Goal: Task Accomplishment & Management: Manage account settings

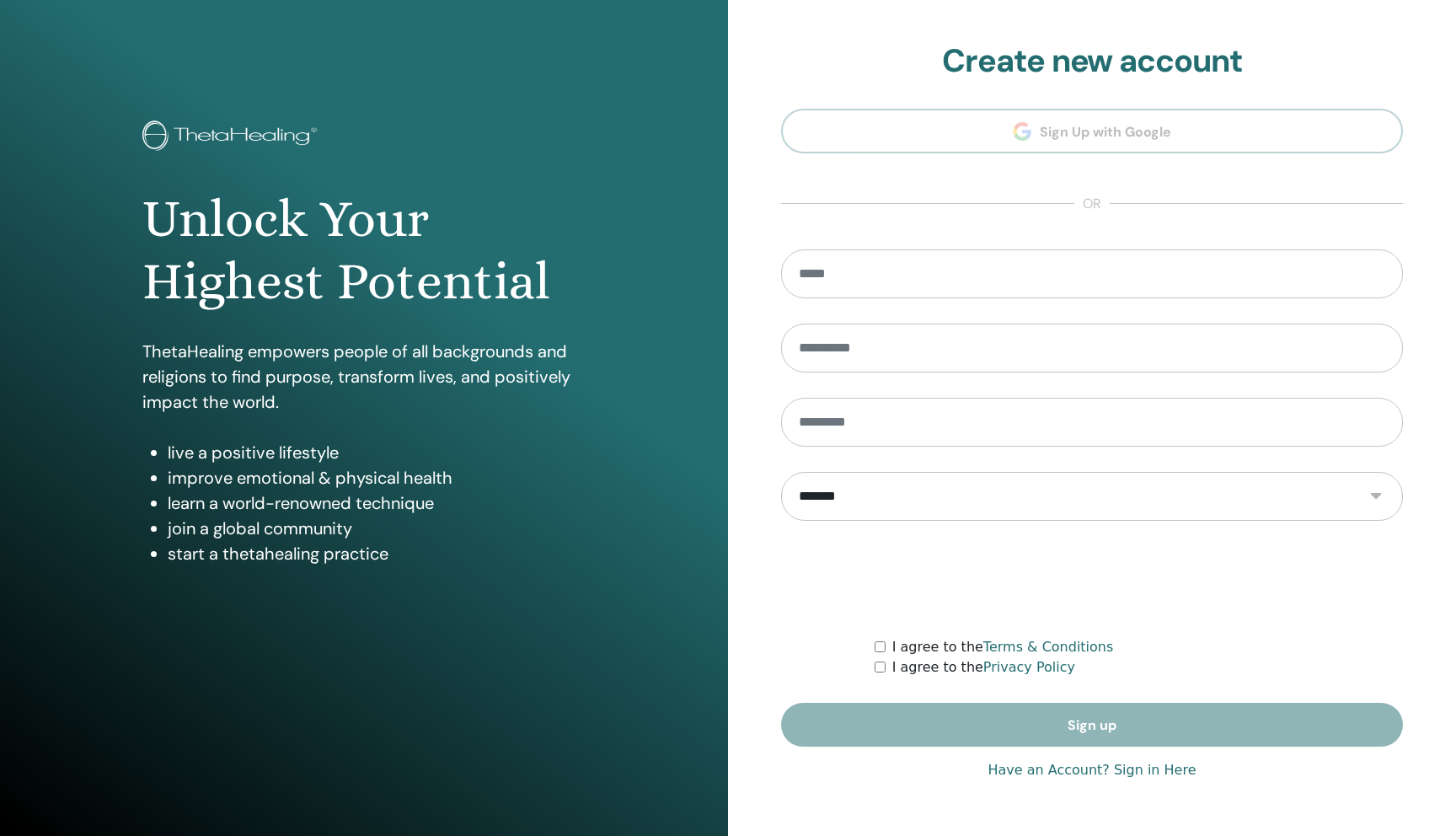
type input "**********"
click at [1010, 763] on link "Have an Account? Sign in Here" at bounding box center [1091, 769] width 208 height 20
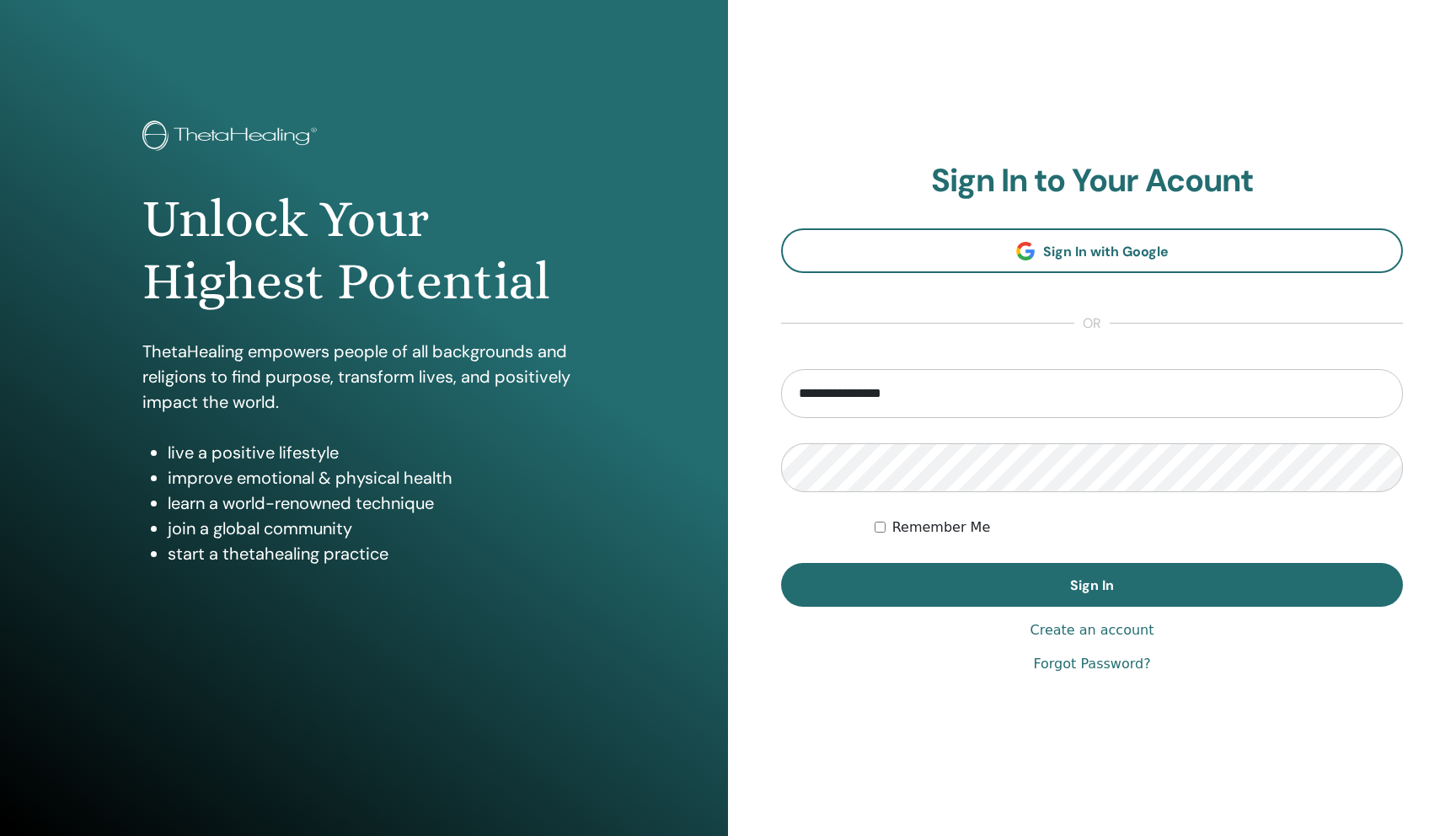
click at [901, 561] on form "**********" at bounding box center [1091, 488] width 622 height 237
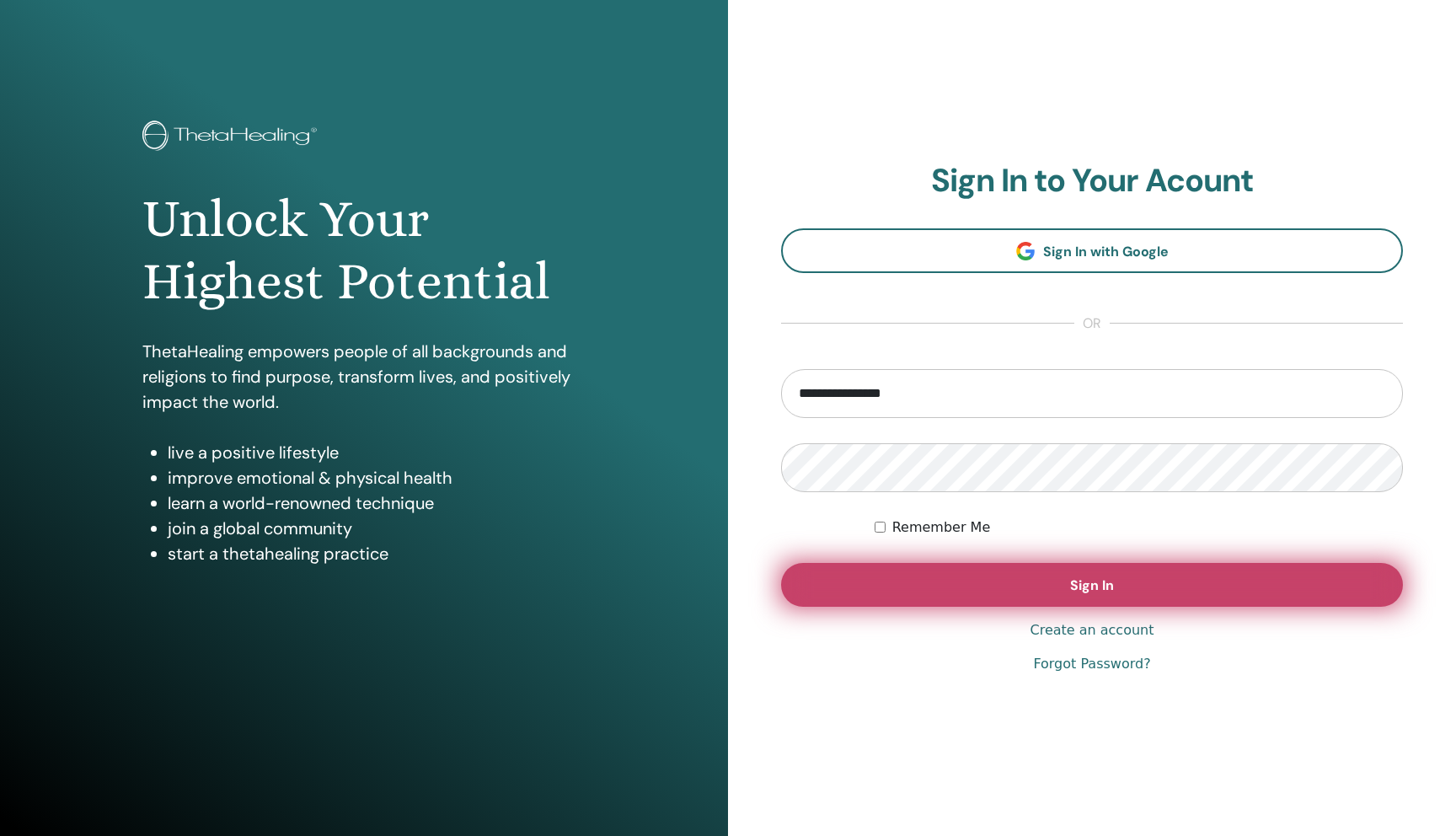
click at [892, 579] on button "Sign In" at bounding box center [1091, 585] width 622 height 44
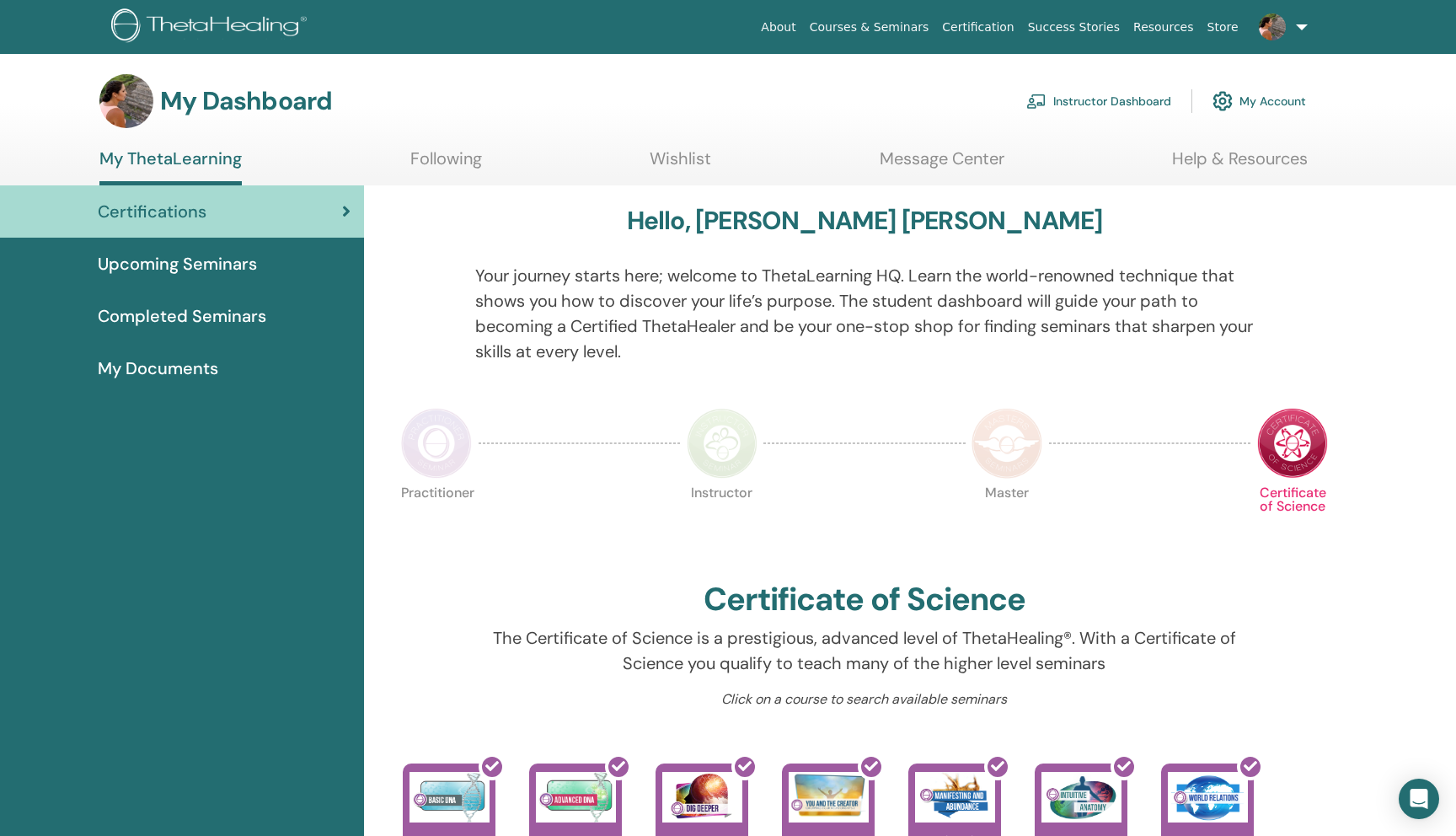
click at [1050, 110] on link "Instructor Dashboard" at bounding box center [1098, 101] width 145 height 37
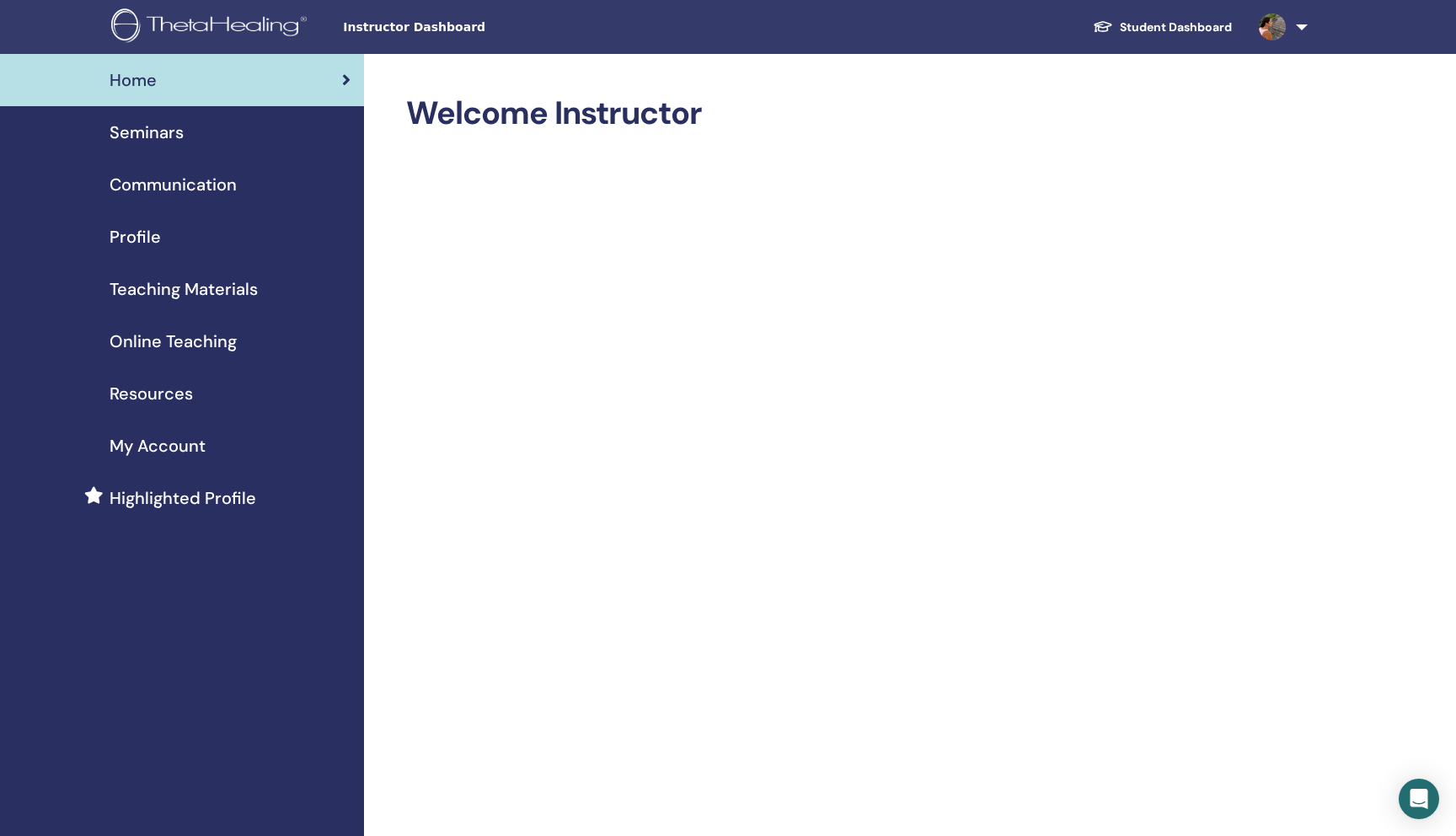
click at [147, 125] on span "Seminars" at bounding box center [147, 132] width 74 height 25
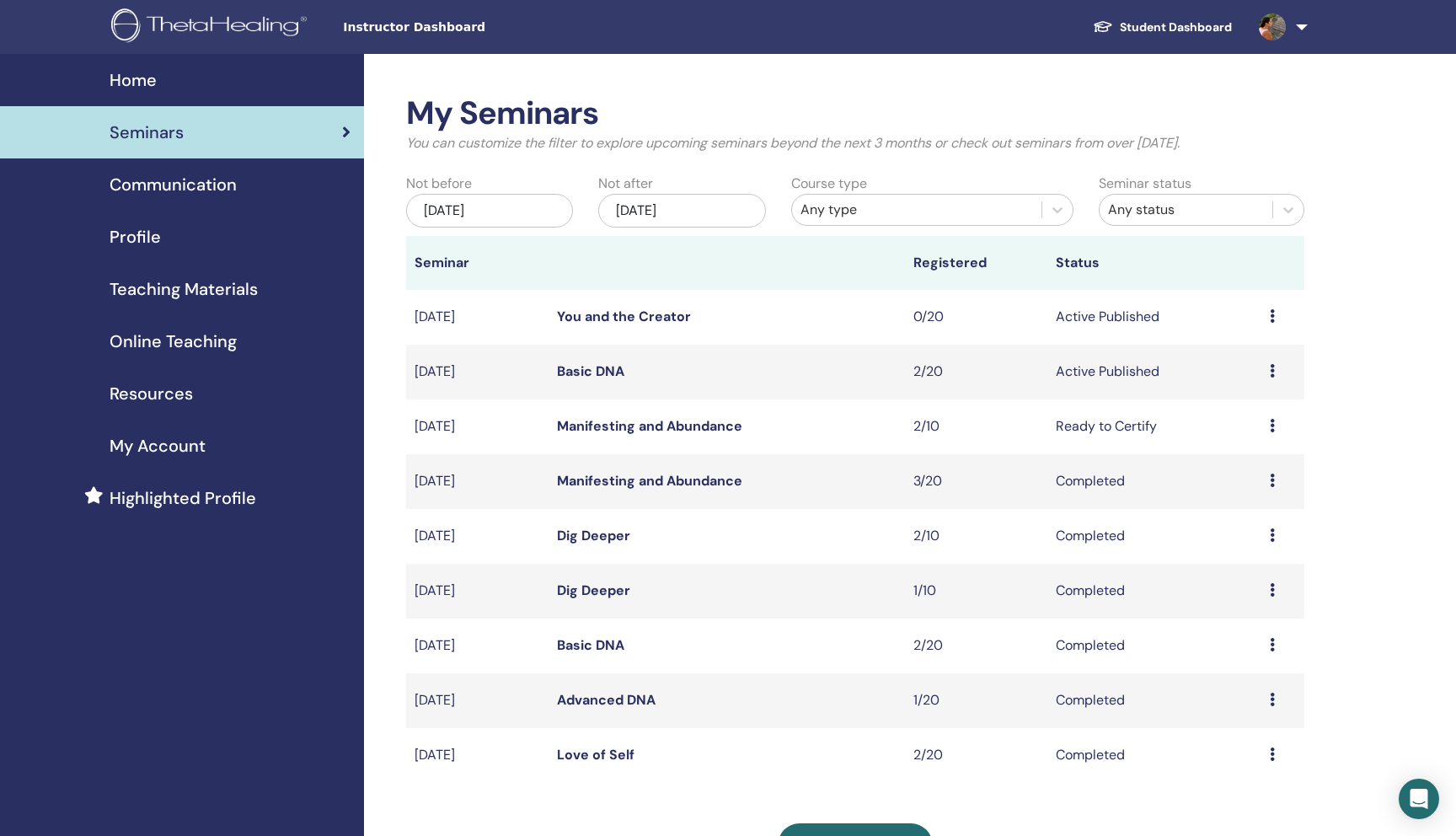
click at [587, 588] on link "Dig Deeper" at bounding box center [593, 590] width 73 height 18
click at [590, 544] on link "Dig Deeper" at bounding box center [593, 535] width 73 height 18
click at [1269, 370] on td "Preview Edit Attendees Cancel" at bounding box center [1282, 372] width 43 height 55
click at [1272, 370] on icon at bounding box center [1272, 370] width 5 height 13
click at [1229, 410] on link "Edit" at bounding box center [1220, 409] width 25 height 18
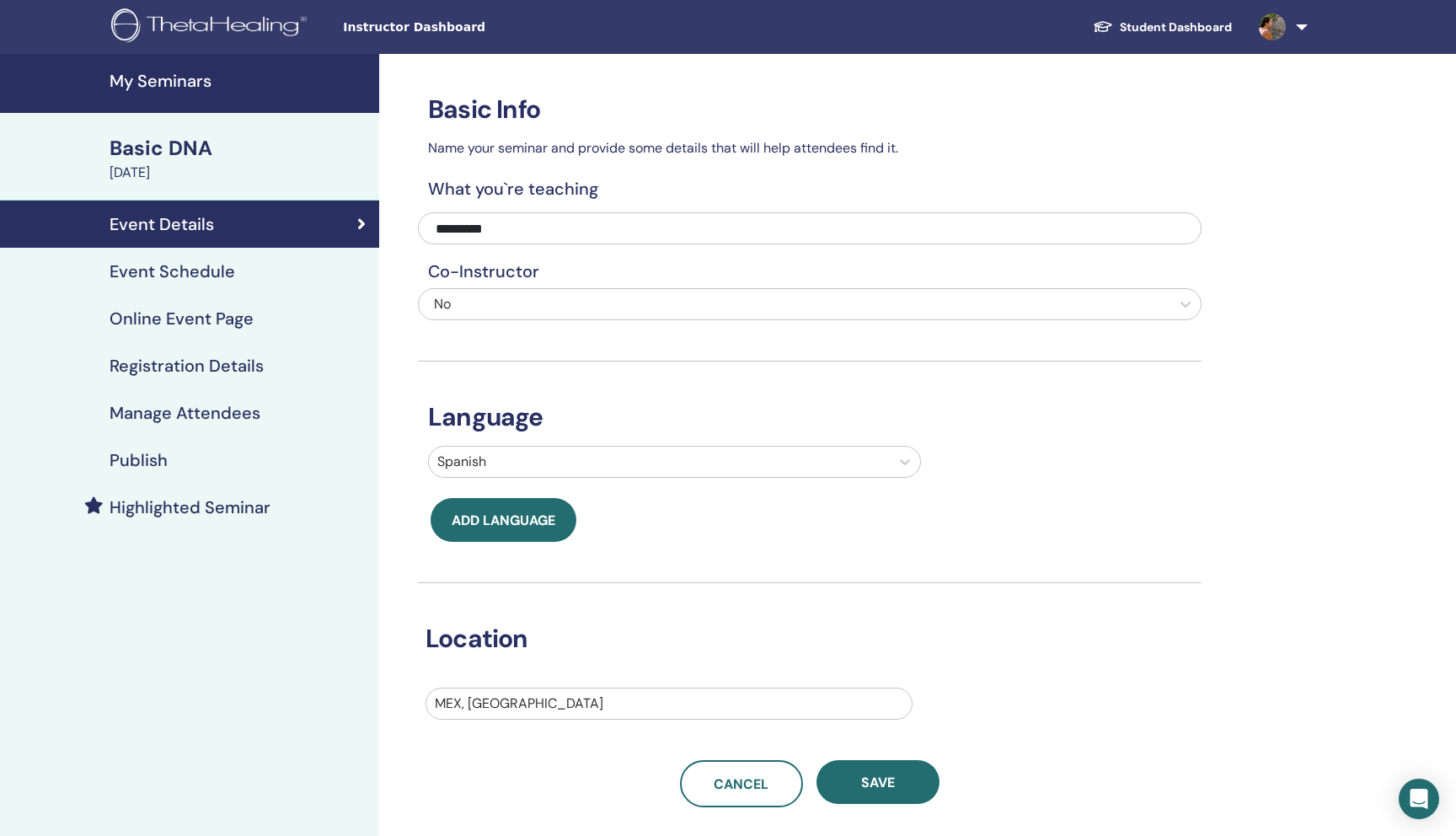
click at [252, 254] on link "Event Schedule" at bounding box center [189, 272] width 379 height 47
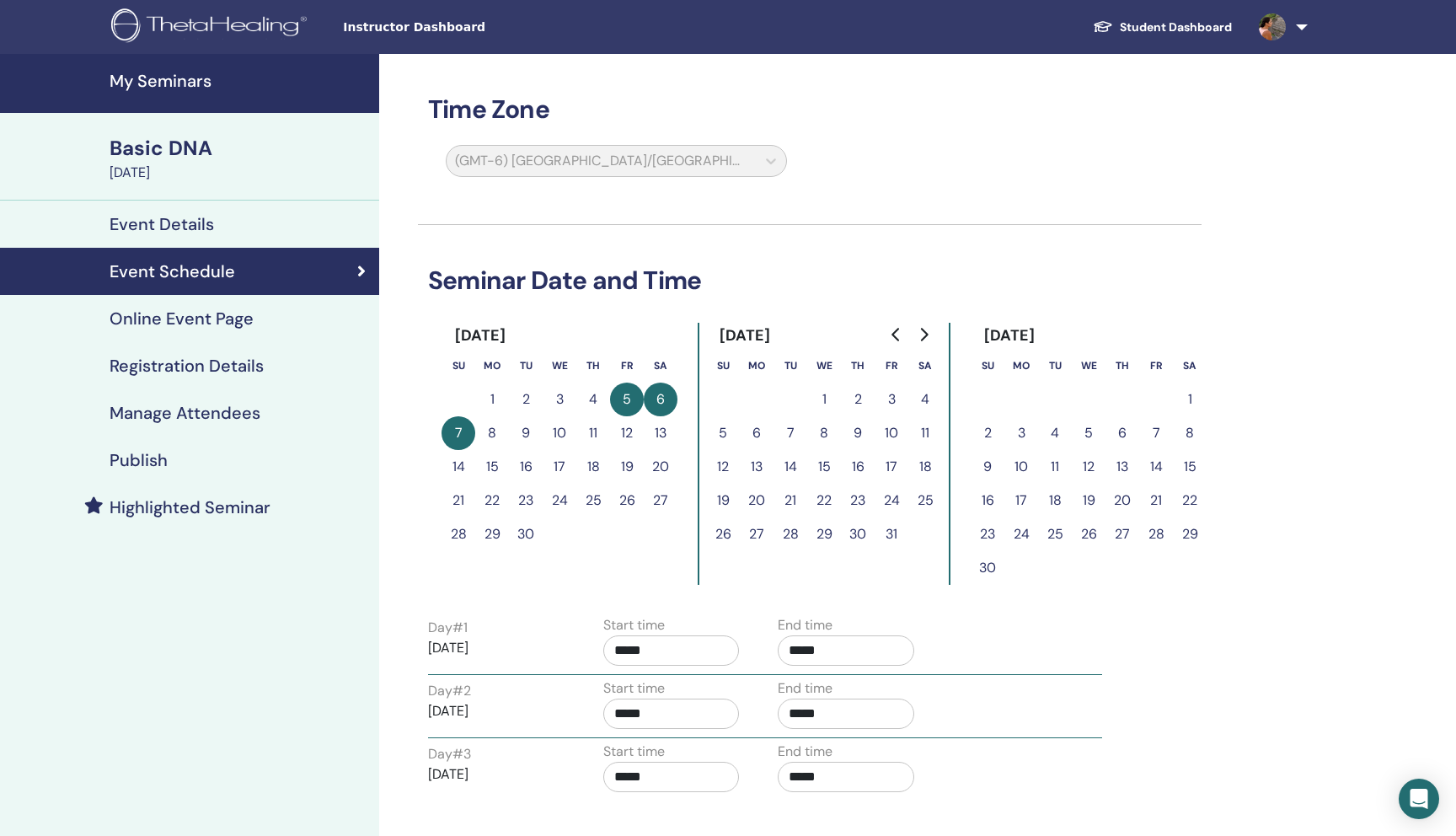
click at [247, 300] on link "Online Event Page" at bounding box center [189, 318] width 379 height 47
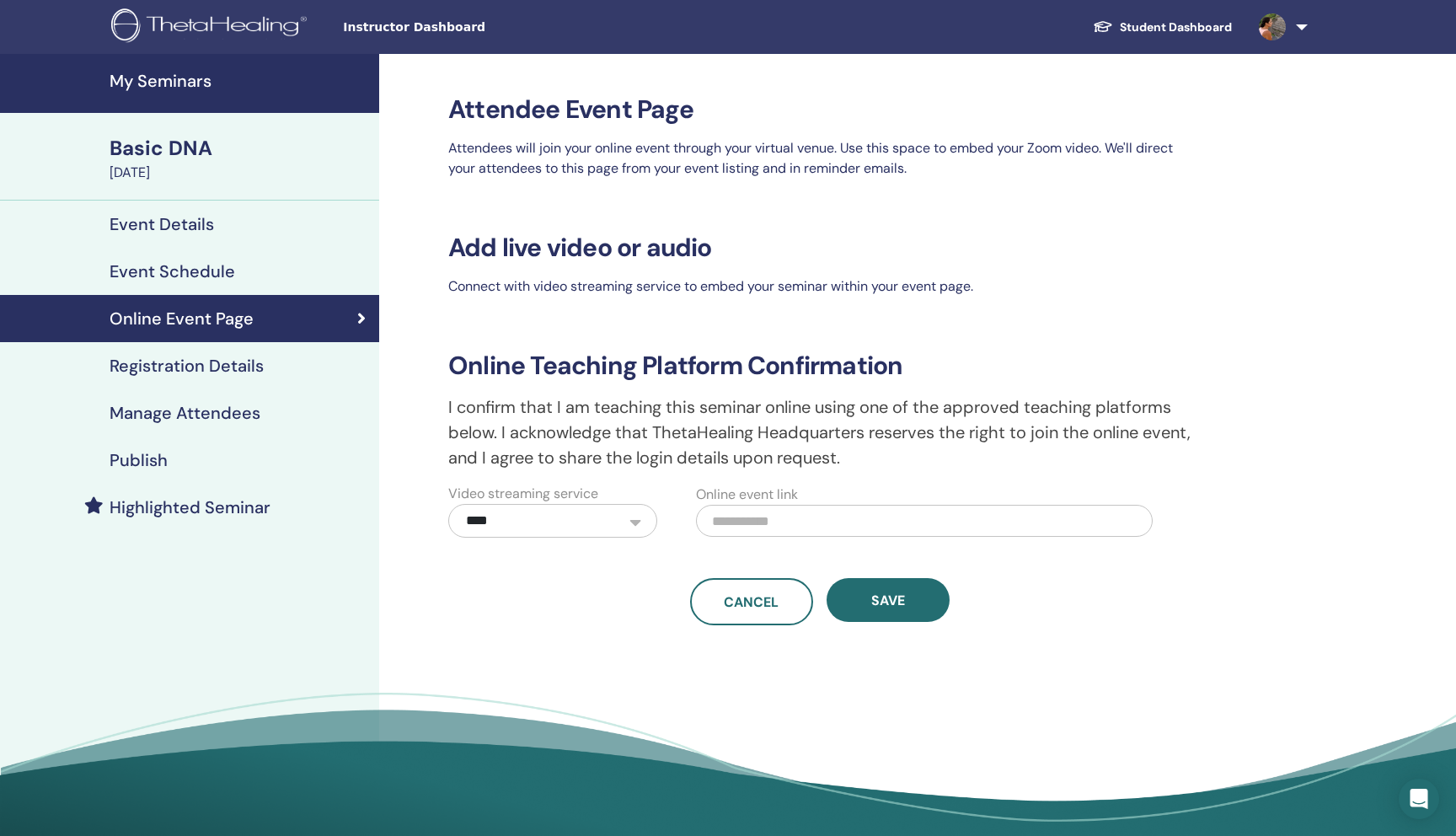
click at [237, 370] on h4 "Registration Details" at bounding box center [186, 365] width 154 height 20
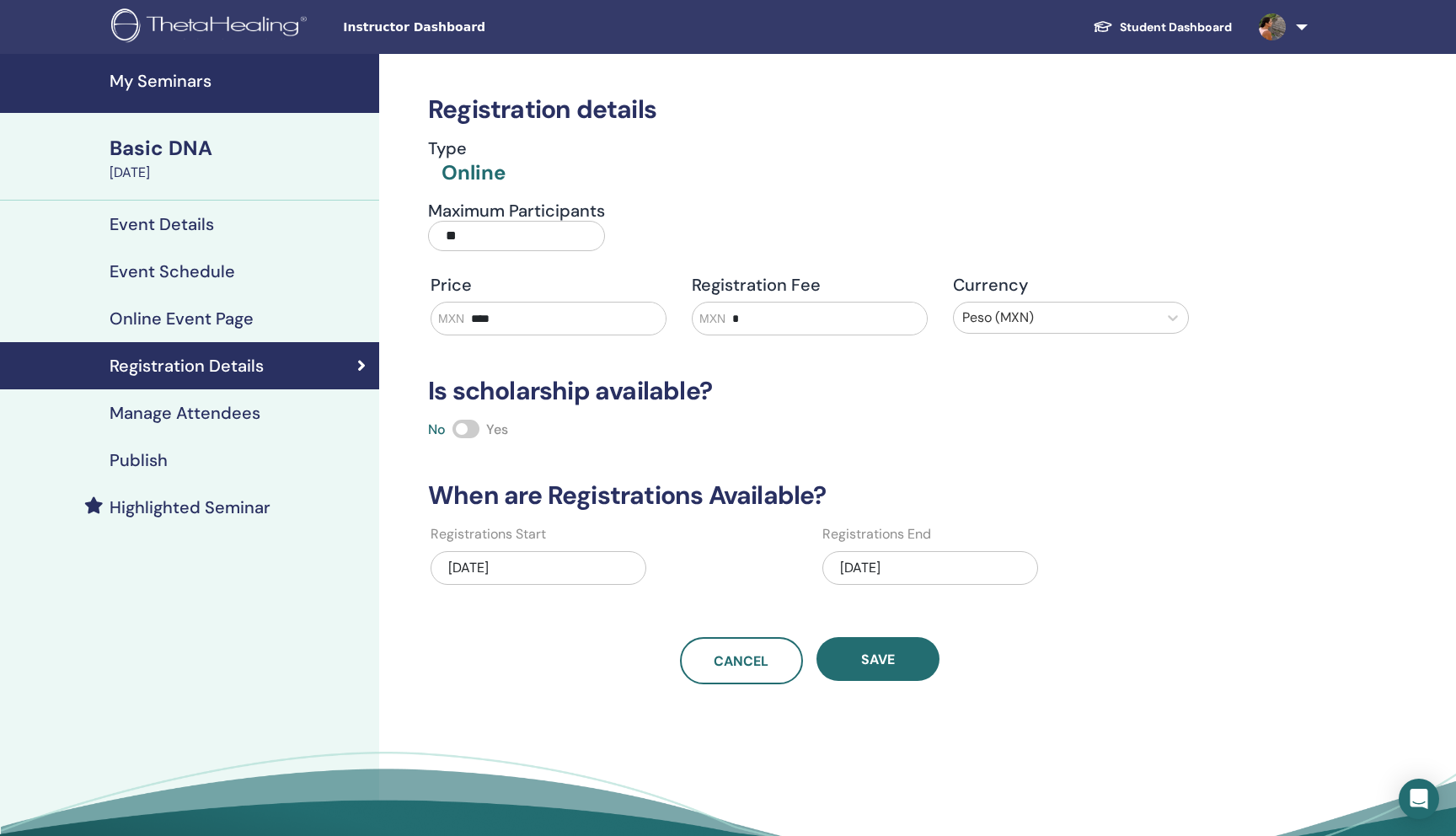
click at [232, 407] on h4 "Manage Attendees" at bounding box center [186, 412] width 151 height 20
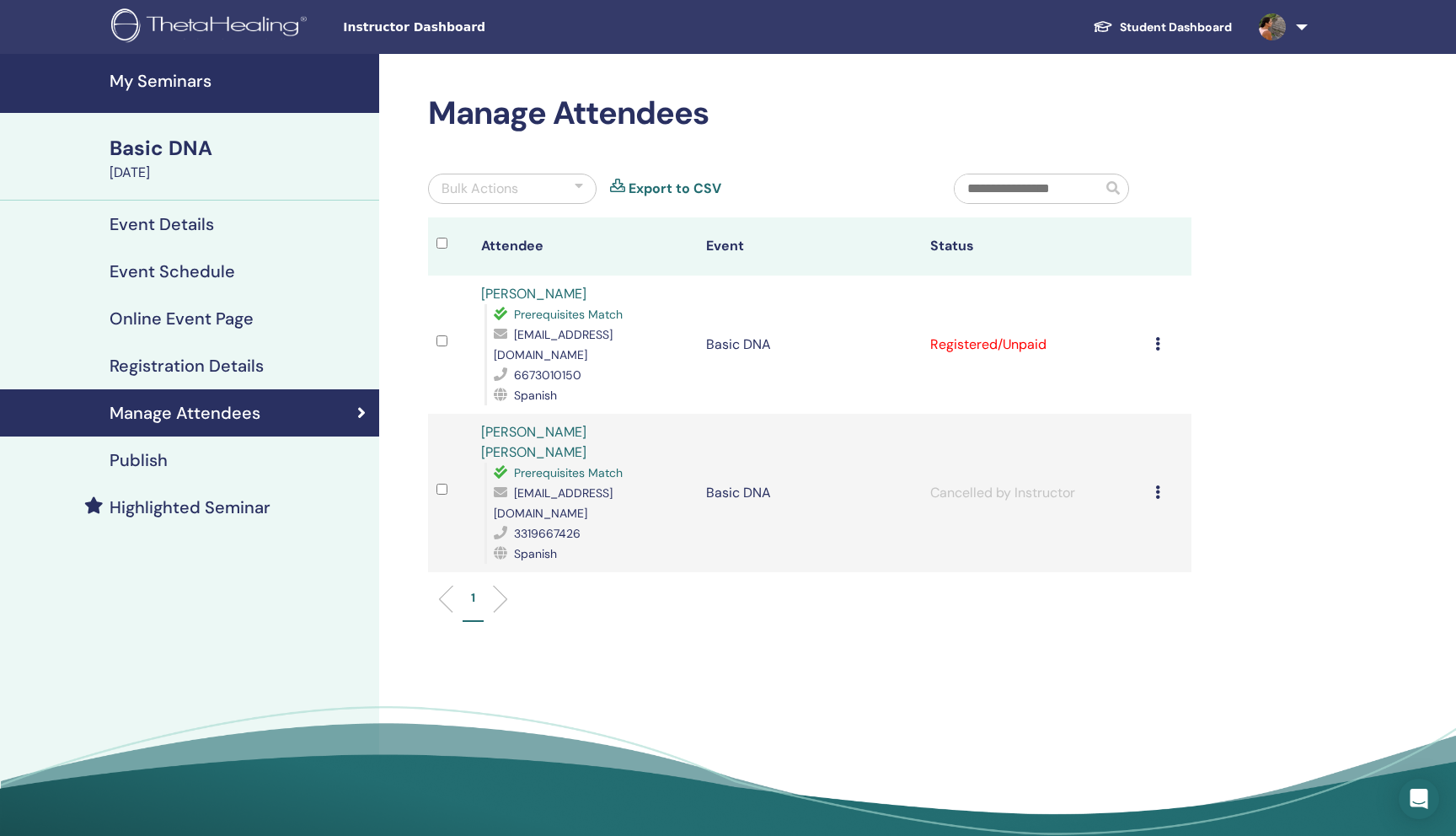
click at [215, 462] on div "Publish" at bounding box center [189, 460] width 353 height 20
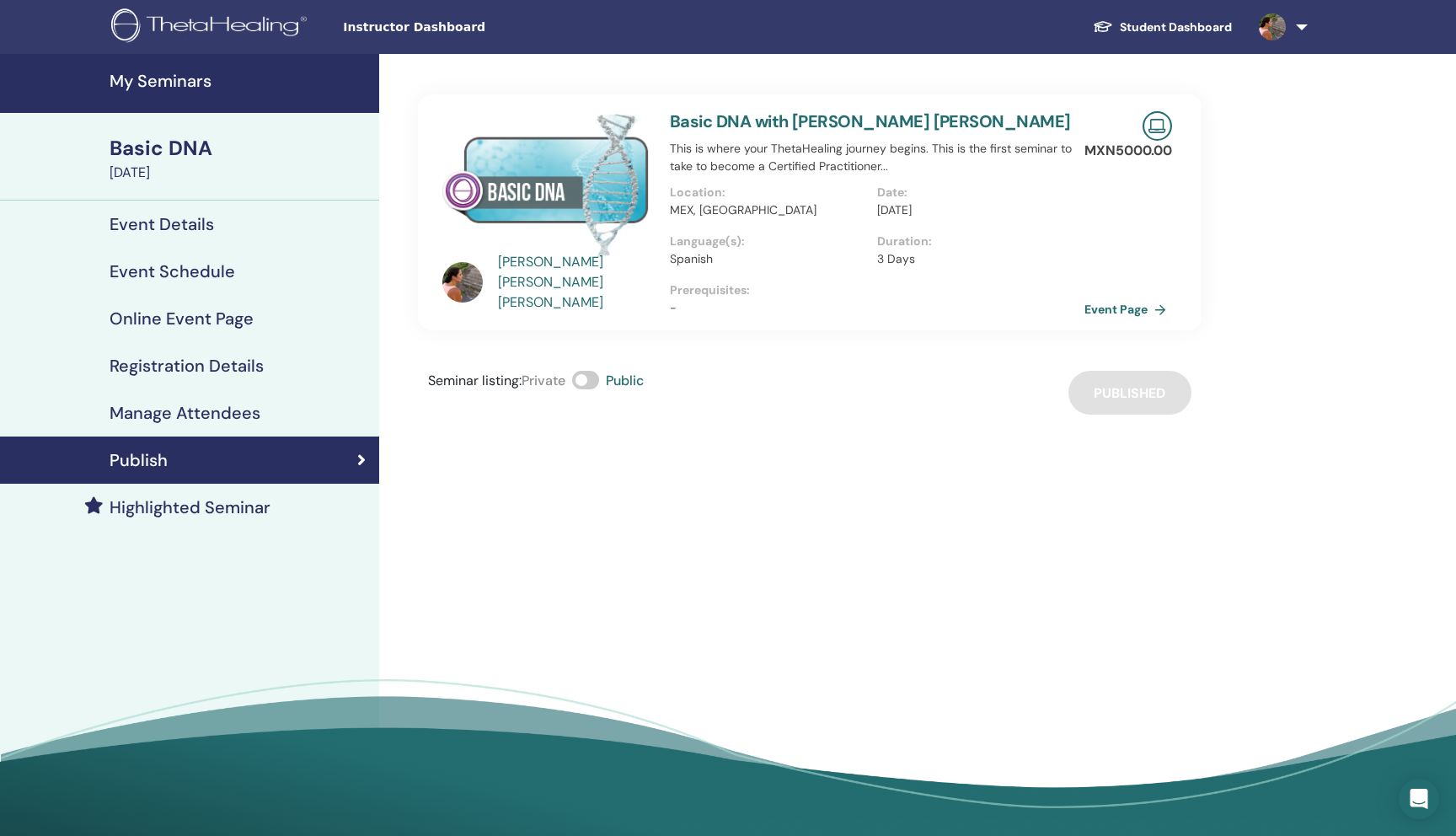
click at [234, 513] on h4 "Highlighted Seminar" at bounding box center [190, 506] width 161 height 20
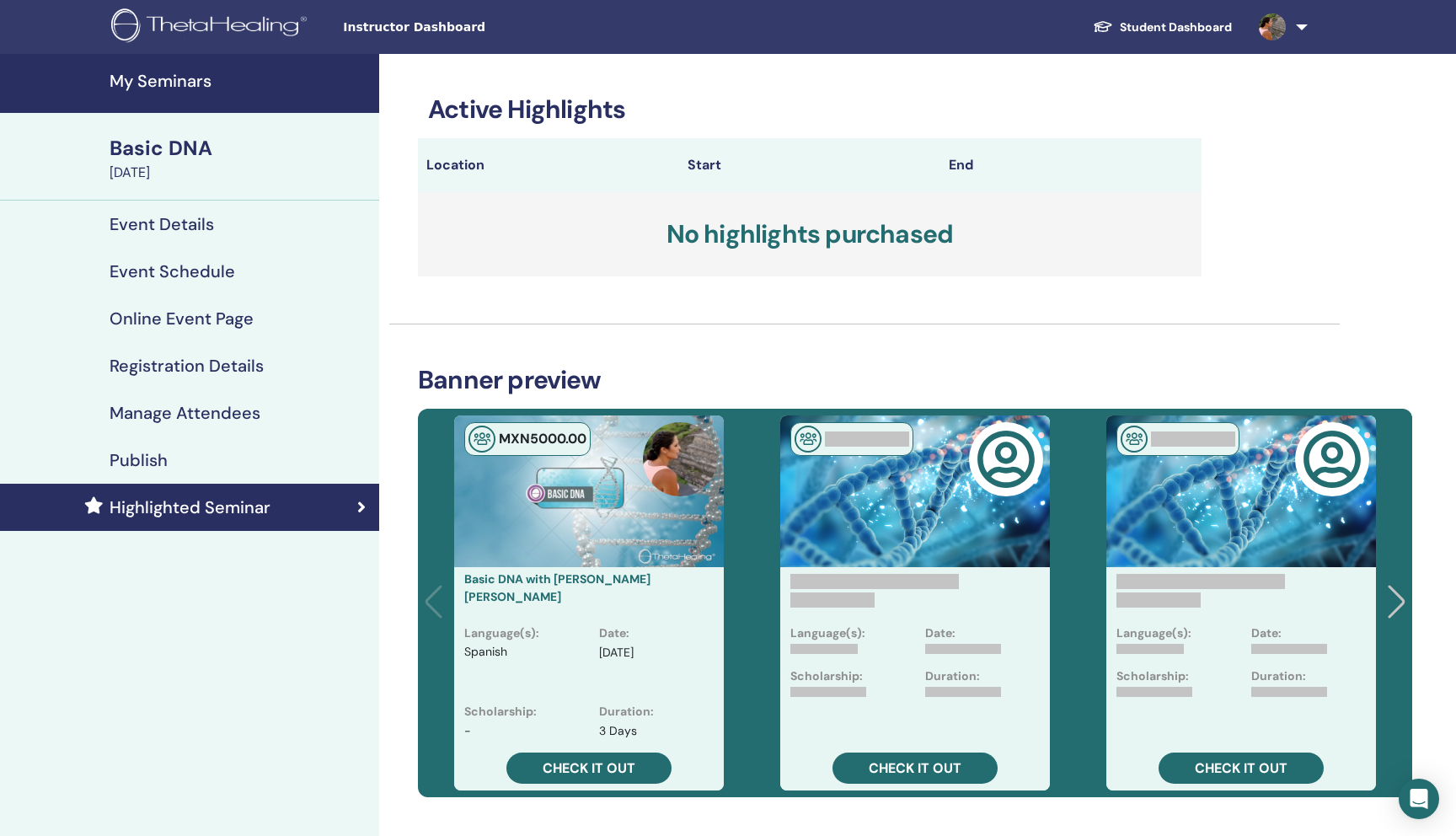
click at [215, 442] on link "Publish" at bounding box center [189, 460] width 379 height 47
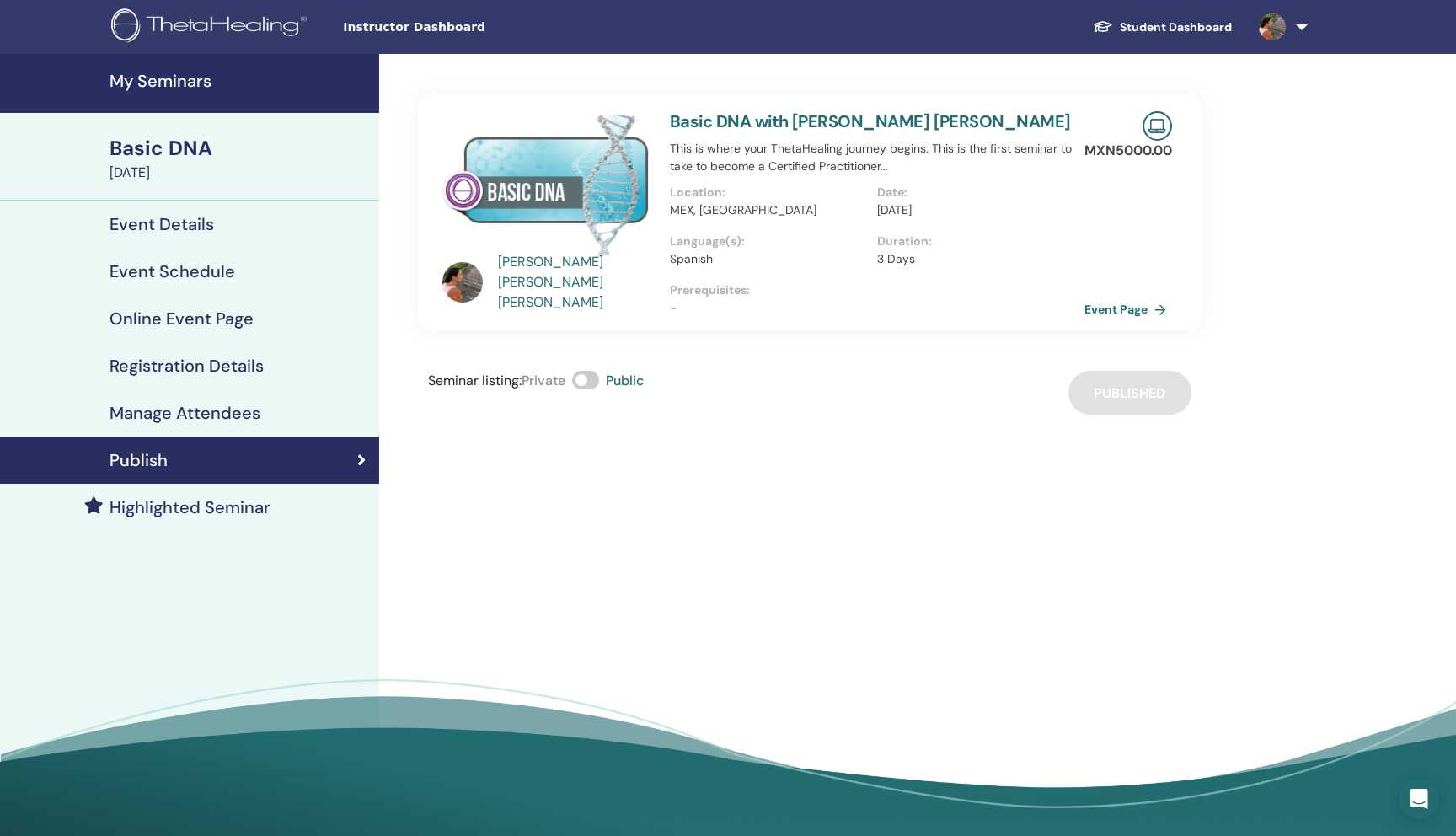
click at [587, 382] on span at bounding box center [586, 380] width 27 height 18
click at [189, 403] on h4 "Manage Attendees" at bounding box center [186, 412] width 151 height 20
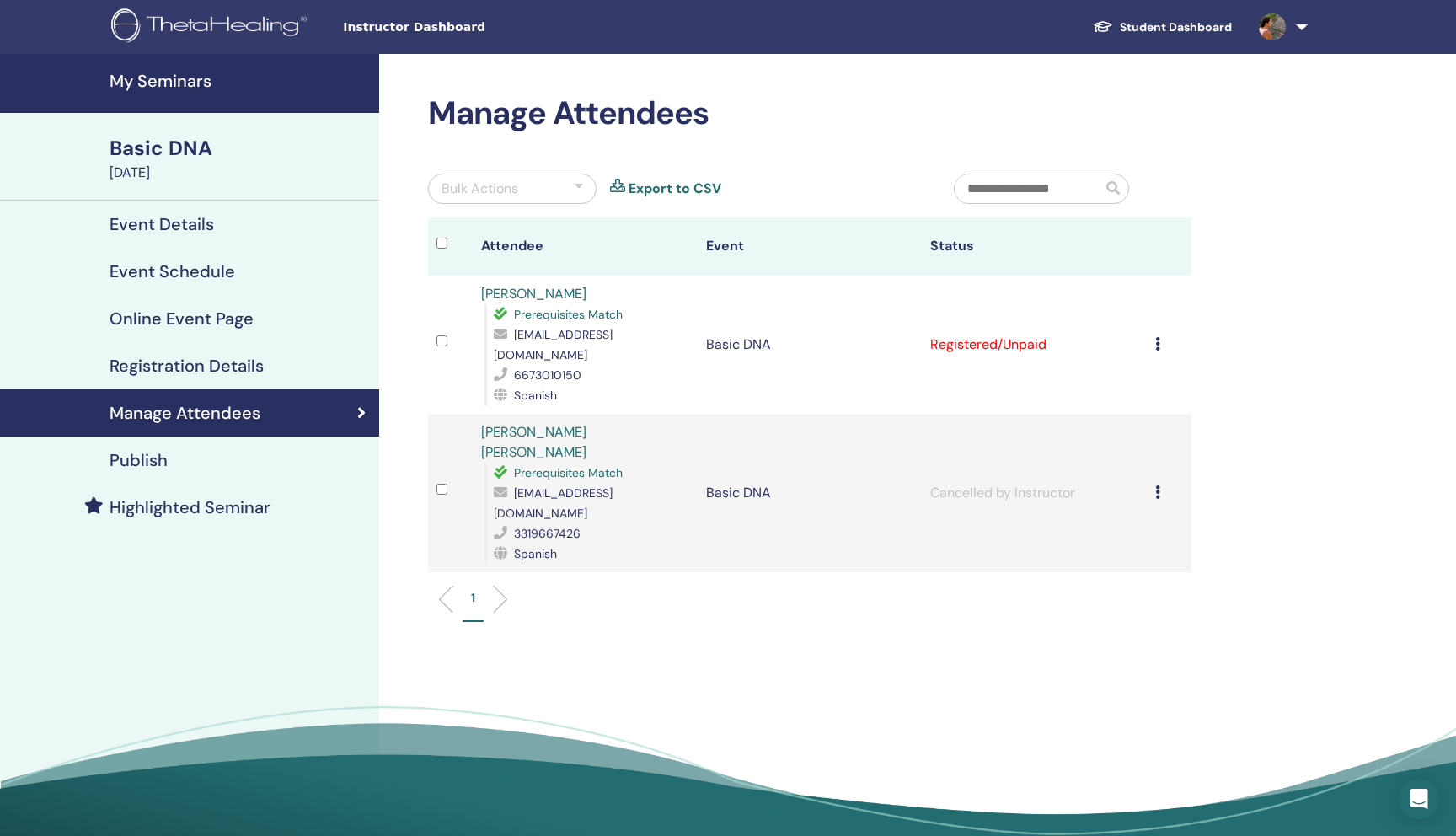
click at [1157, 337] on icon at bounding box center [1158, 343] width 5 height 13
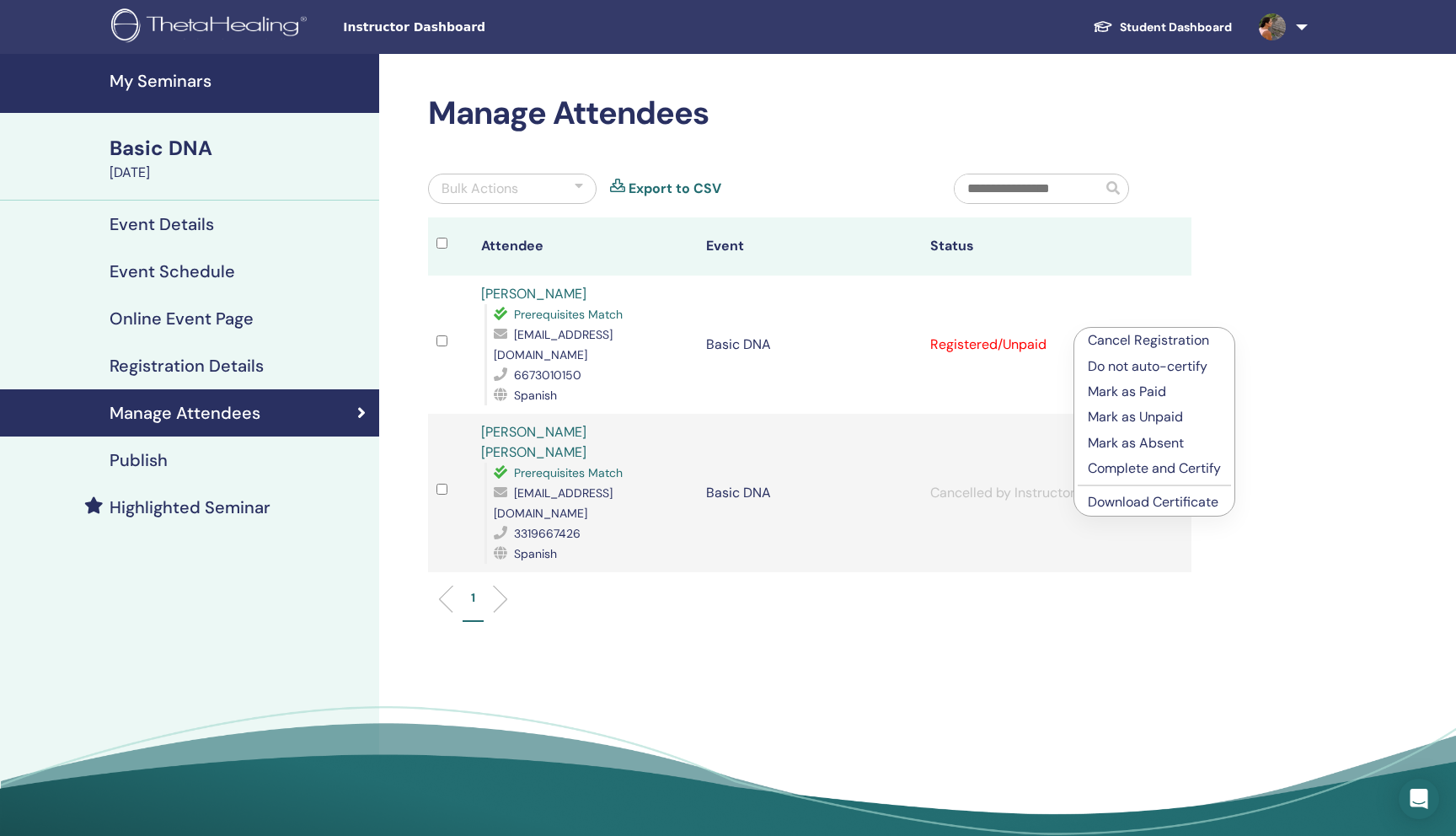
click at [1128, 338] on p "Cancel Registration" at bounding box center [1154, 340] width 133 height 20
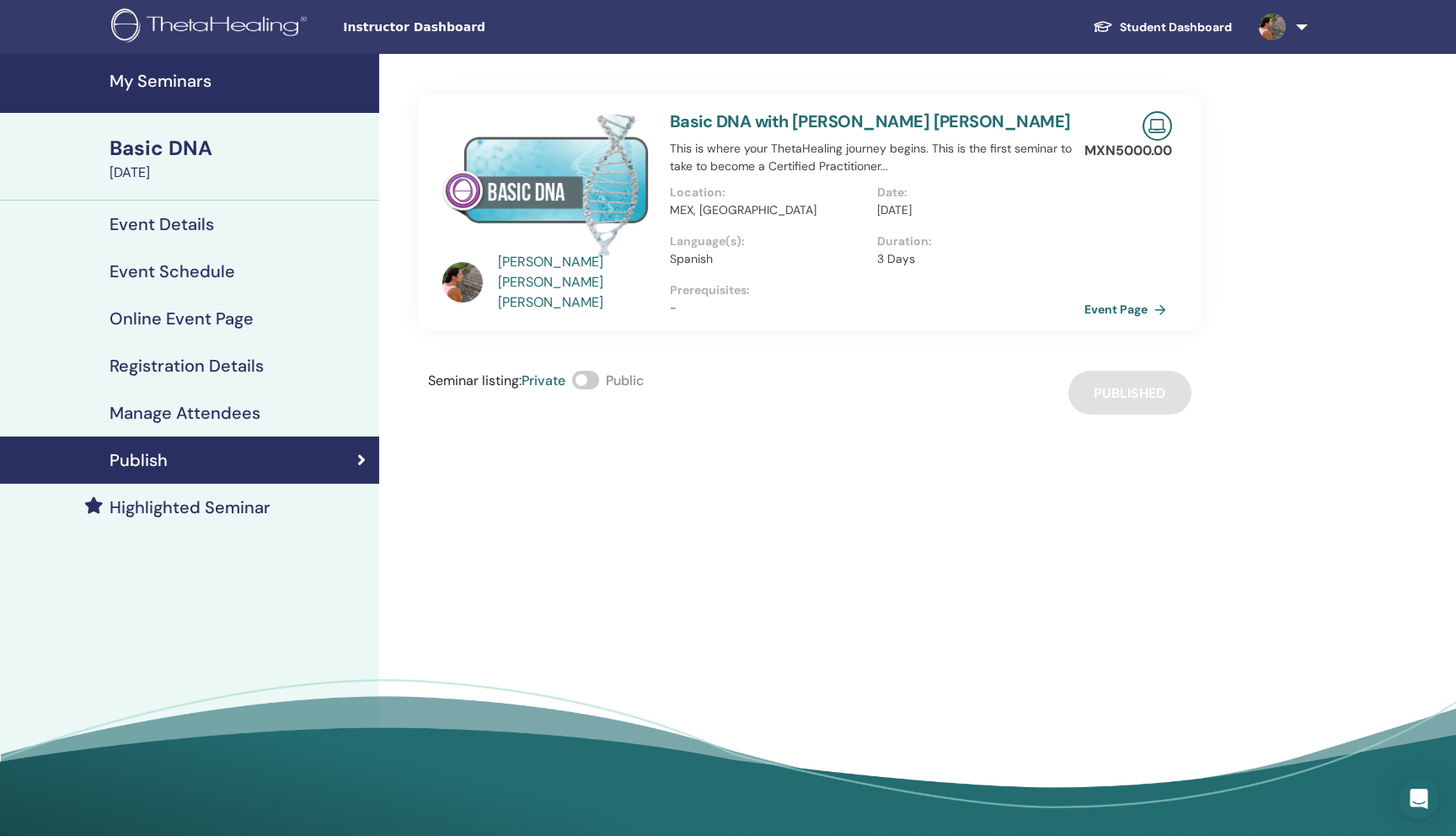
click at [151, 80] on h4 "My Seminars" at bounding box center [239, 80] width 259 height 20
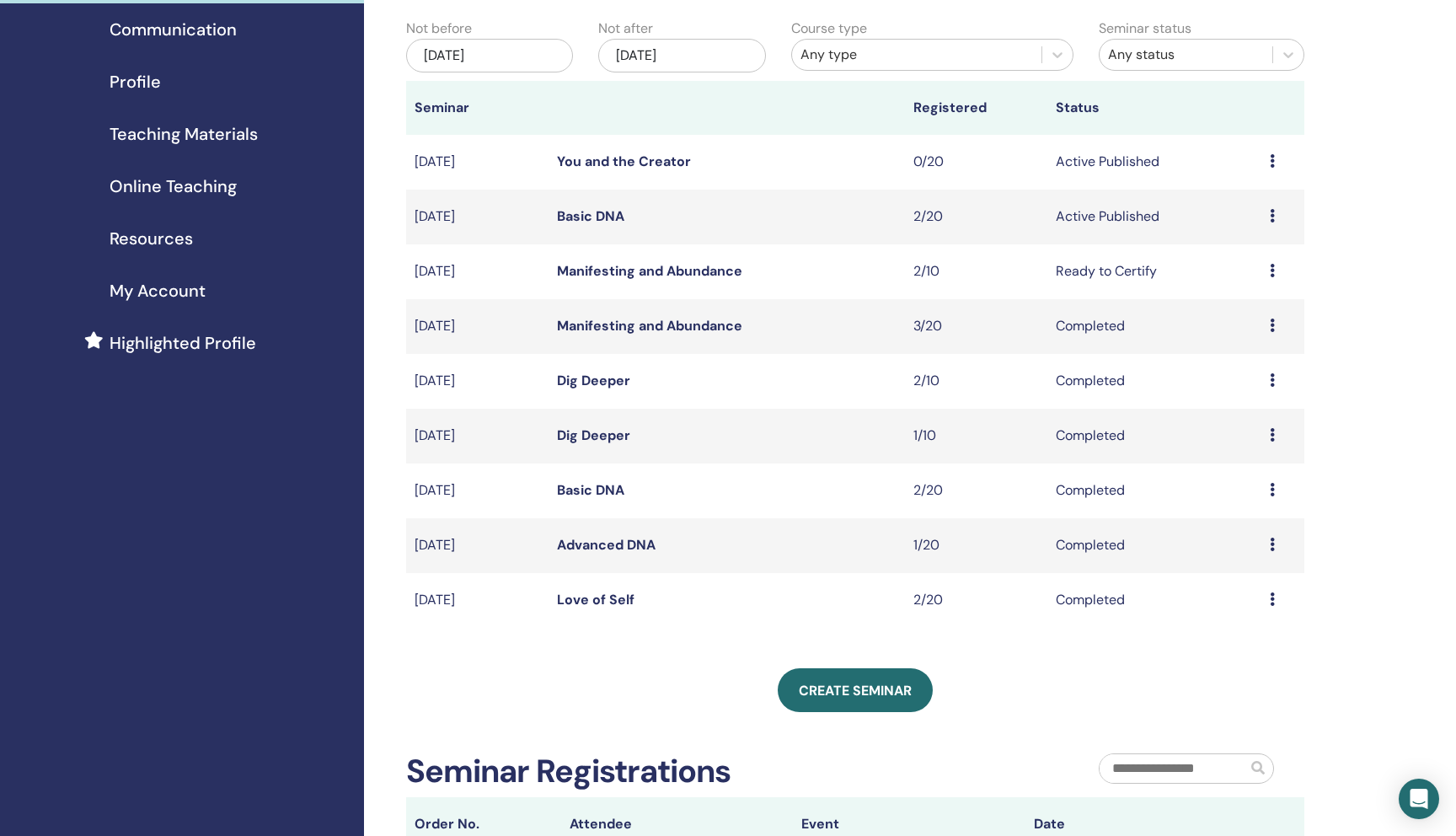
scroll to position [276, 0]
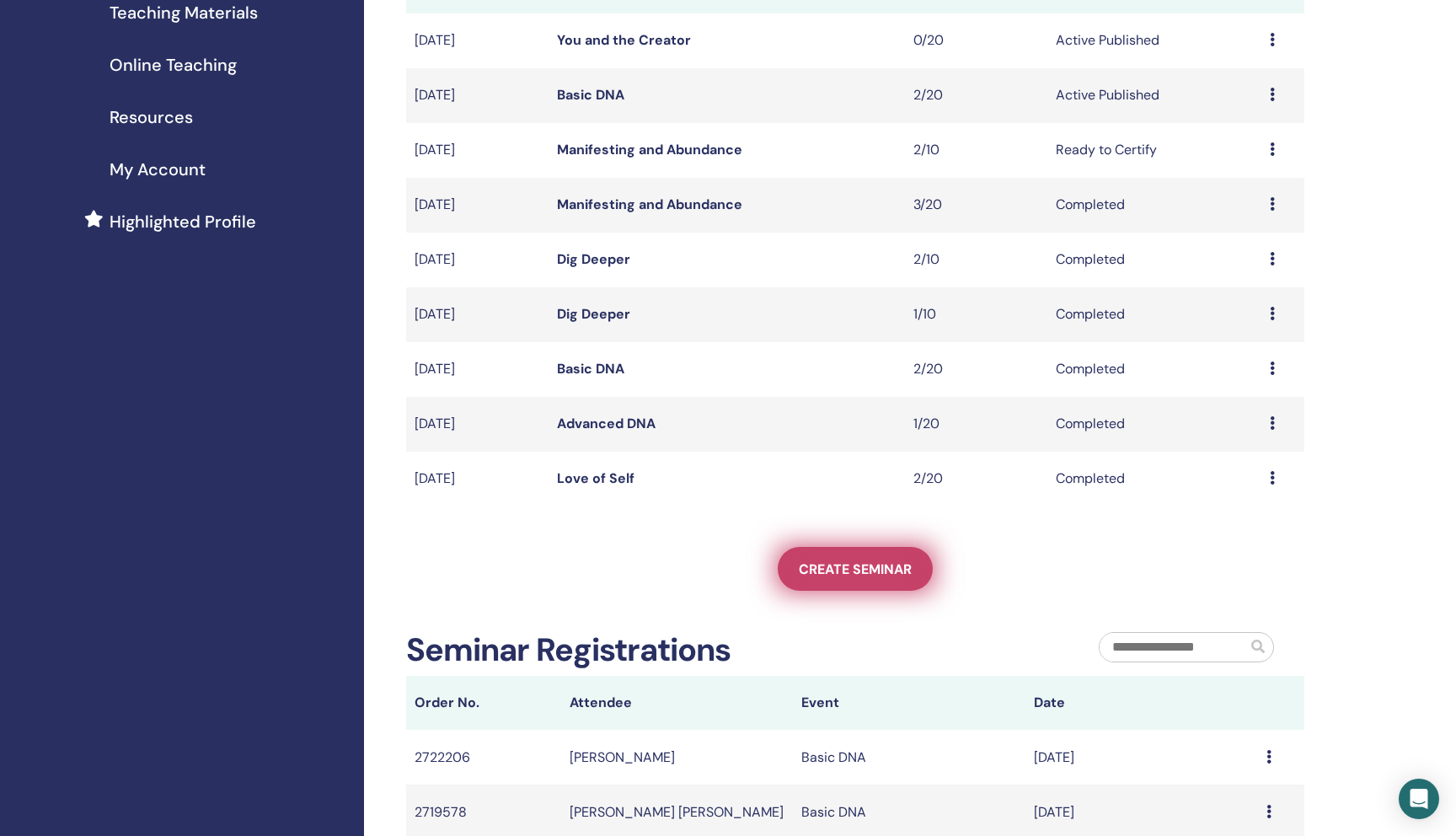
click at [846, 579] on link "Create seminar" at bounding box center [855, 569] width 155 height 44
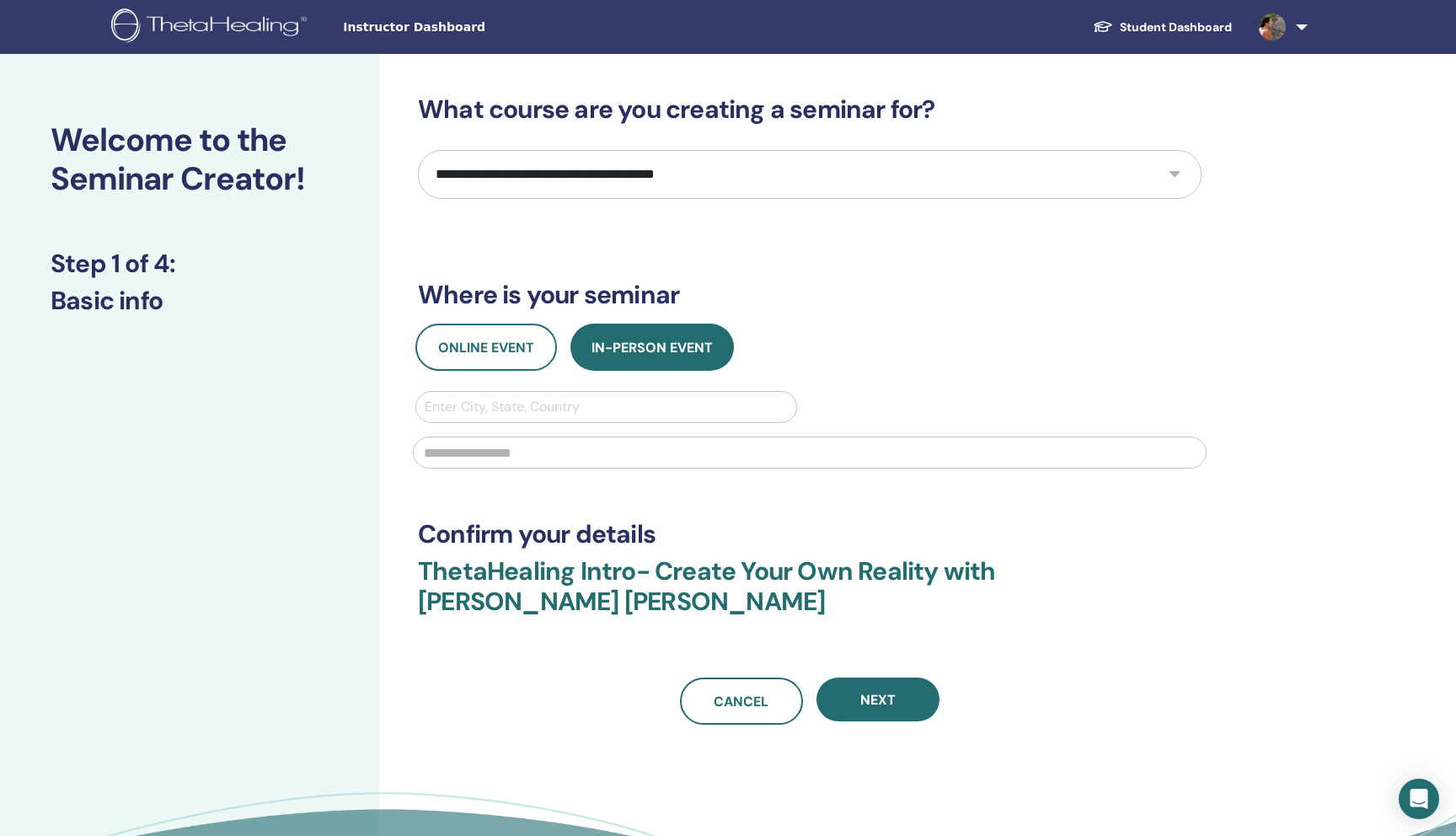
click at [605, 176] on select "**********" at bounding box center [809, 175] width 783 height 49
select select "*"
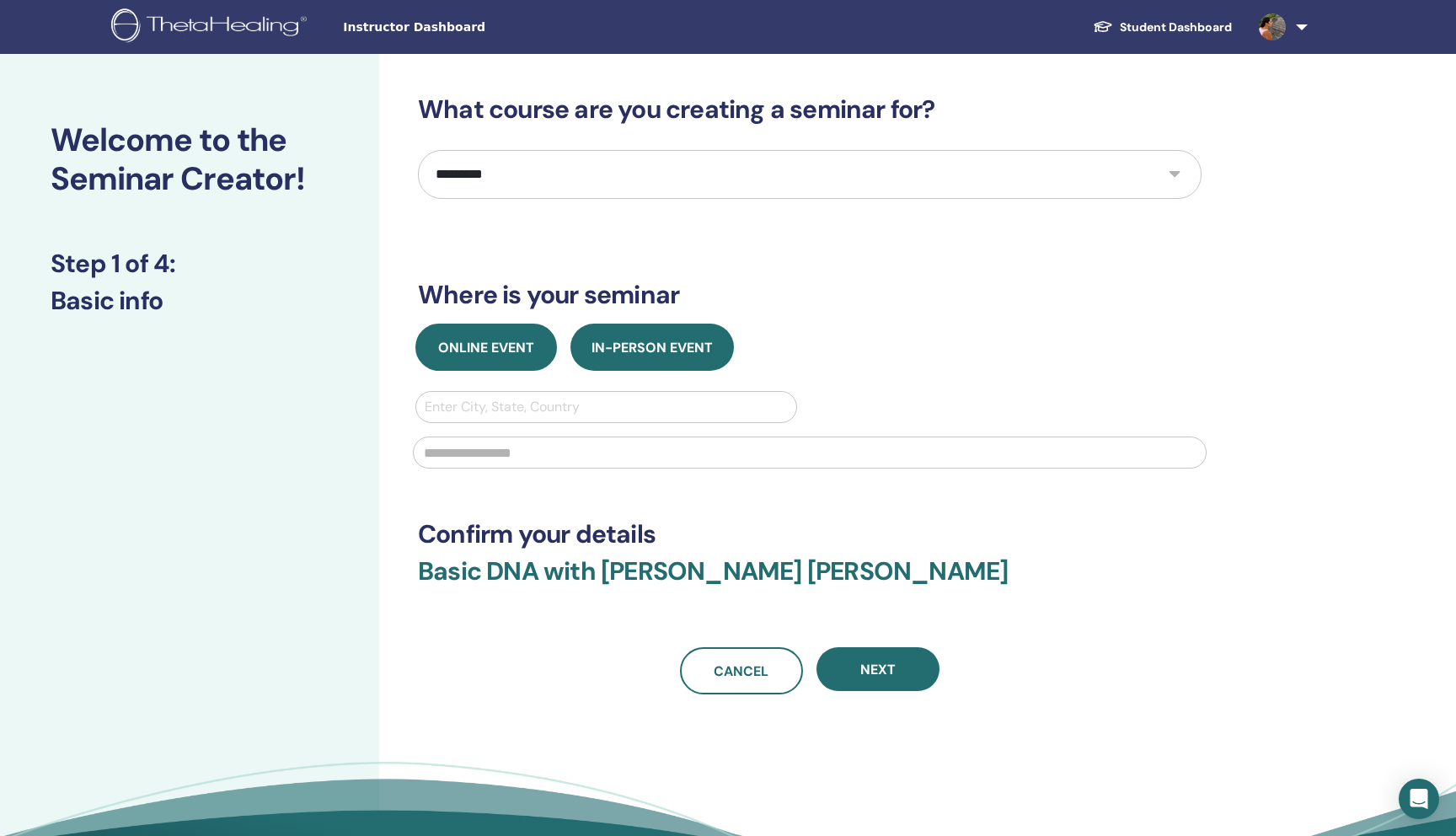
click at [496, 360] on button "Online Event" at bounding box center [485, 347] width 142 height 47
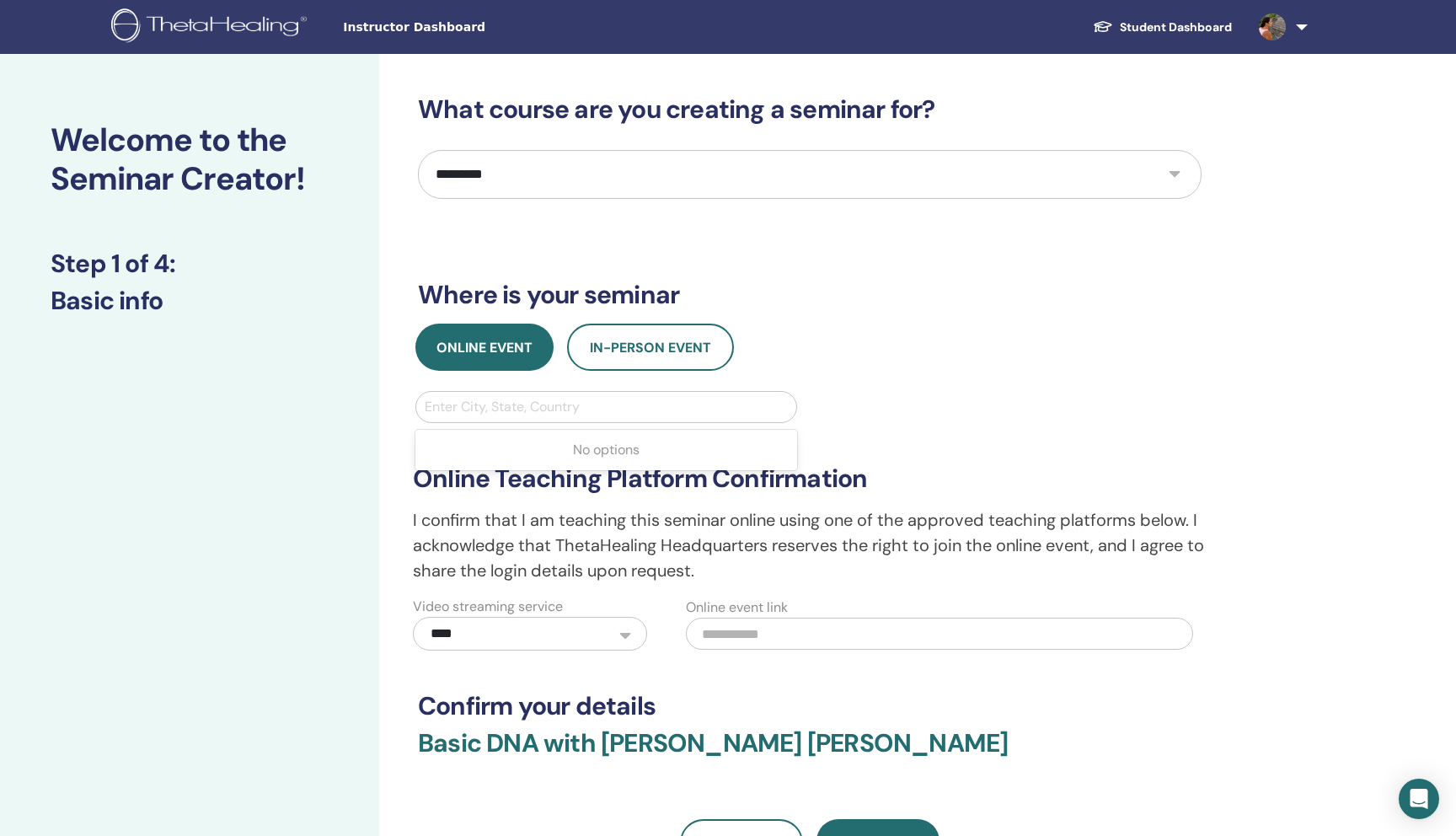
click at [528, 402] on div at bounding box center [606, 406] width 363 height 24
click at [858, 347] on div "Online Event In-Person Event" at bounding box center [810, 347] width 809 height 47
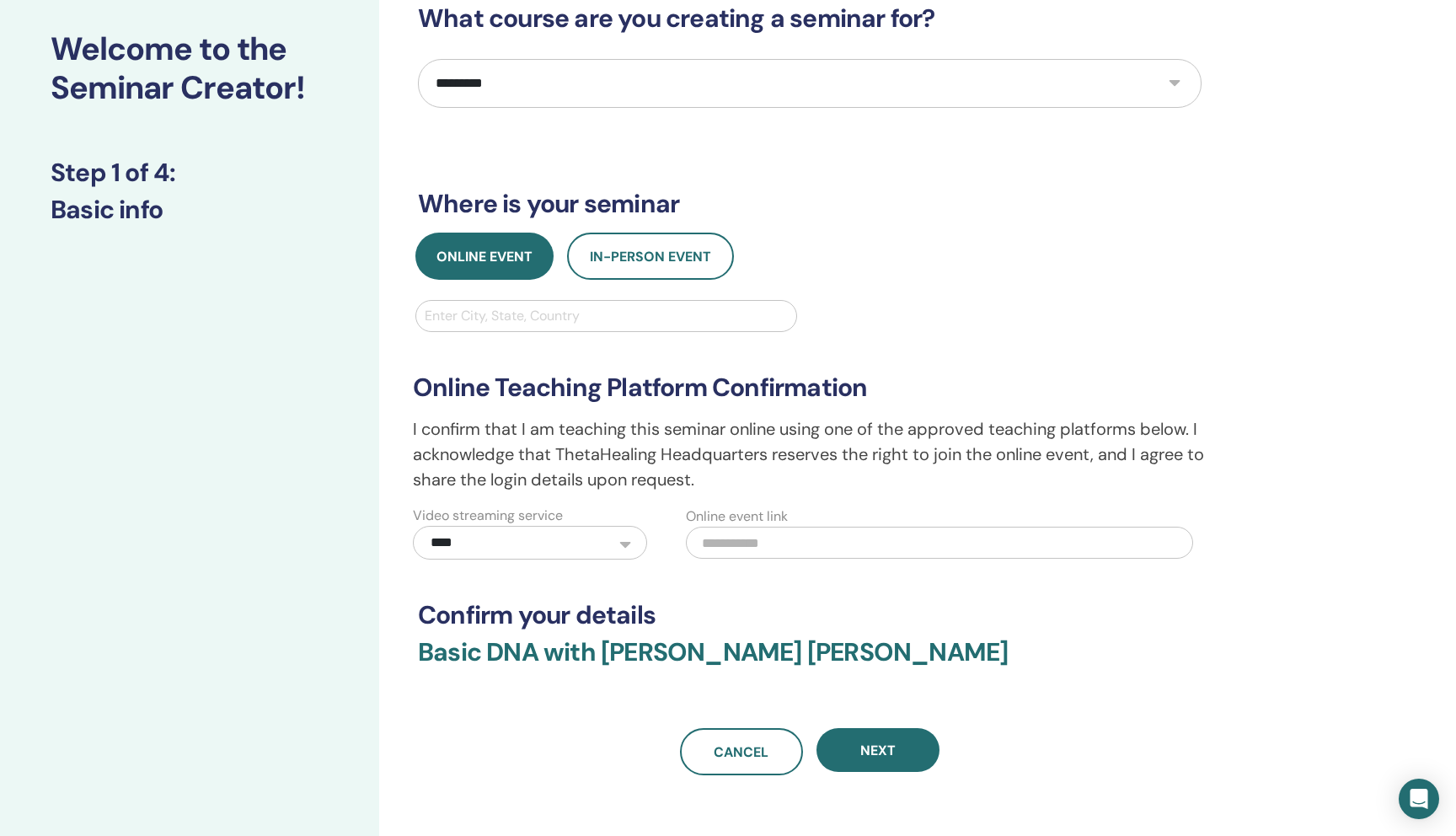
scroll to position [167, 0]
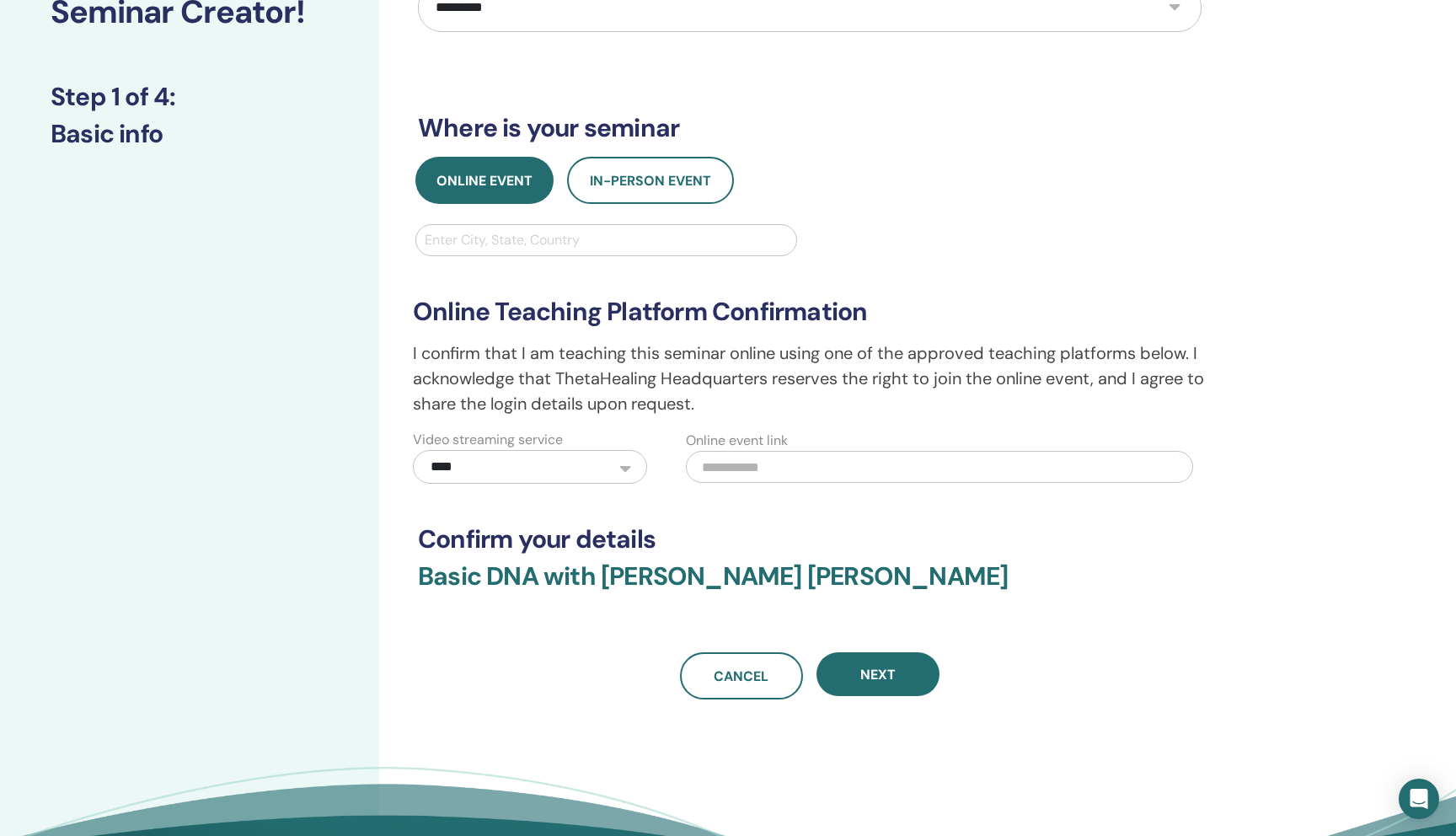
click at [707, 252] on div "Enter City, State, Country" at bounding box center [606, 240] width 380 height 30
click at [531, 229] on div at bounding box center [606, 240] width 363 height 24
click at [887, 676] on span "Next" at bounding box center [877, 674] width 35 height 18
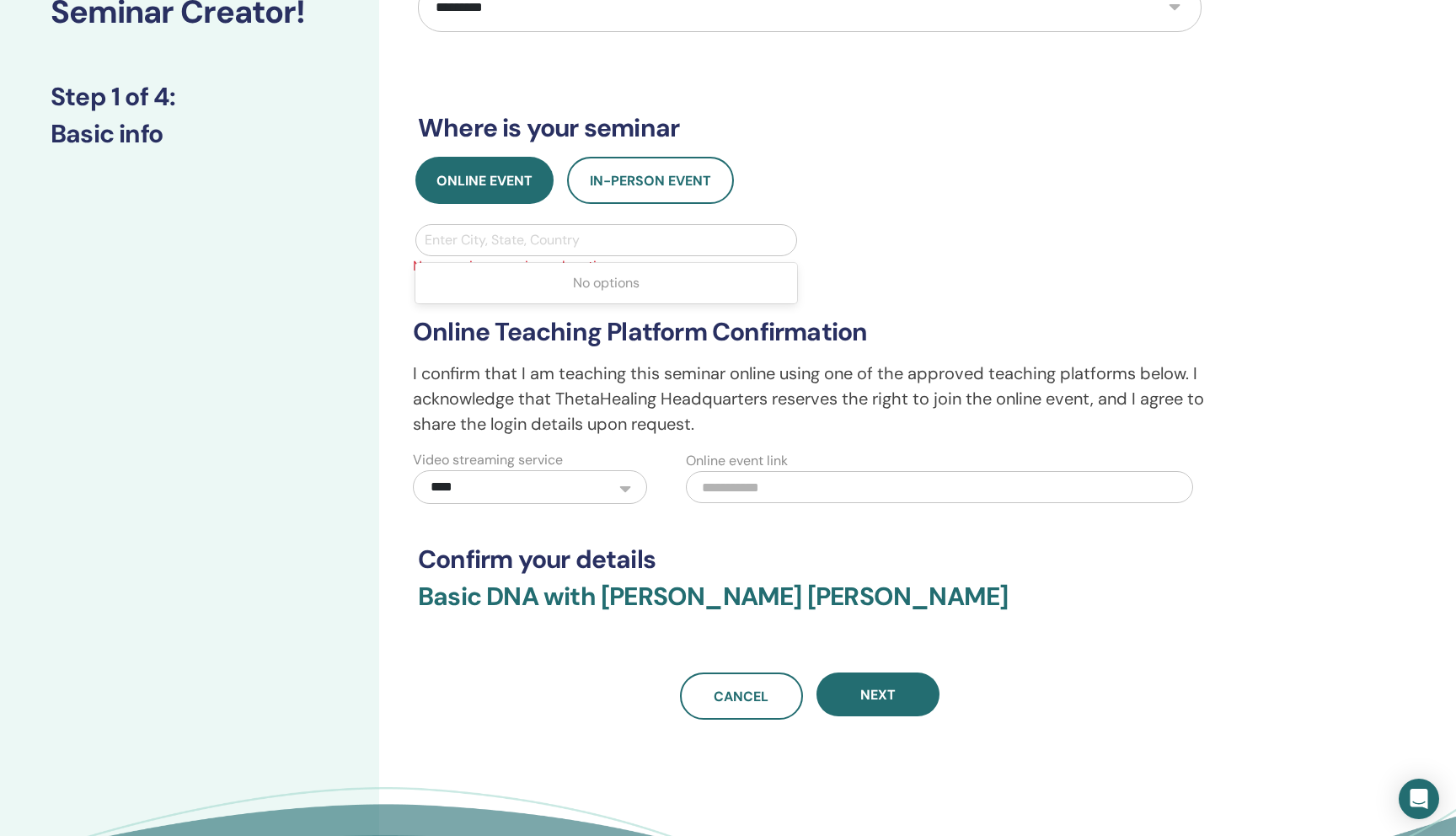
click at [601, 229] on div at bounding box center [606, 240] width 363 height 24
type input "*"
type input "******"
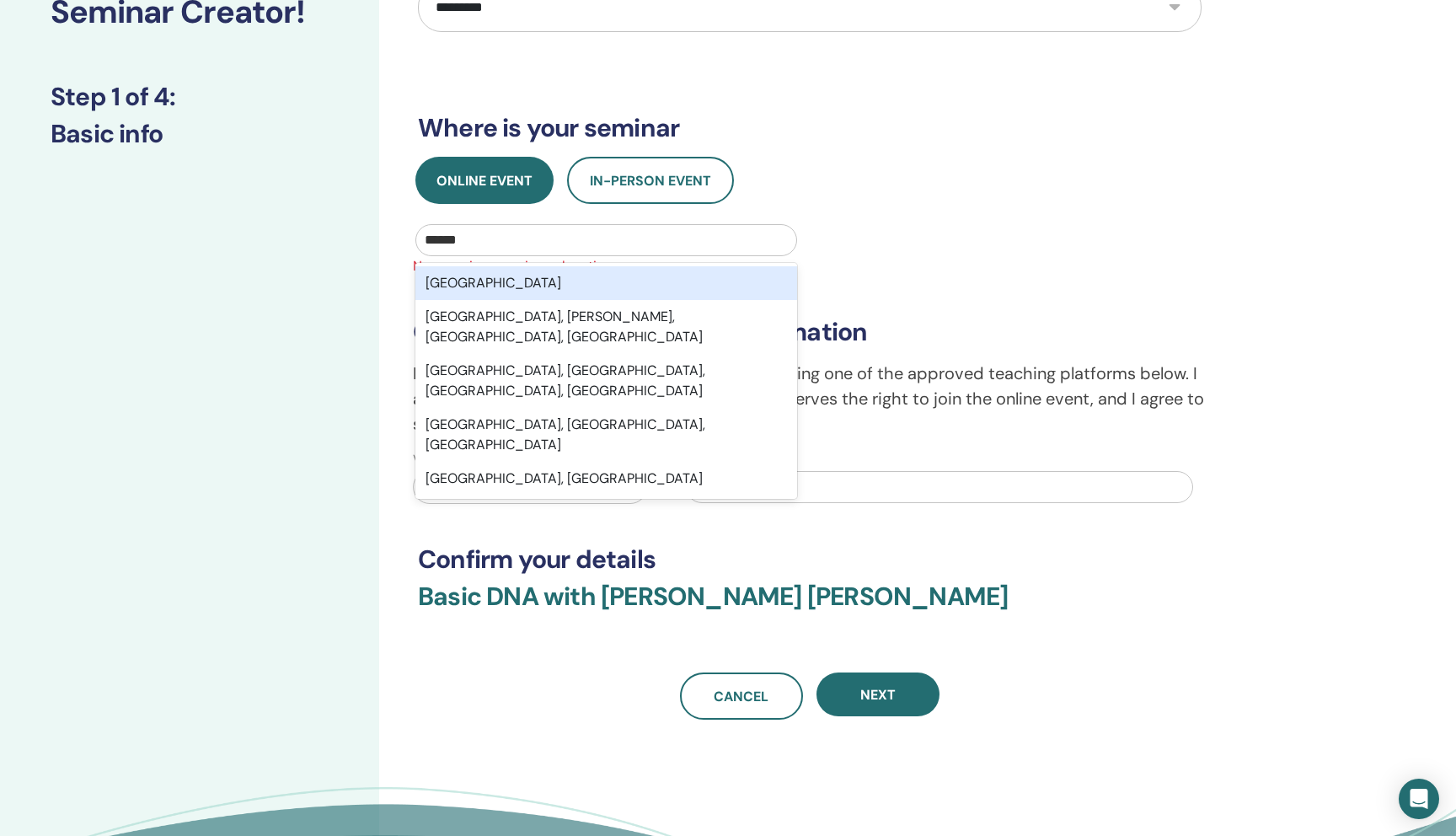
click at [571, 285] on div "México" at bounding box center [606, 283] width 382 height 33
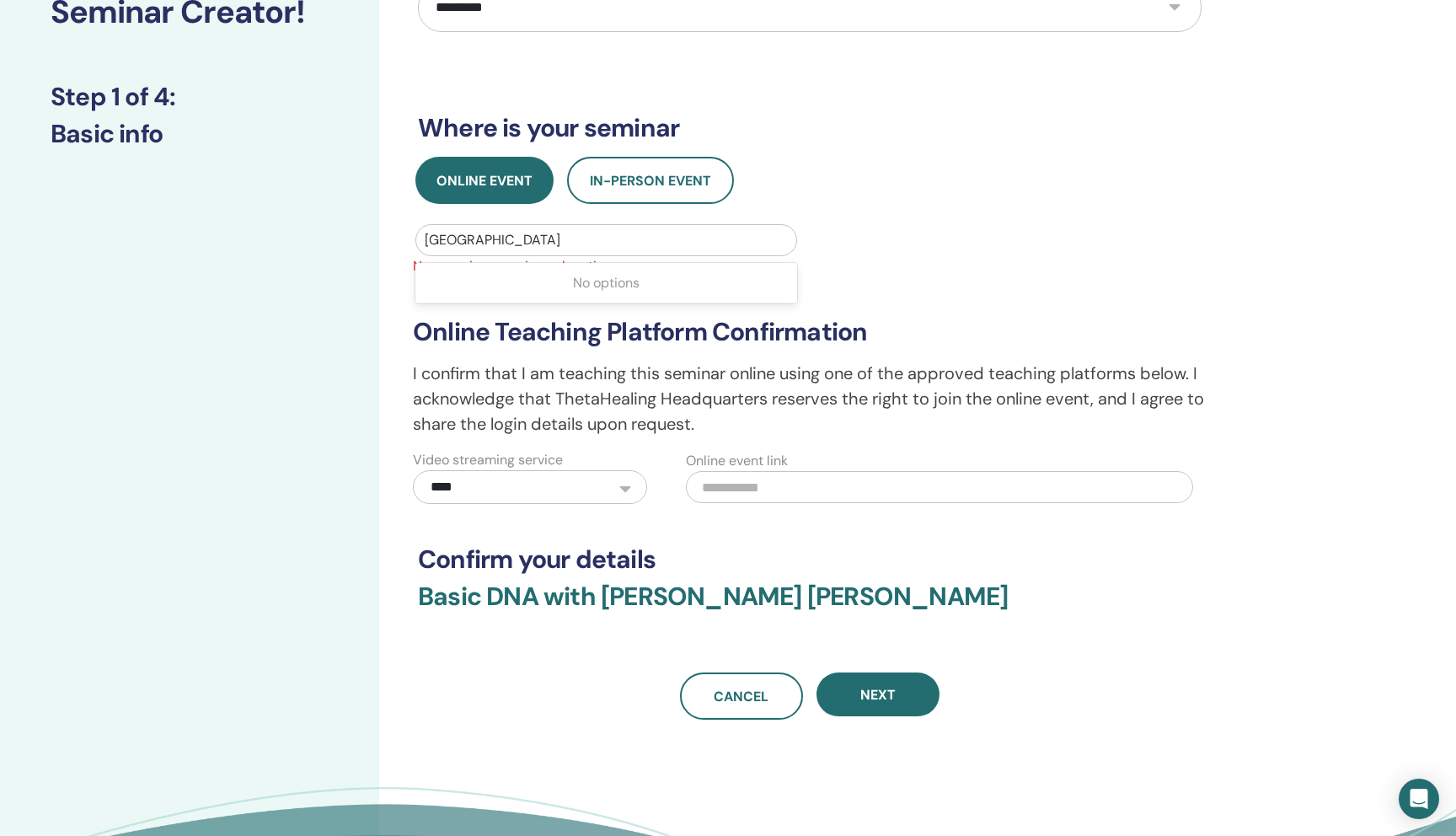
click at [550, 248] on div at bounding box center [606, 240] width 363 height 24
click at [512, 240] on div at bounding box center [606, 240] width 363 height 24
click at [880, 683] on button "Next" at bounding box center [878, 694] width 123 height 44
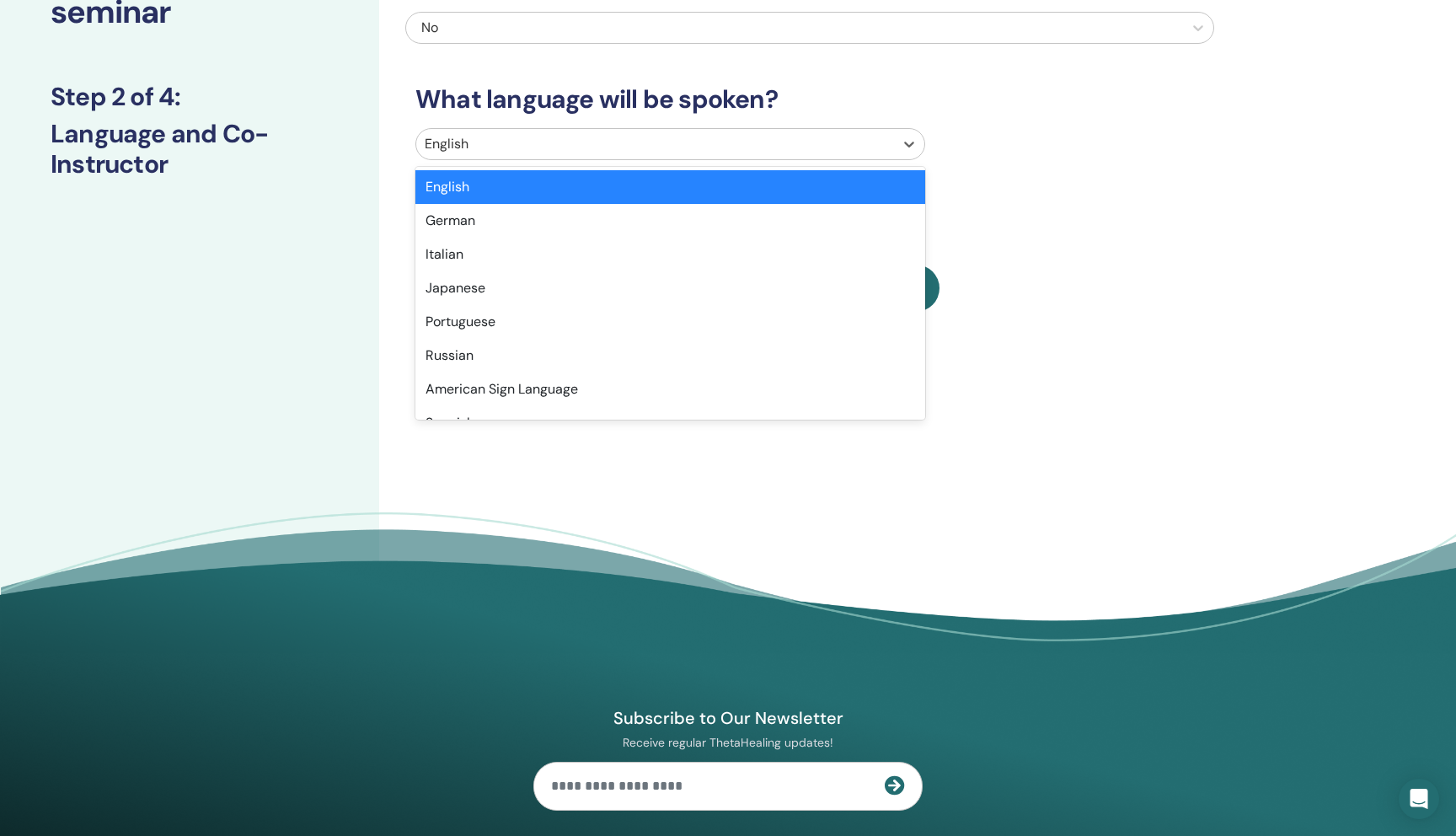
click at [506, 129] on div "English" at bounding box center [654, 144] width 477 height 30
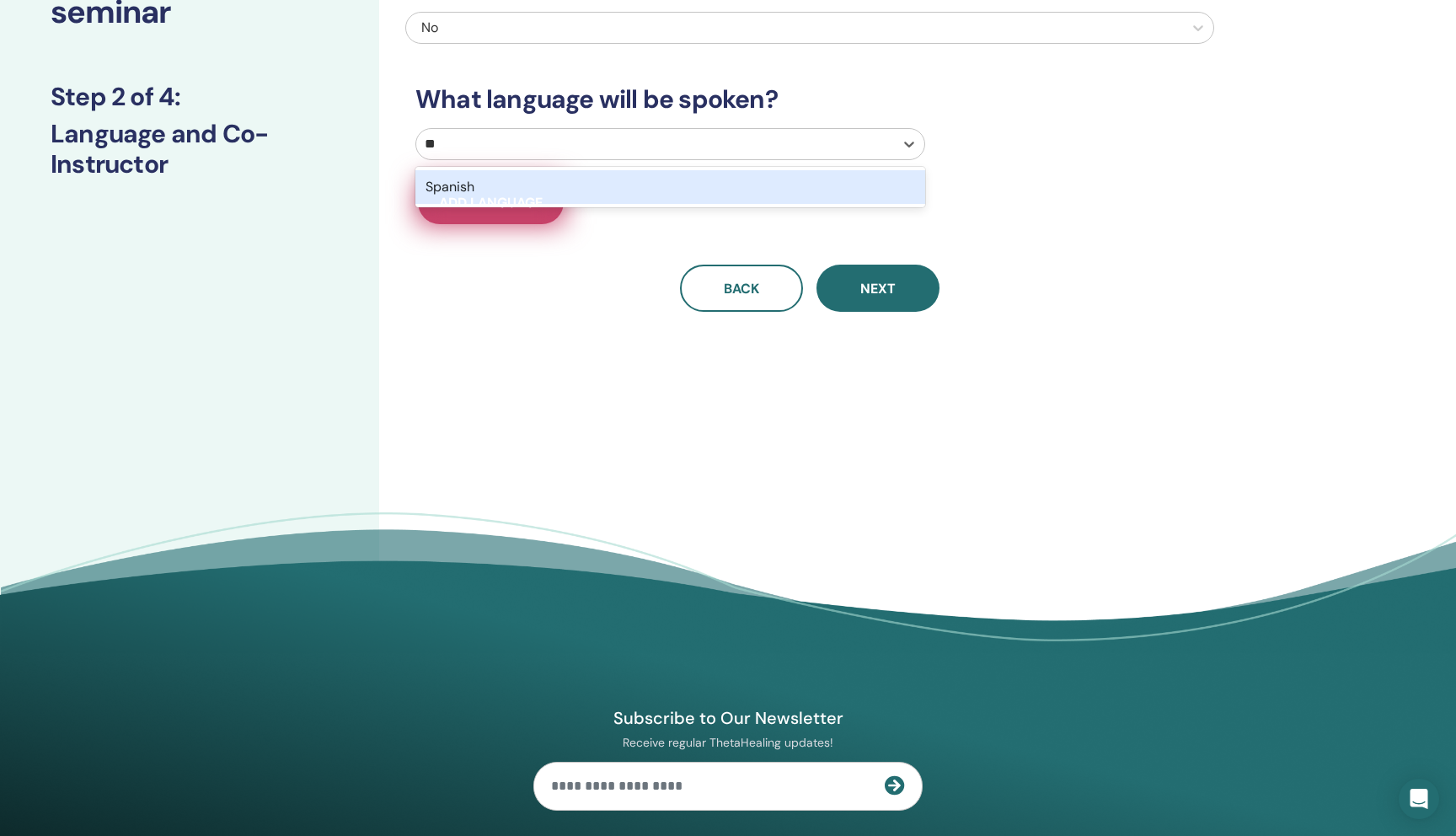
type input "**"
click at [494, 197] on span "Add language" at bounding box center [491, 202] width 104 height 18
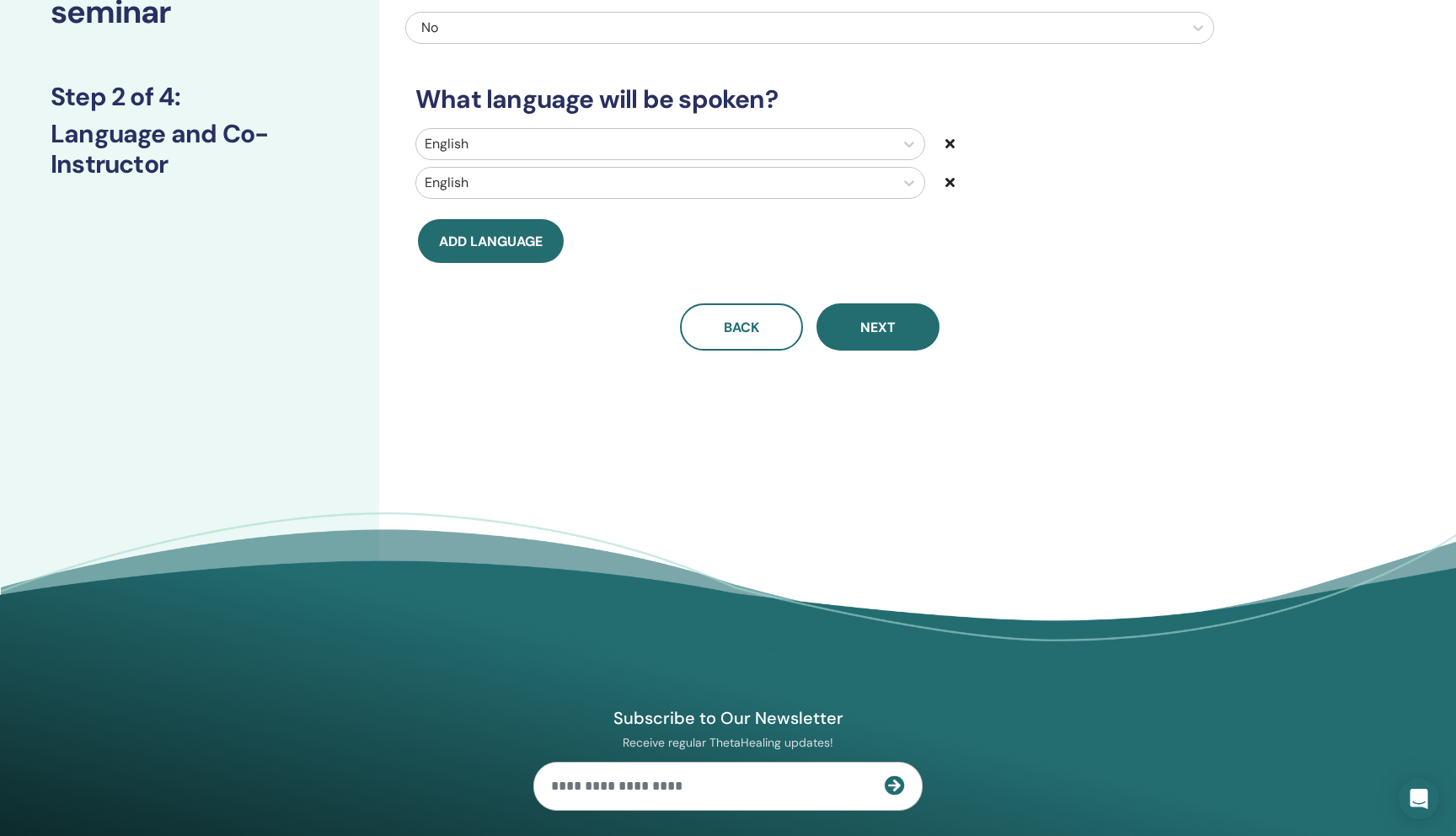
click at [956, 149] on div at bounding box center [1013, 143] width 135 height 20
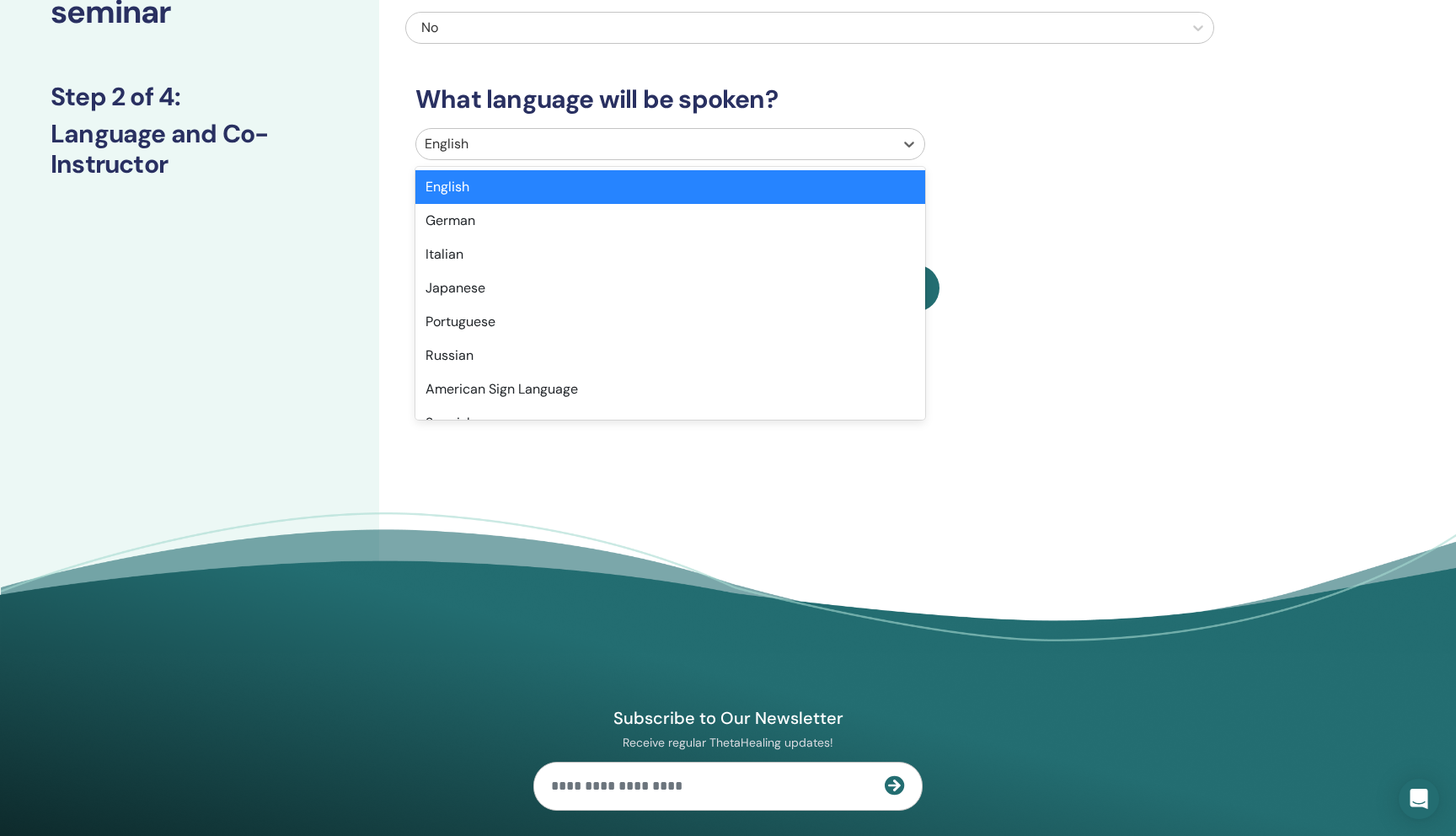
click at [793, 141] on div at bounding box center [655, 143] width 461 height 24
type input "**"
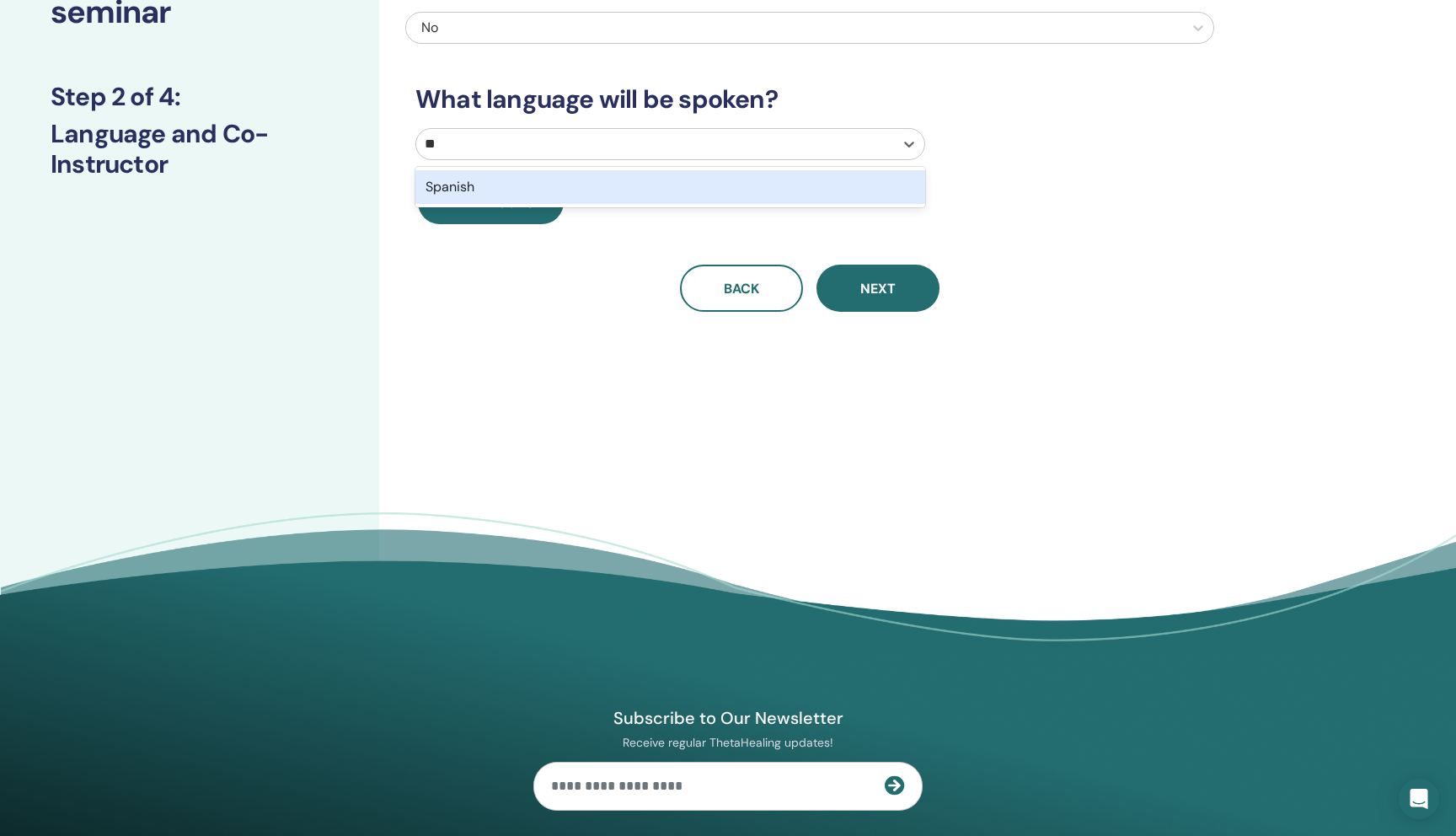
click at [789, 192] on div "Spanish" at bounding box center [670, 187] width 510 height 33
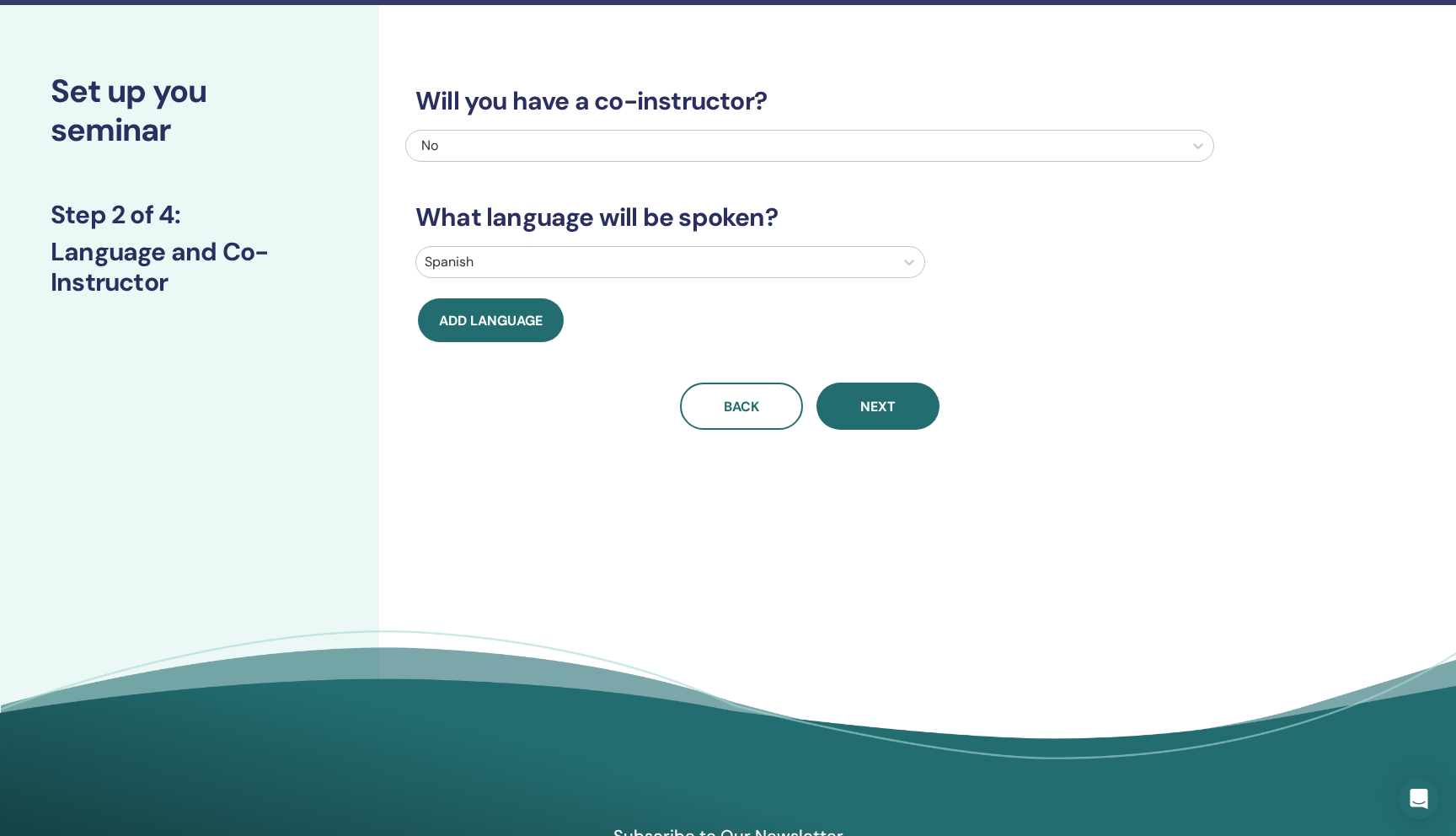
scroll to position [46, 0]
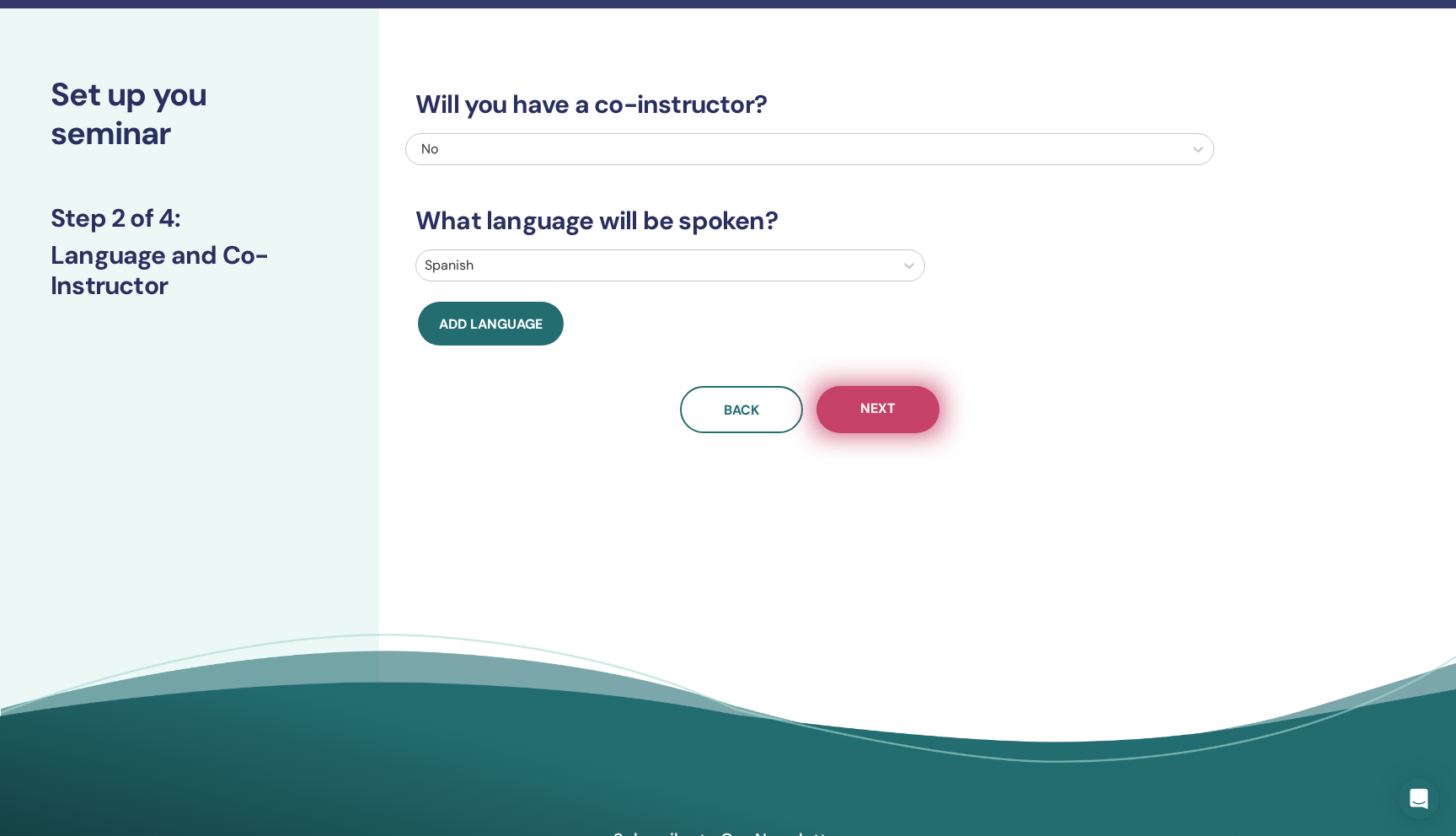
click at [891, 406] on span "Next" at bounding box center [877, 410] width 35 height 21
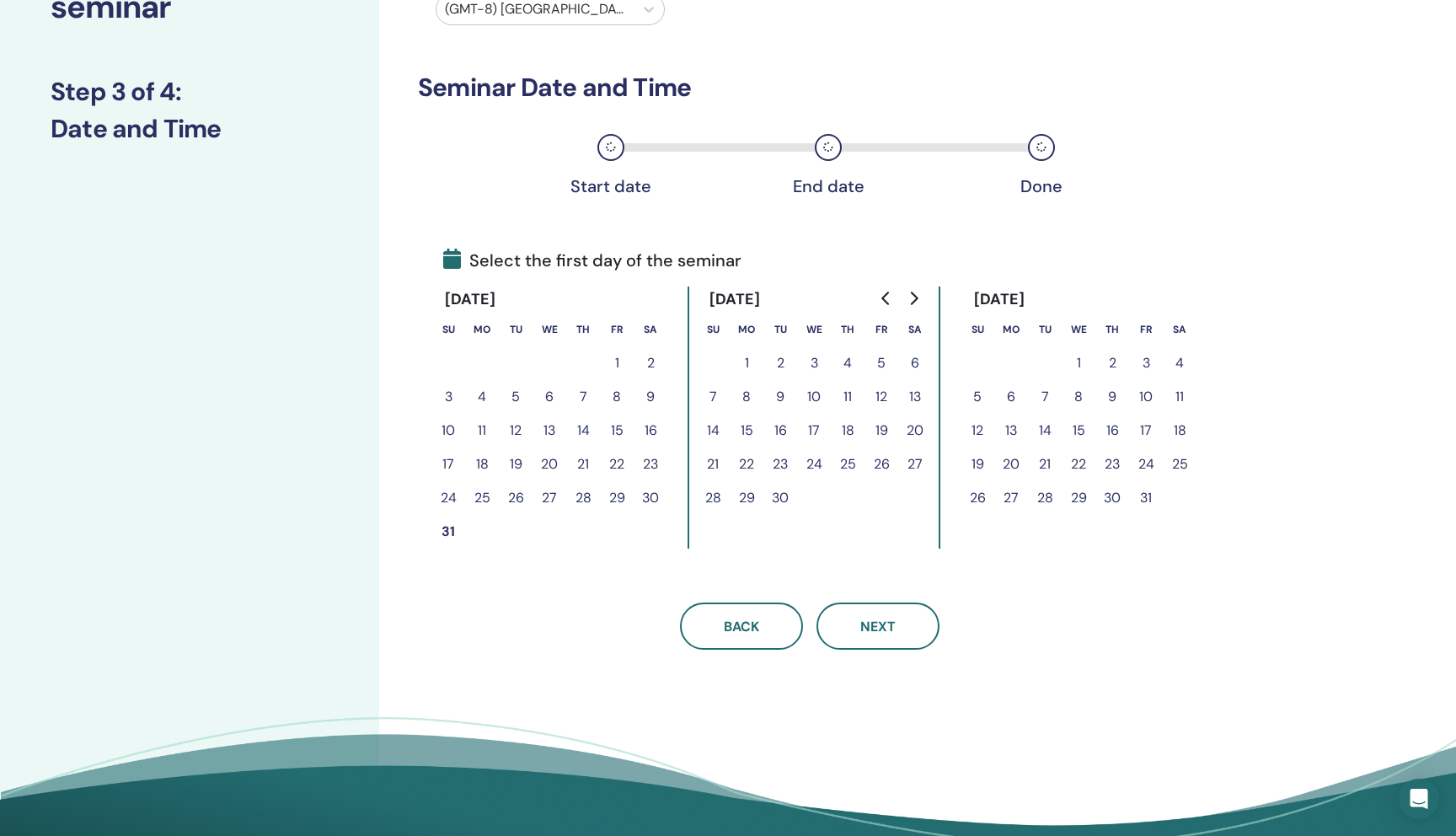
scroll to position [172, 0]
click at [1139, 366] on button "3" at bounding box center [1146, 362] width 33 height 33
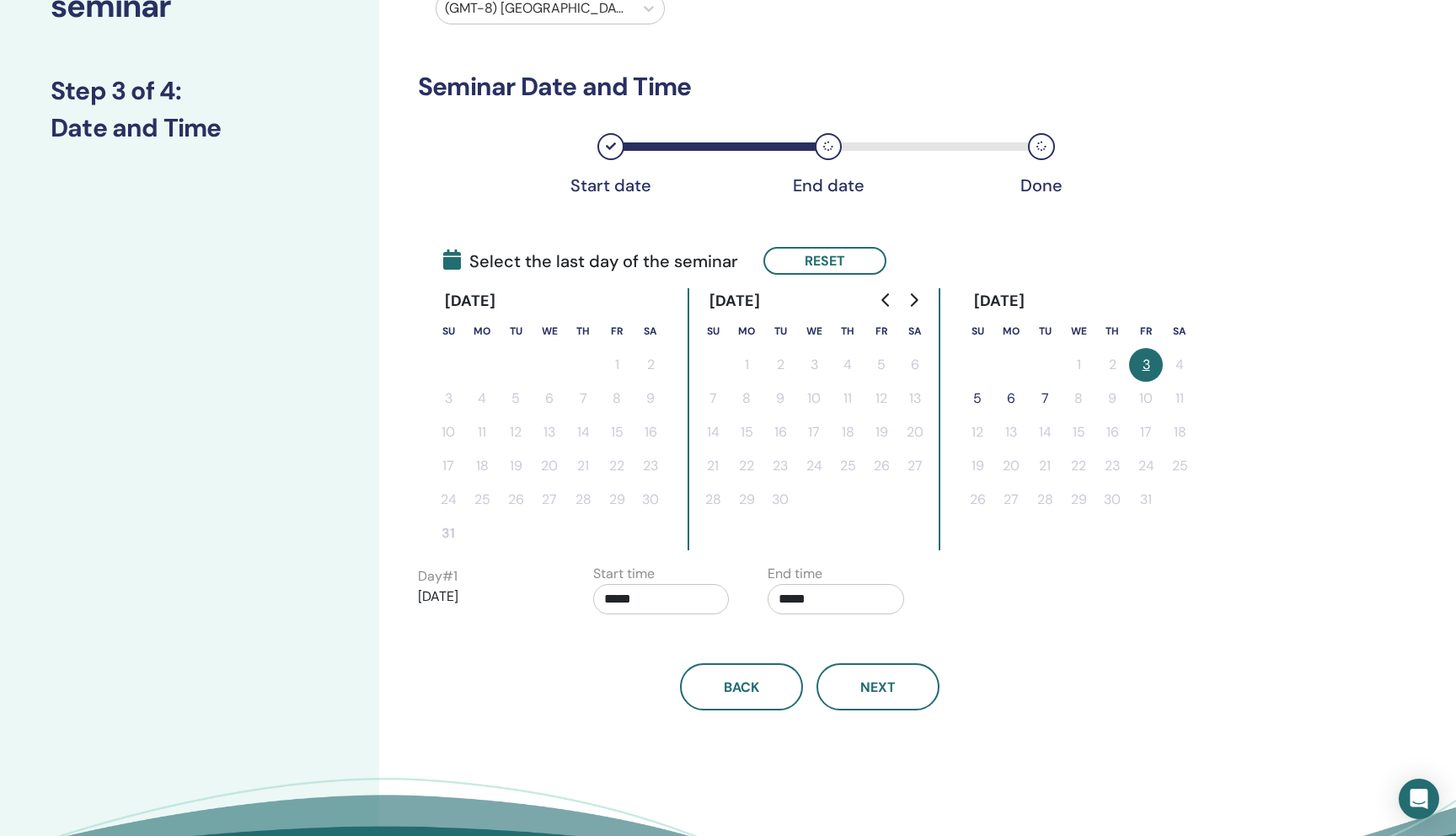
click at [983, 405] on button "5" at bounding box center [977, 398] width 33 height 33
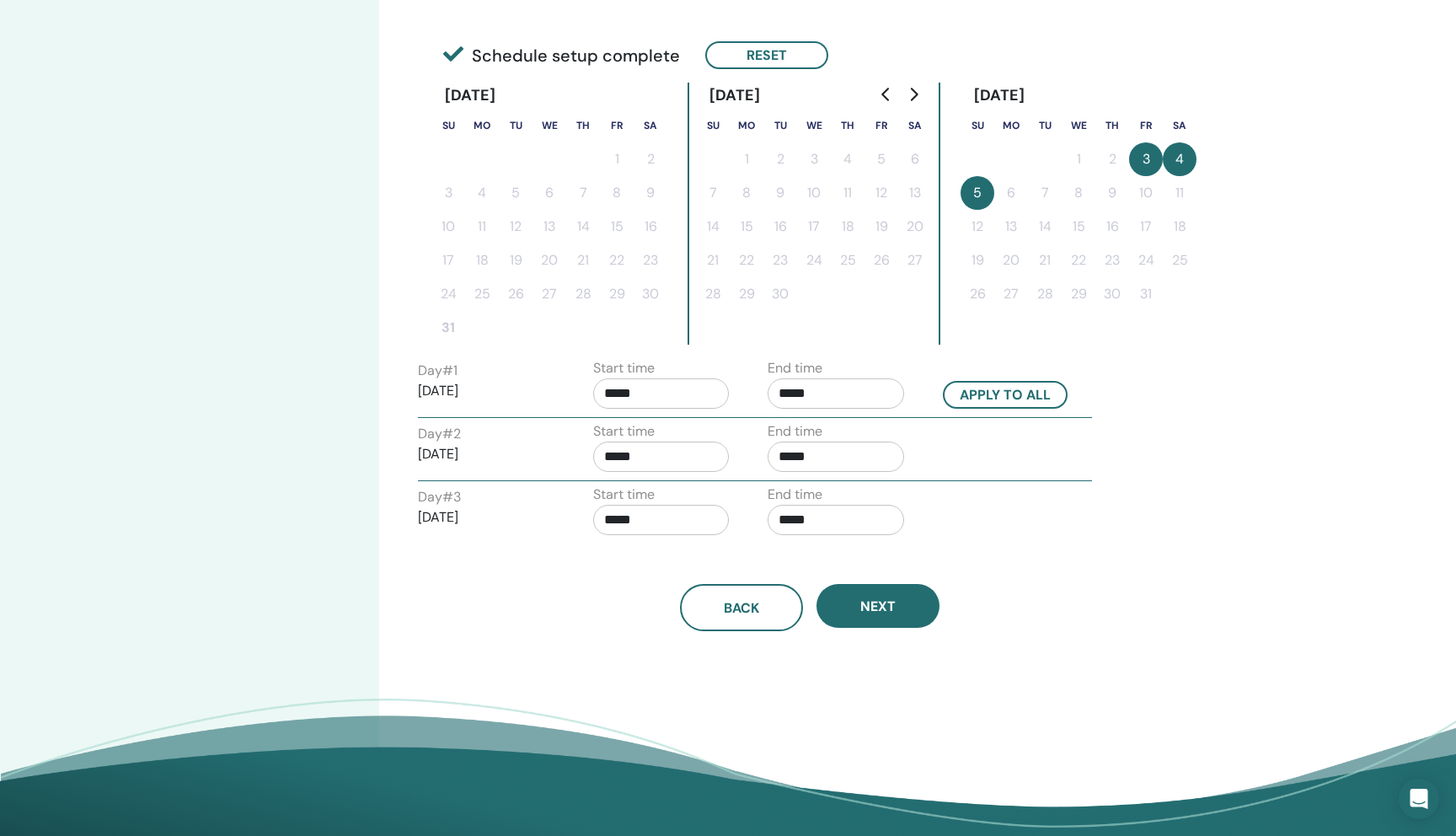
scroll to position [382, 0]
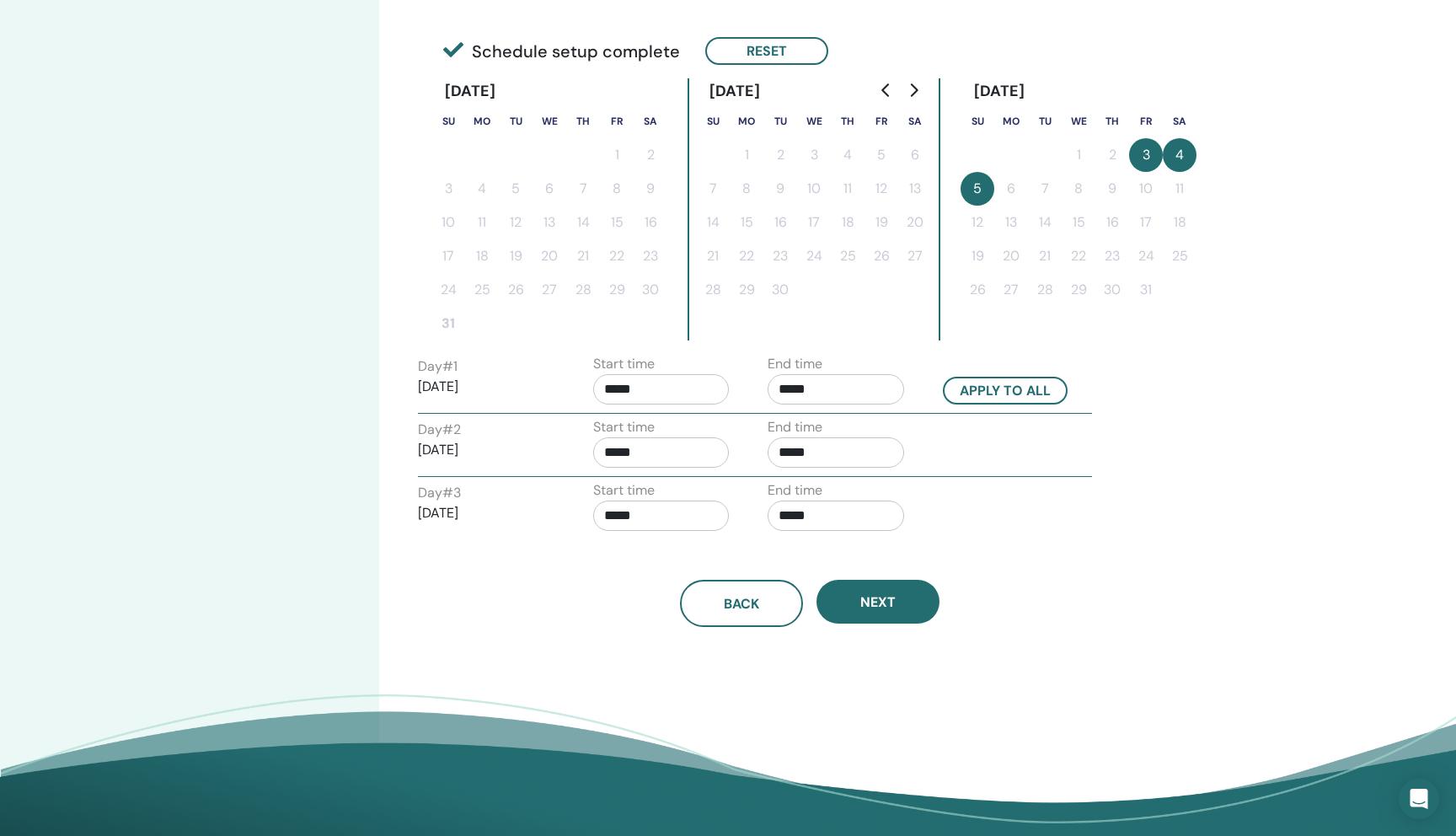
click at [675, 387] on input "*****" at bounding box center [661, 389] width 136 height 30
click at [680, 432] on span "▲" at bounding box center [679, 432] width 33 height 33
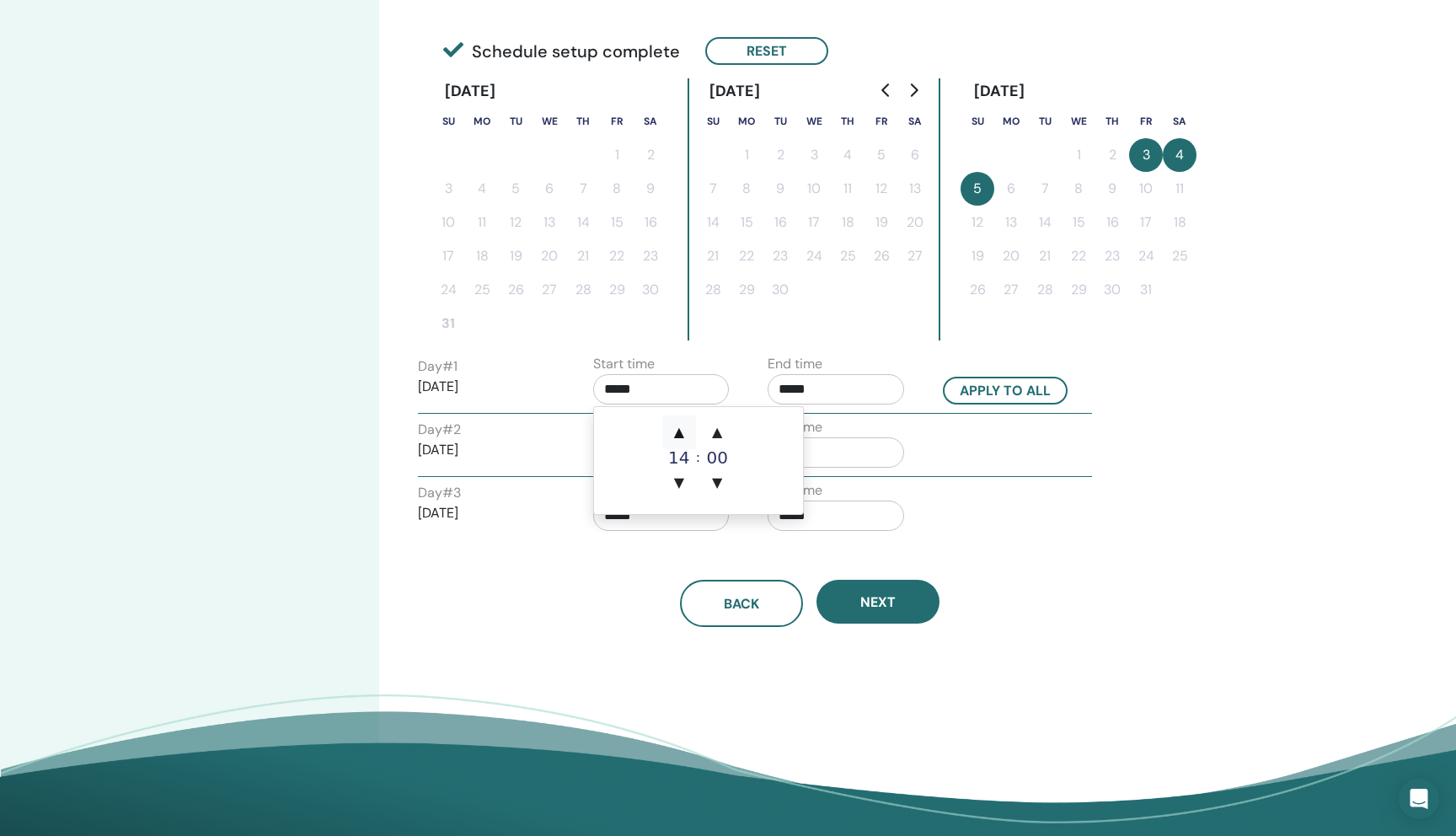
click at [680, 432] on span "▲" at bounding box center [679, 432] width 33 height 33
type input "*****"
click at [682, 429] on span "▲" at bounding box center [679, 432] width 33 height 33
click at [704, 374] on input "*****" at bounding box center [661, 389] width 136 height 30
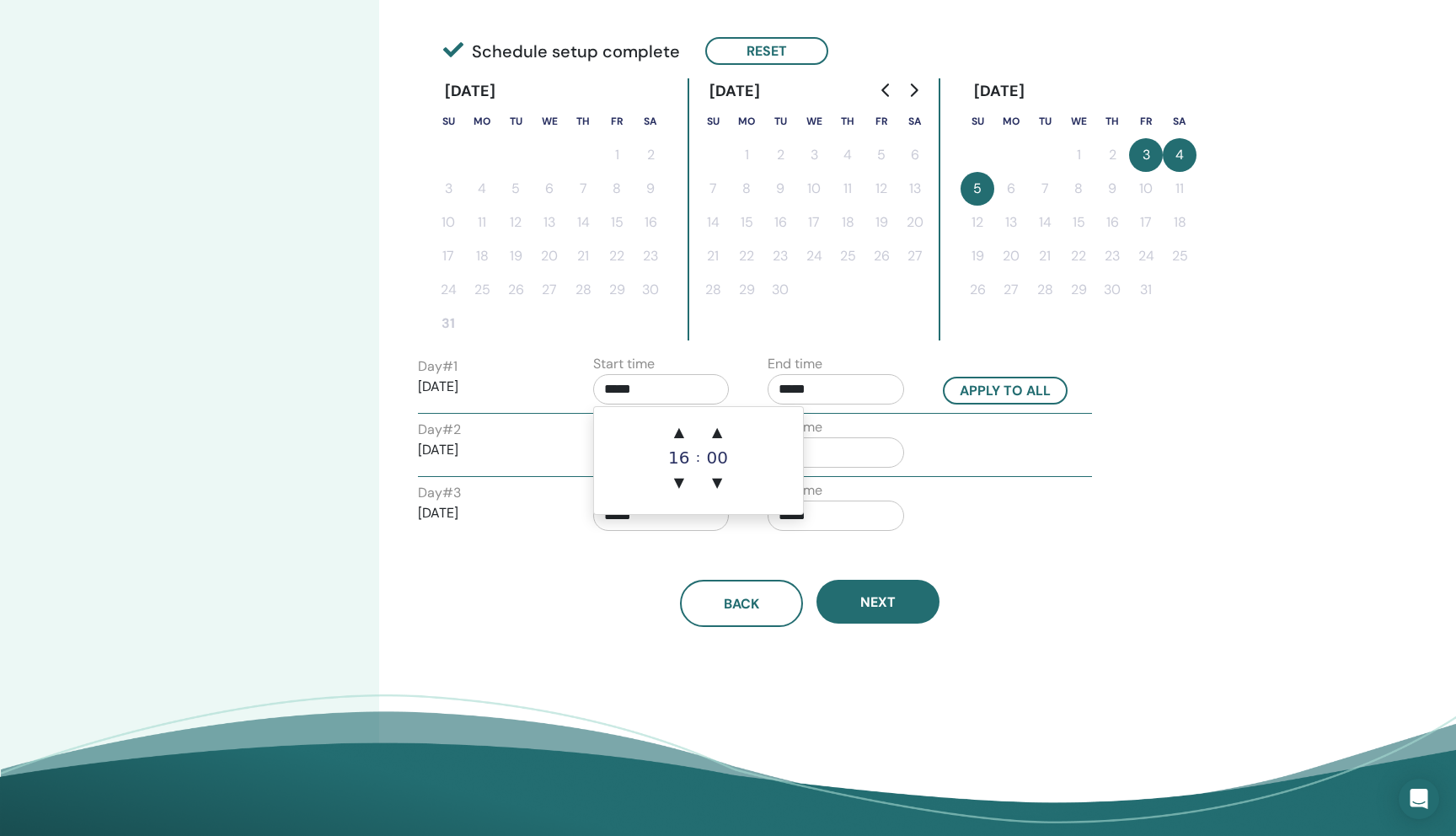
click at [817, 399] on input "*****" at bounding box center [835, 389] width 136 height 30
click at [851, 427] on span "▲" at bounding box center [854, 432] width 33 height 33
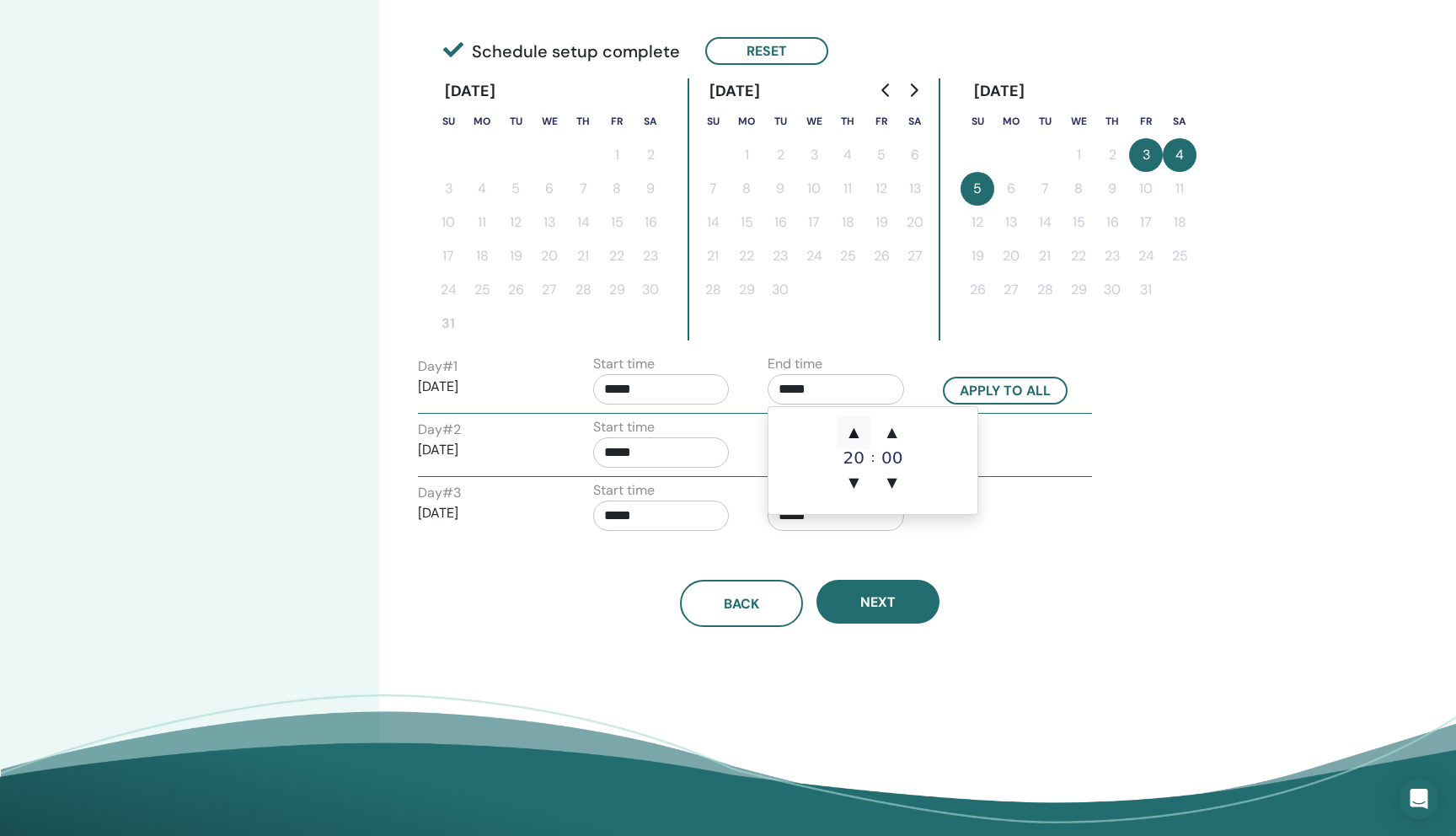
click at [848, 428] on span "▲" at bounding box center [854, 432] width 33 height 33
type input "*****"
click at [654, 394] on input "*****" at bounding box center [661, 389] width 136 height 30
click at [682, 432] on span "▲" at bounding box center [679, 432] width 33 height 33
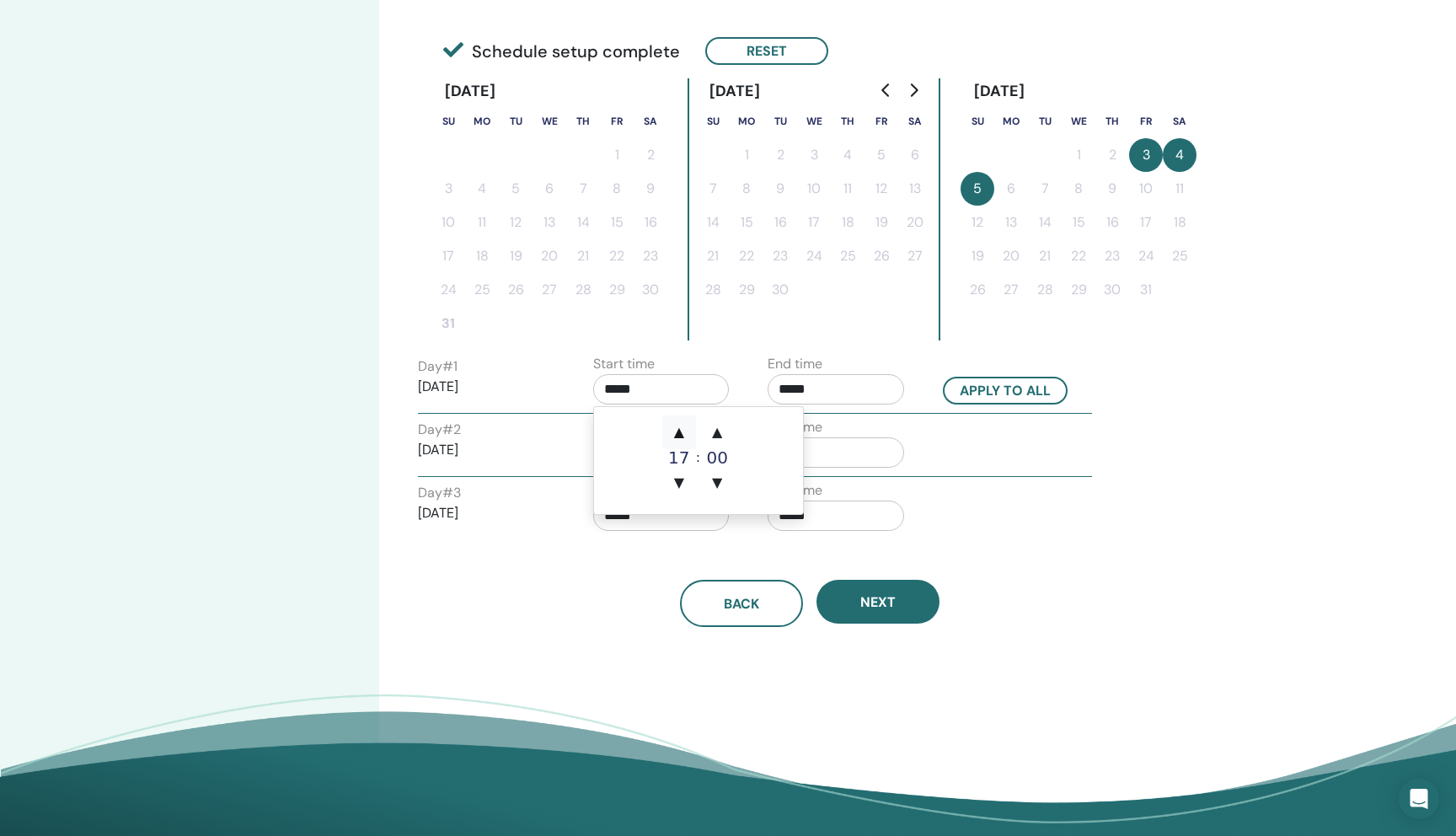
click at [682, 433] on span "▲" at bounding box center [679, 432] width 33 height 33
click at [686, 474] on span "▼" at bounding box center [679, 483] width 33 height 33
type input "*****"
click at [932, 565] on div "Back Next" at bounding box center [810, 583] width 809 height 88
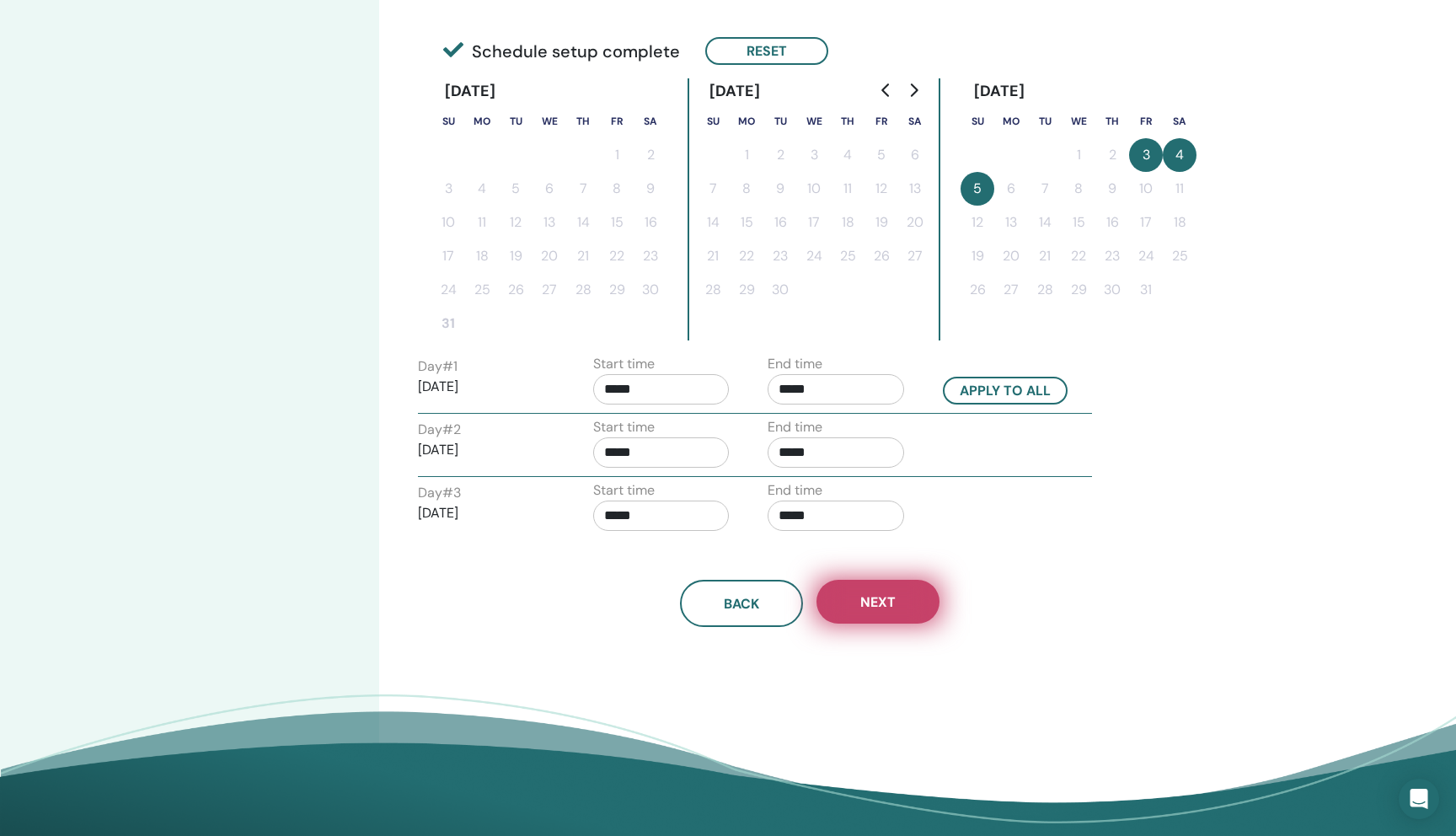
click at [896, 595] on button "Next" at bounding box center [878, 601] width 123 height 44
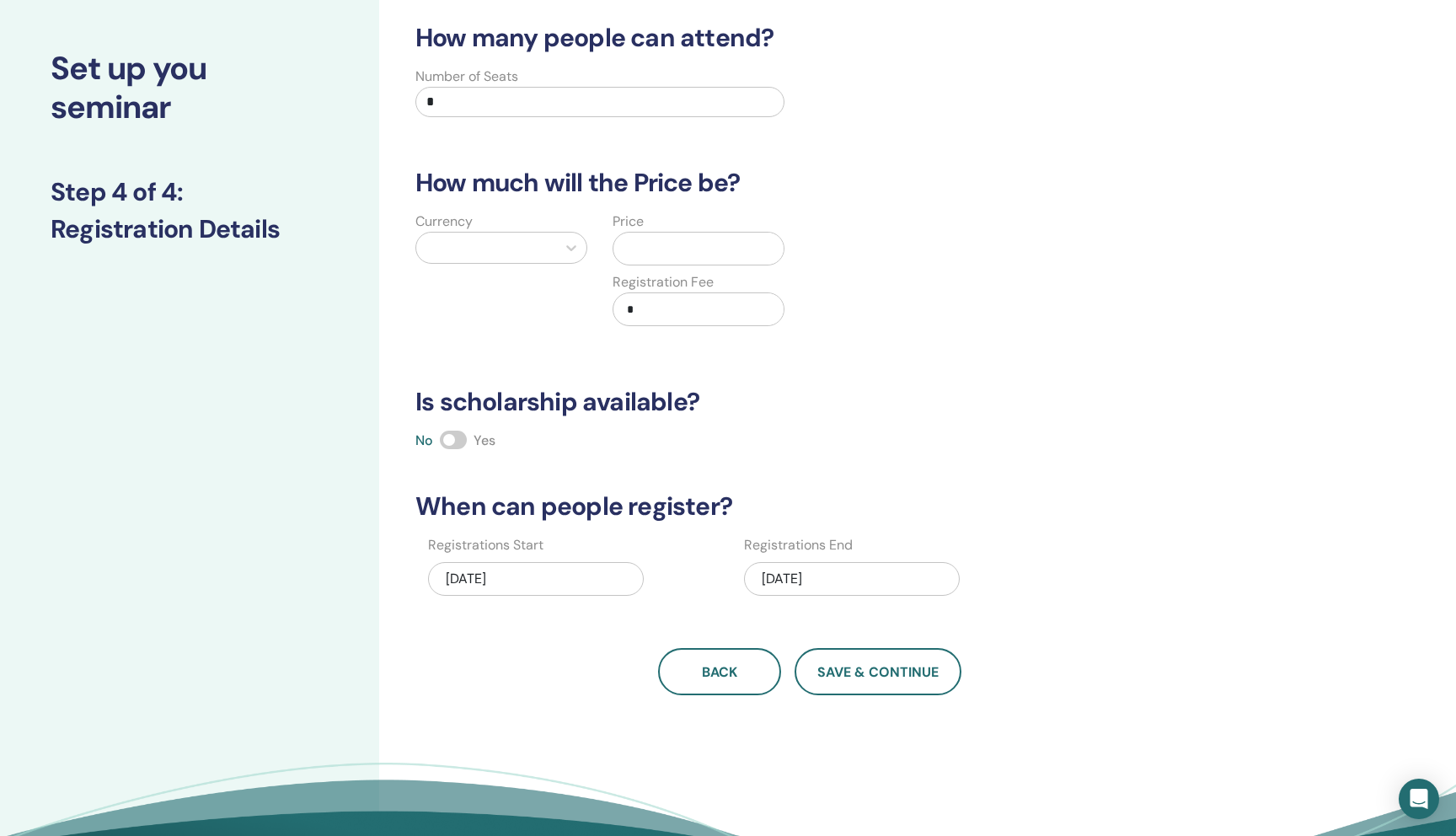
scroll to position [0, 0]
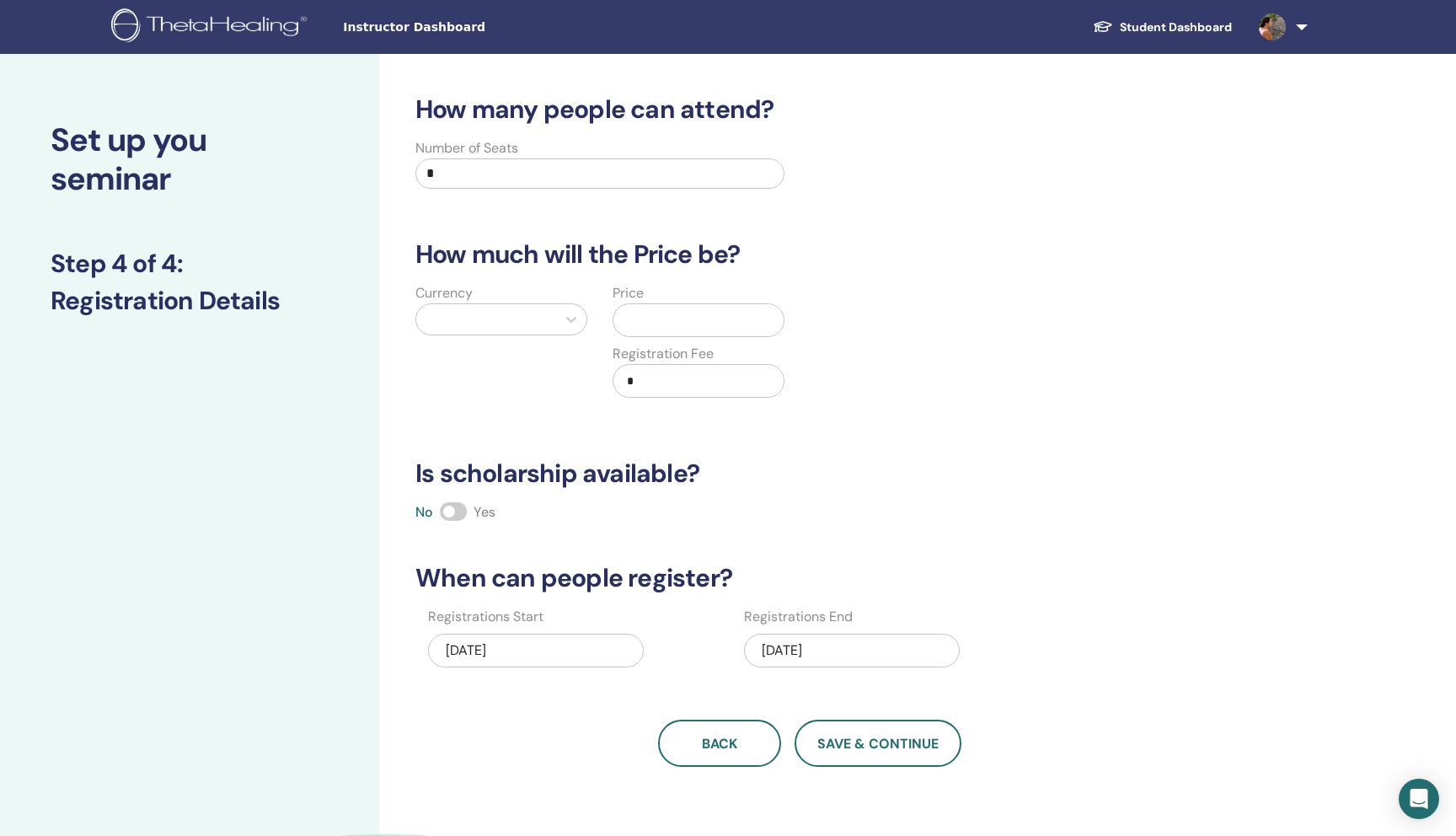
drag, startPoint x: 471, startPoint y: 176, endPoint x: 386, endPoint y: 174, distance: 85.0
click at [386, 174] on div "How many people can attend? Number of Seats * How much will the Price be? Curre…" at bounding box center [864, 527] width 971 height 949
type input "**"
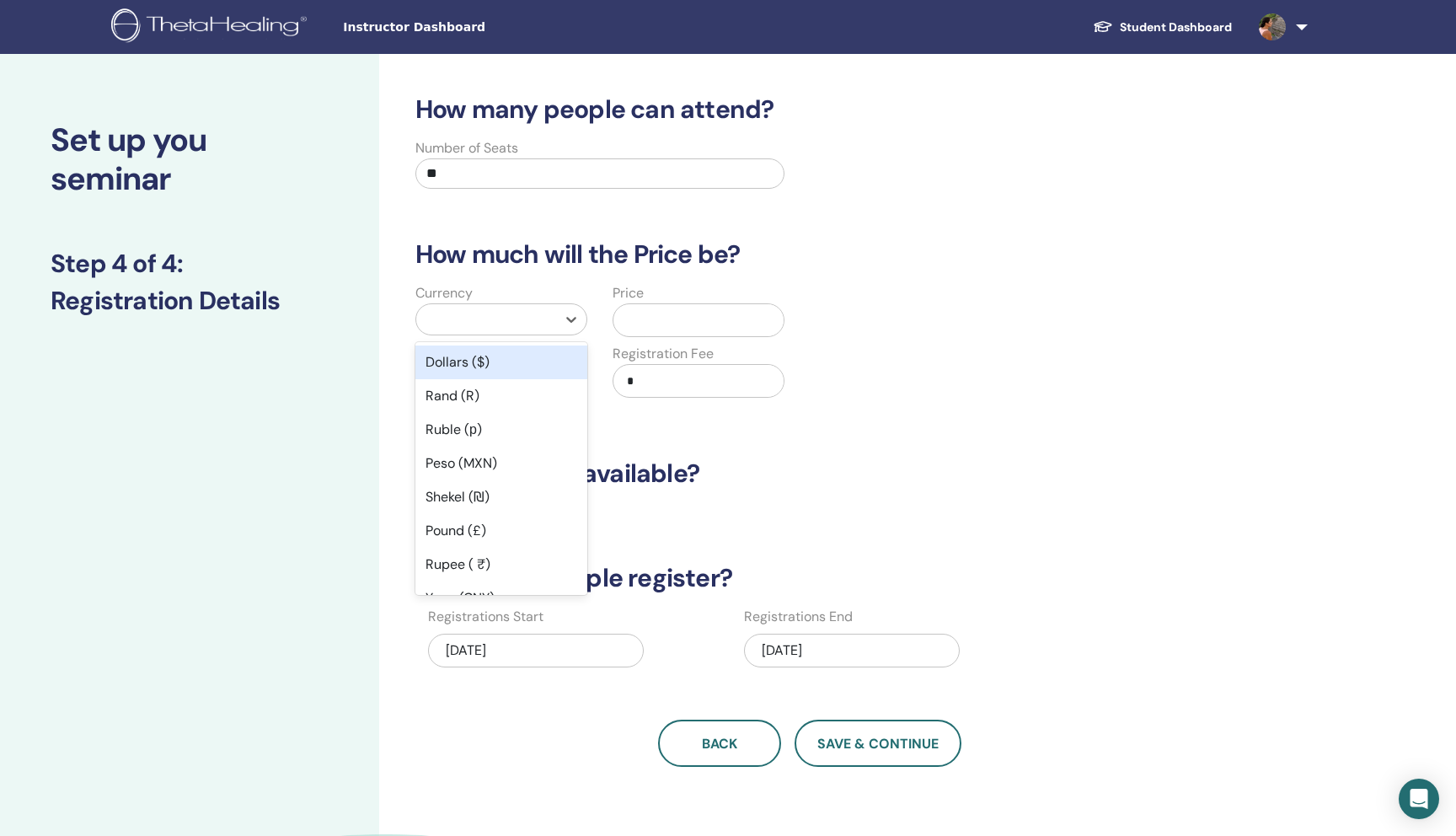
click at [520, 331] on div at bounding box center [486, 319] width 123 height 24
type input "***"
click at [526, 368] on div "Peso (MXN)" at bounding box center [500, 362] width 171 height 33
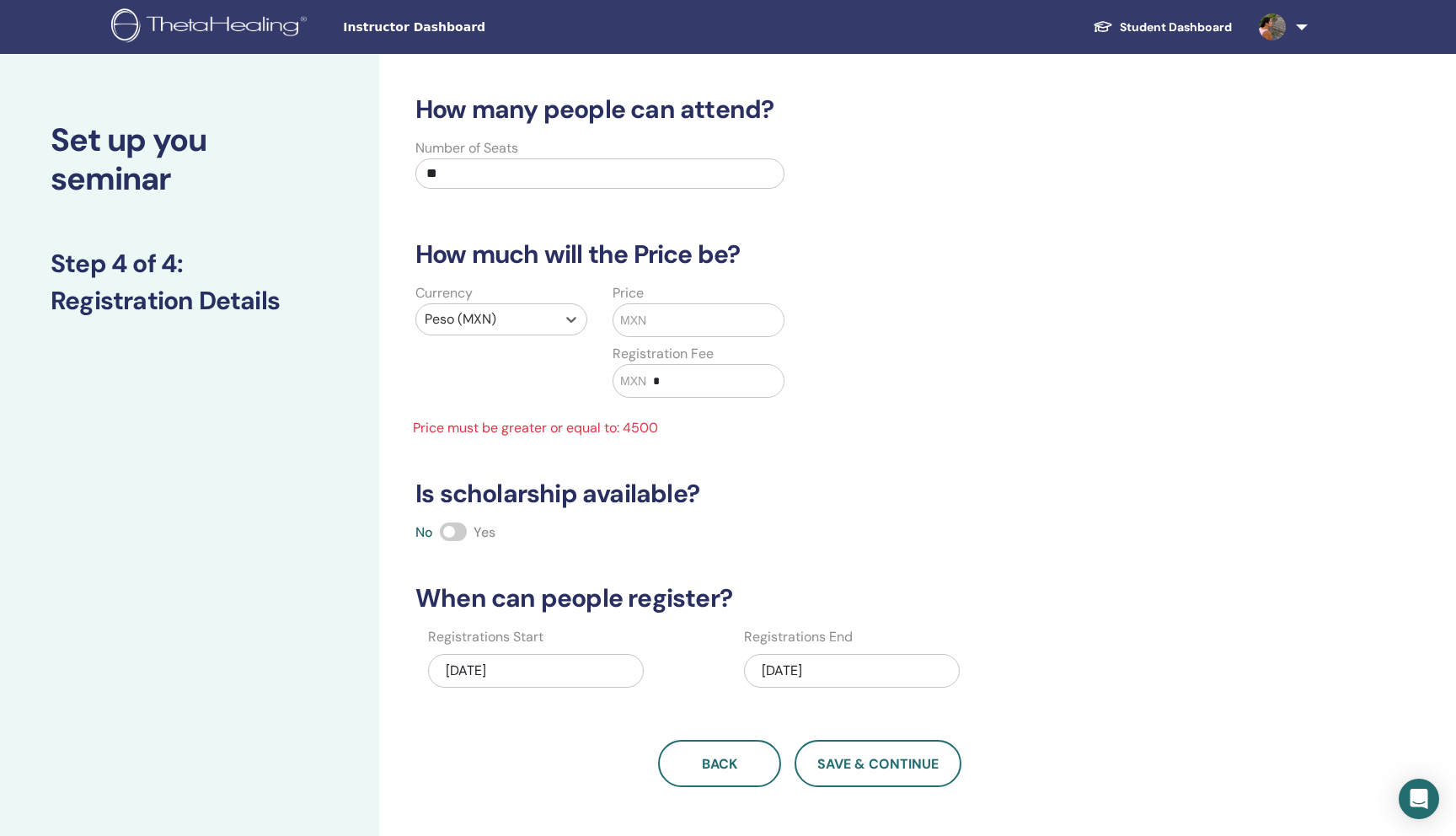
click at [694, 315] on input "text" at bounding box center [715, 320] width 137 height 32
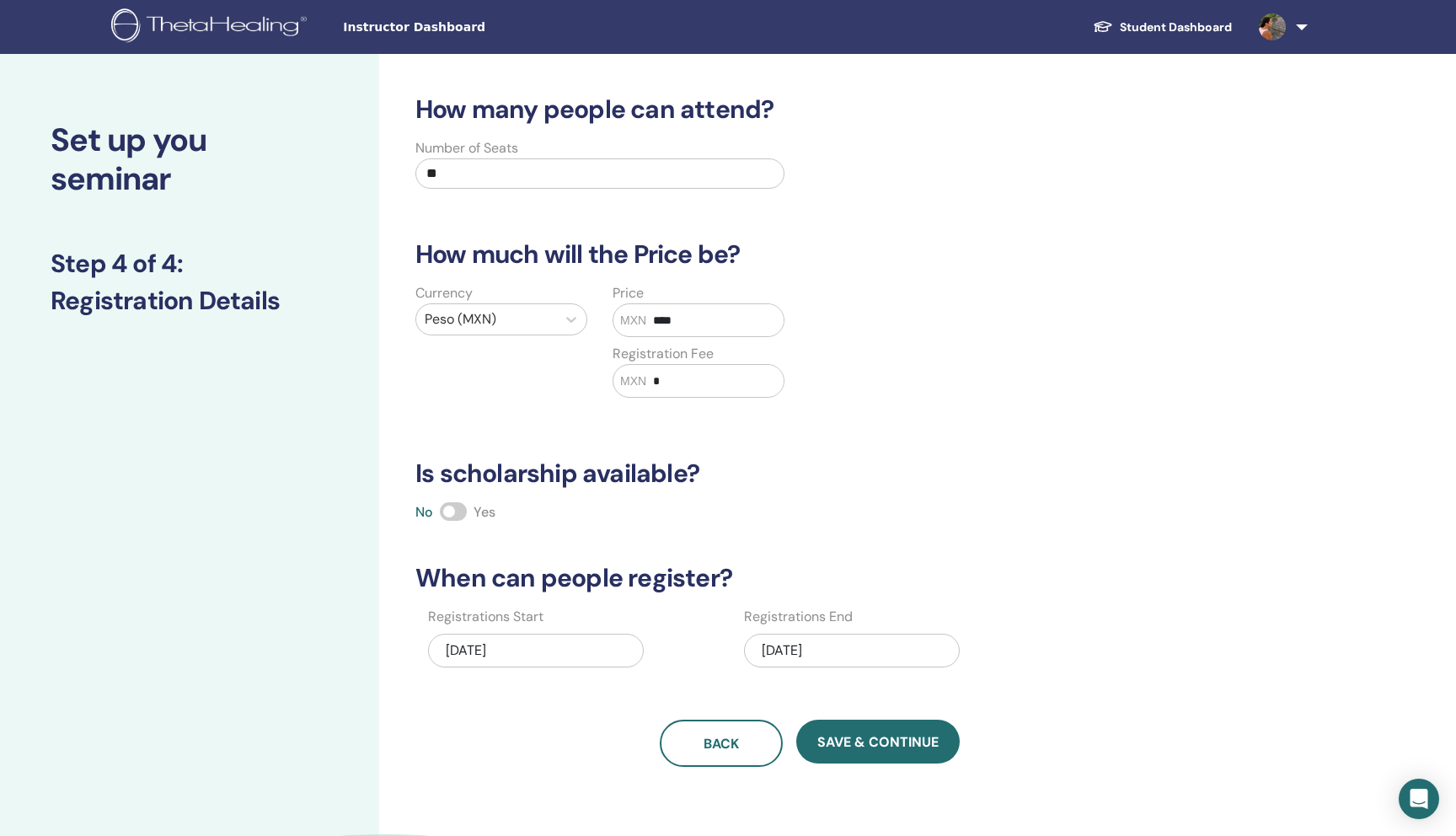
type input "****"
click at [716, 388] on input "*" at bounding box center [715, 381] width 137 height 32
click at [870, 743] on span "Save & Continue" at bounding box center [877, 742] width 121 height 18
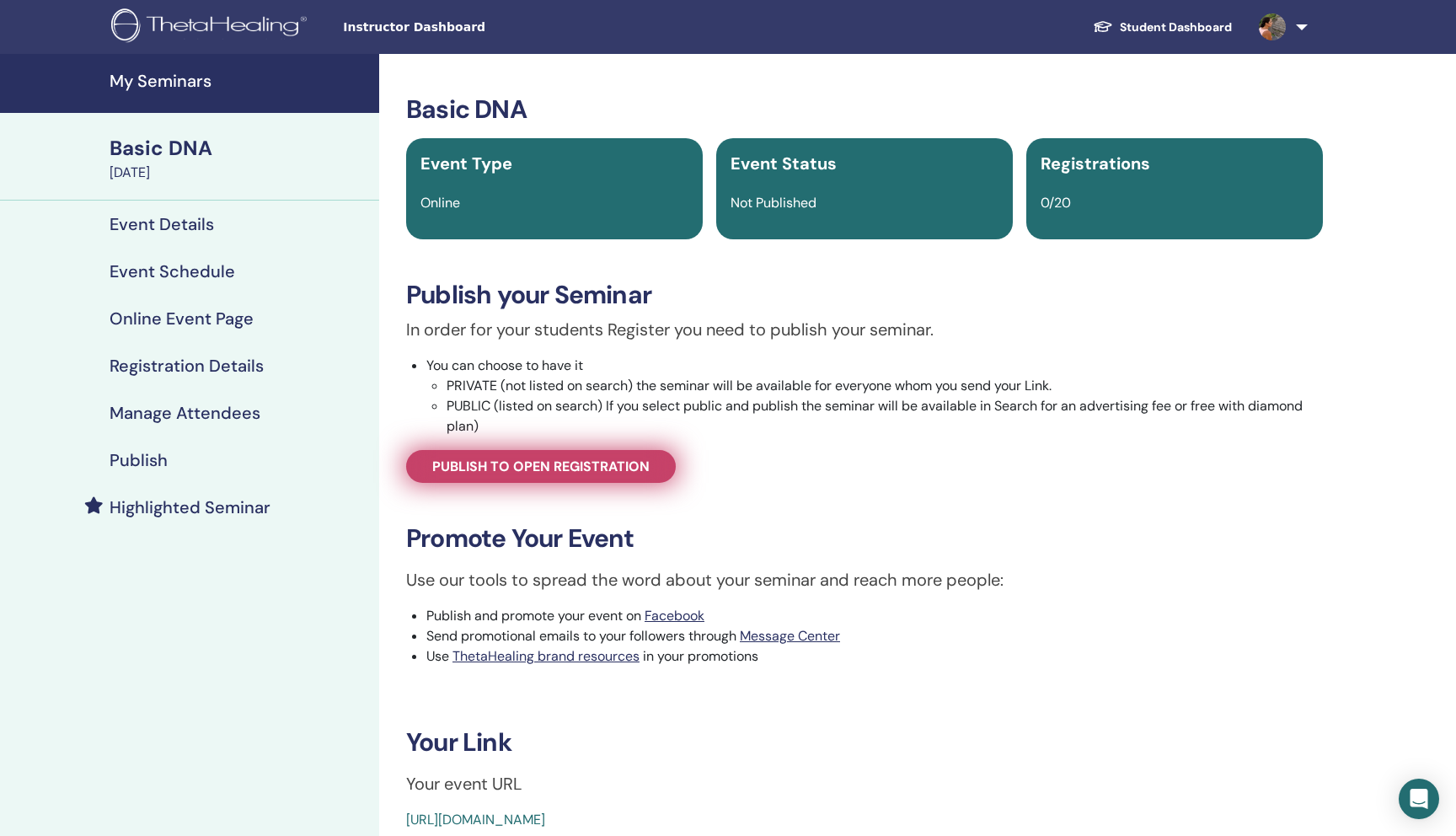
click at [577, 463] on span "Publish to open registration" at bounding box center [541, 466] width 217 height 18
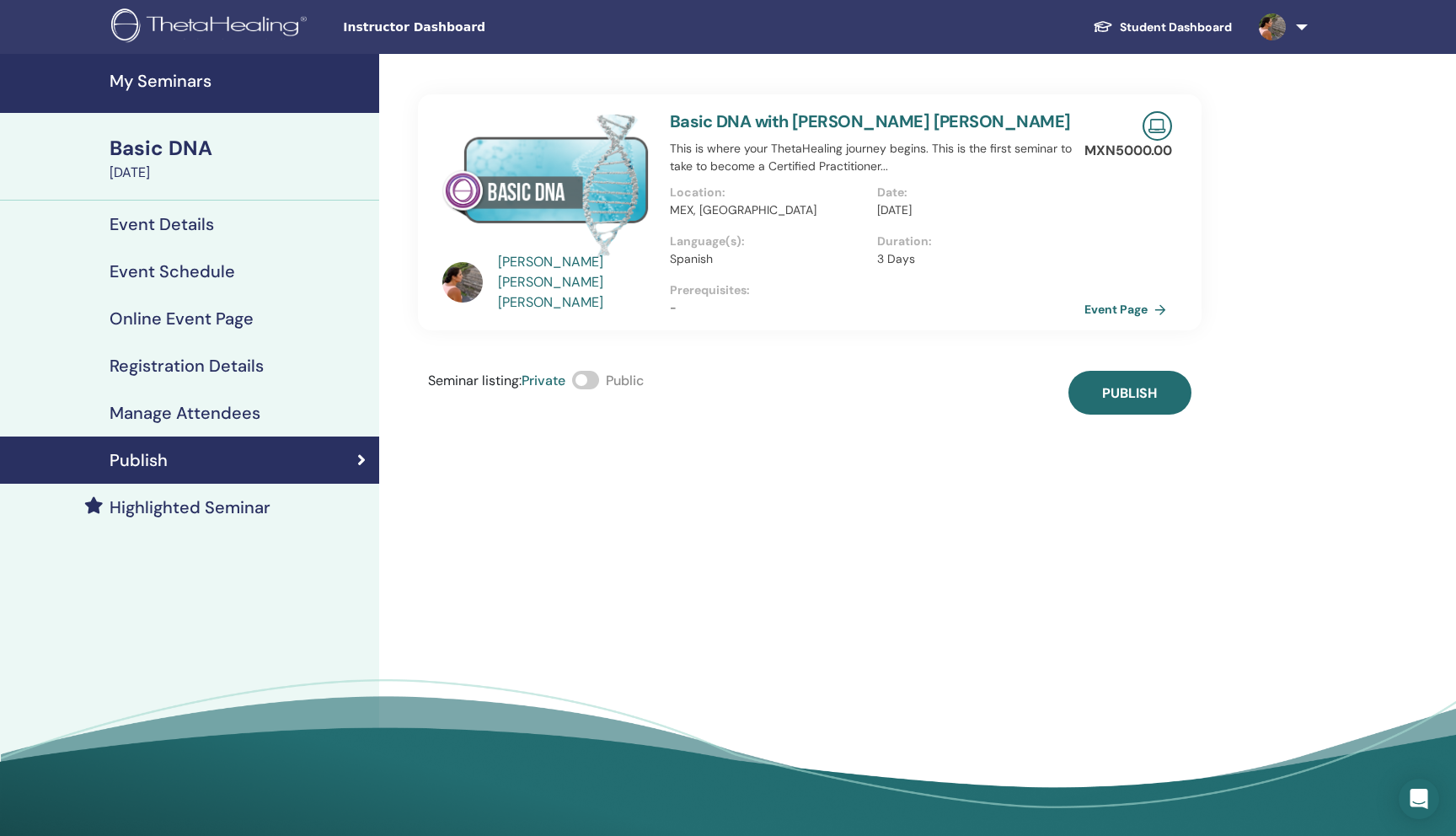
click at [599, 384] on label at bounding box center [586, 380] width 27 height 18
click at [1170, 393] on button "Publish" at bounding box center [1130, 393] width 123 height 44
click at [200, 236] on link "Event Details" at bounding box center [189, 224] width 379 height 47
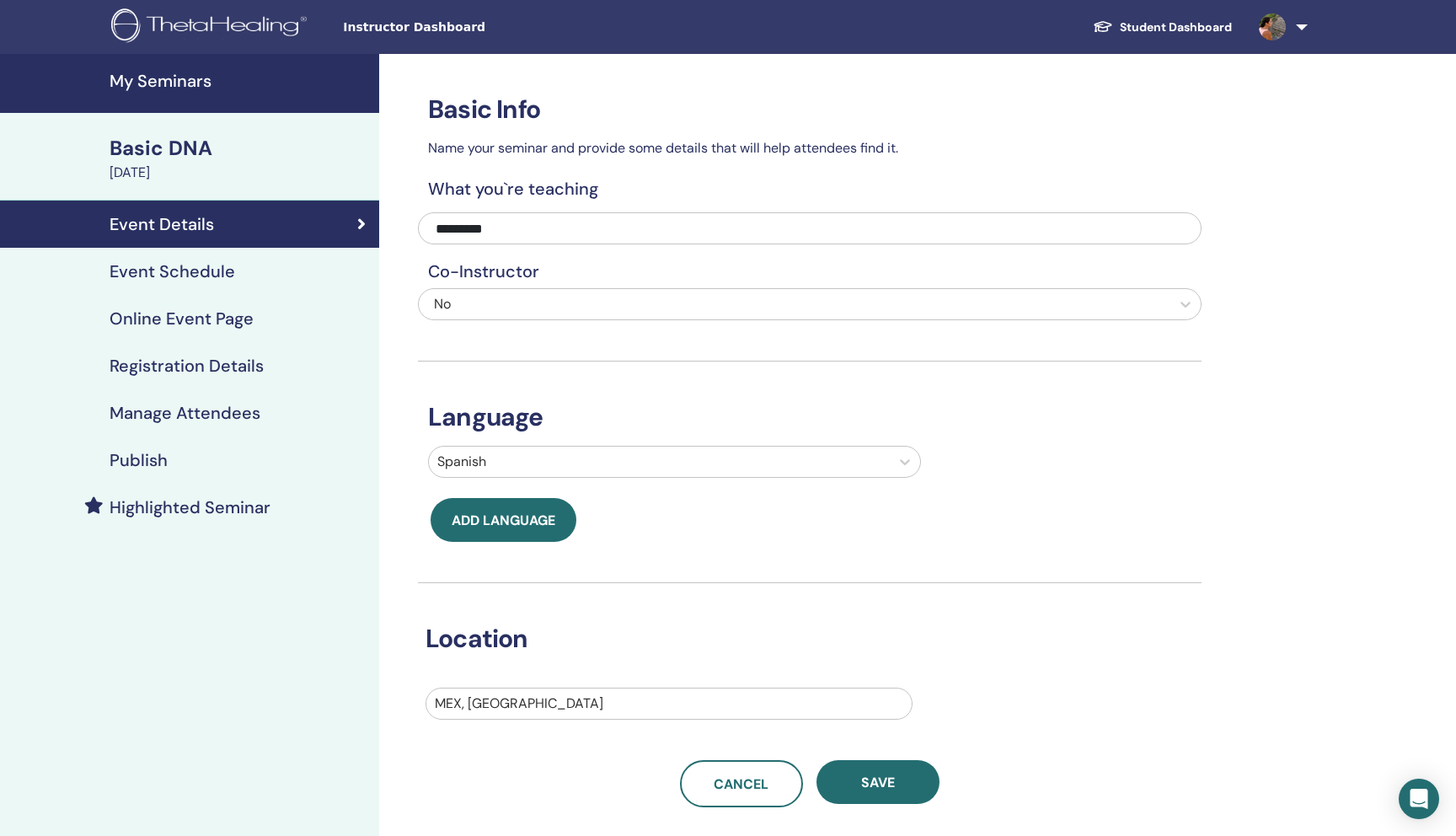
click at [143, 84] on h4 "My Seminars" at bounding box center [239, 80] width 259 height 20
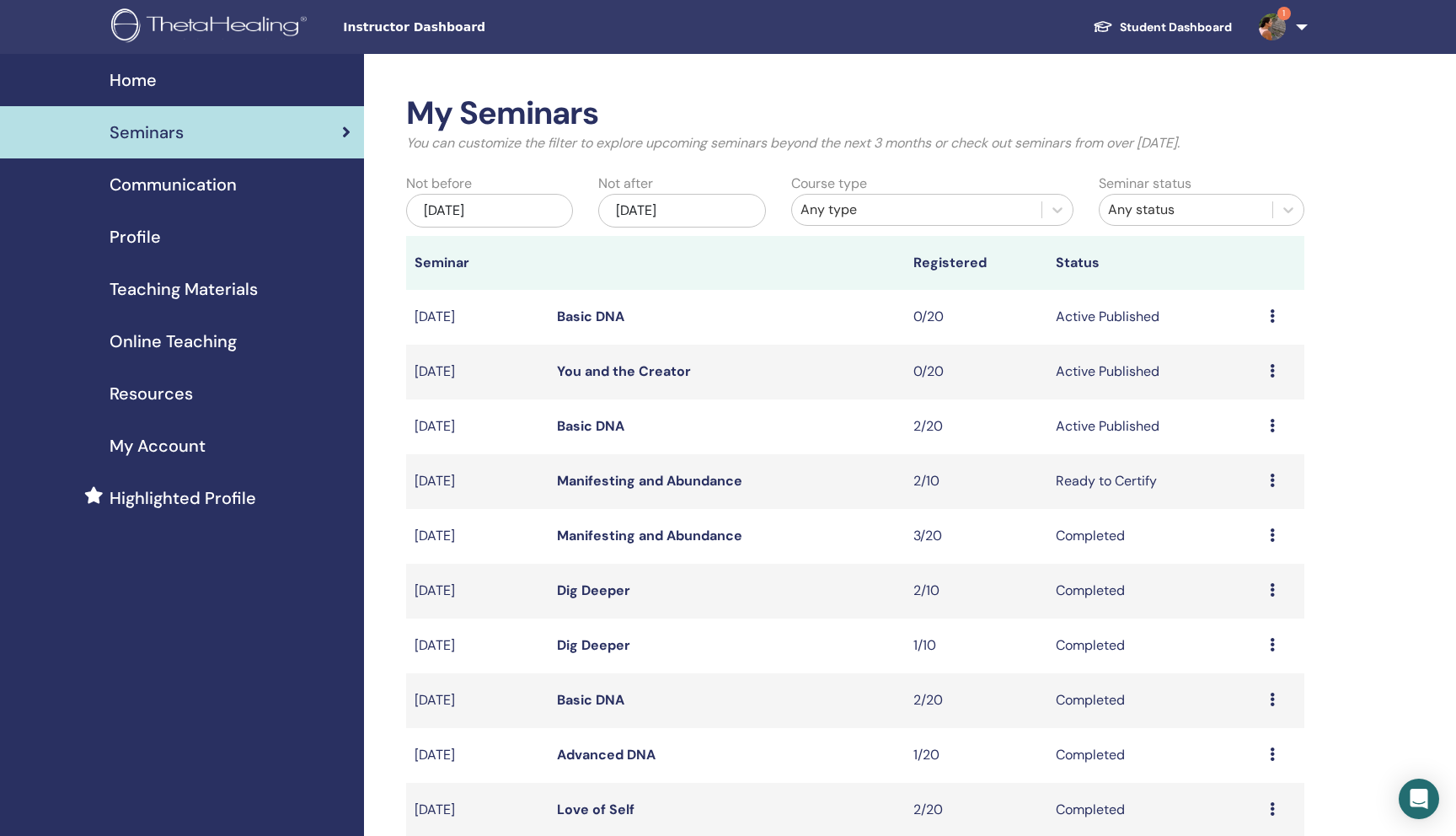
click at [647, 536] on link "Manifesting and Abundance" at bounding box center [649, 535] width 186 height 18
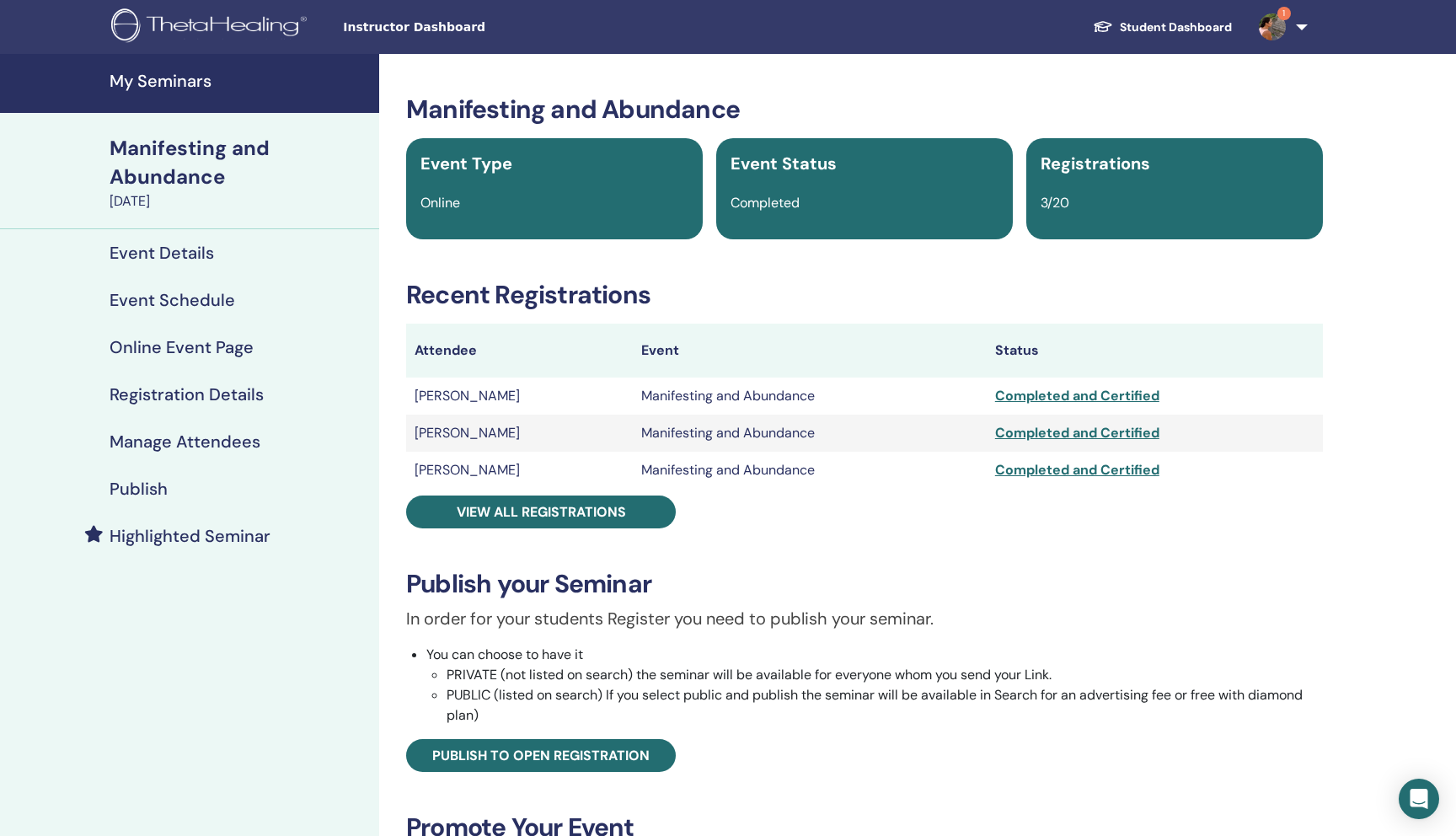
click at [776, 403] on td "Manifesting and Abundance" at bounding box center [810, 396] width 353 height 37
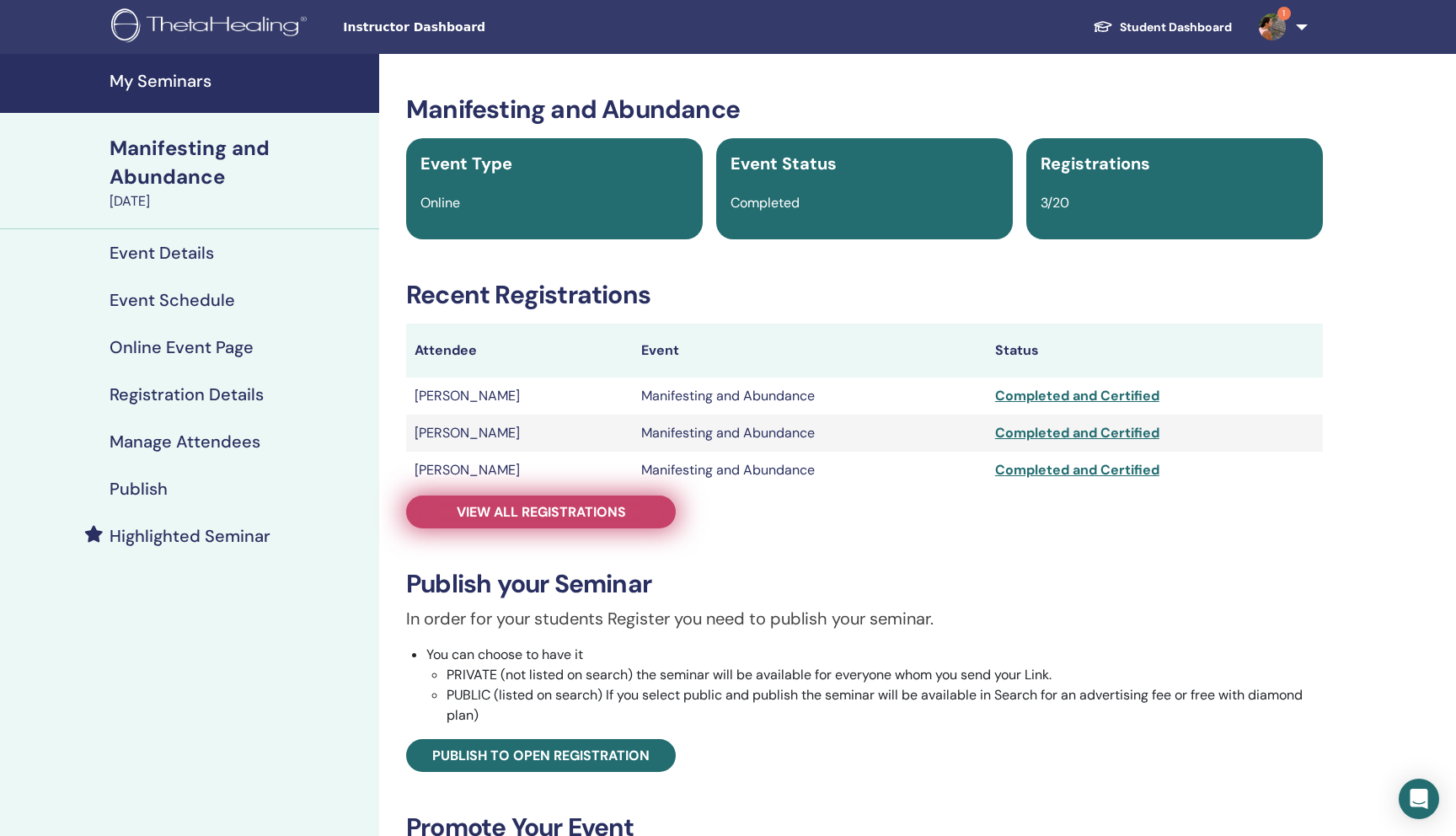
click at [554, 517] on span "View all registrations" at bounding box center [541, 512] width 170 height 18
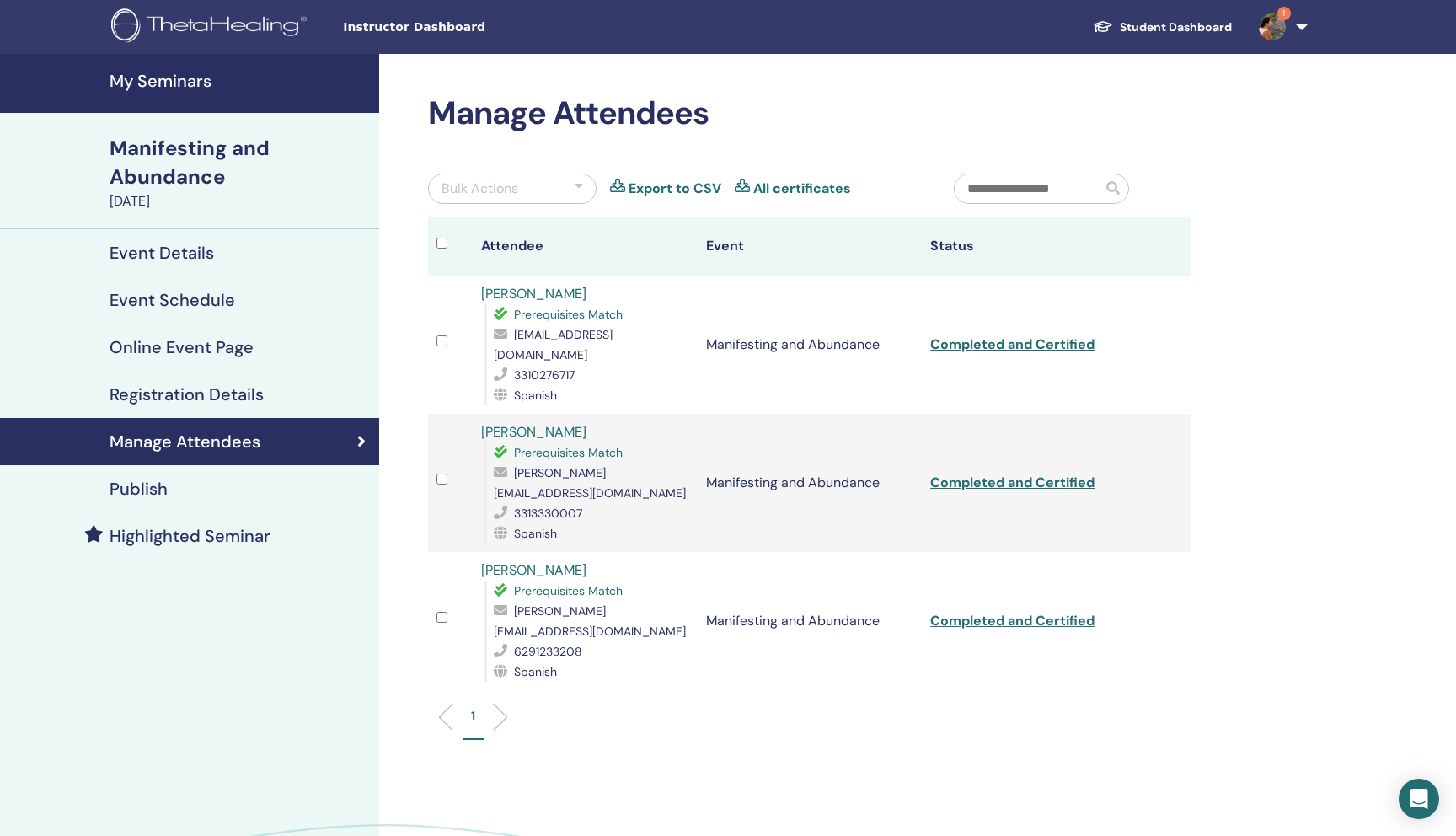
click at [555, 293] on link "[PERSON_NAME]" at bounding box center [534, 294] width 106 height 18
click at [564, 435] on link "Irma Fajardo Barocio" at bounding box center [534, 432] width 106 height 18
click at [542, 561] on link "Nalleli Máynez" at bounding box center [534, 570] width 106 height 18
click at [535, 295] on link "angelina rodriguez" at bounding box center [534, 294] width 106 height 18
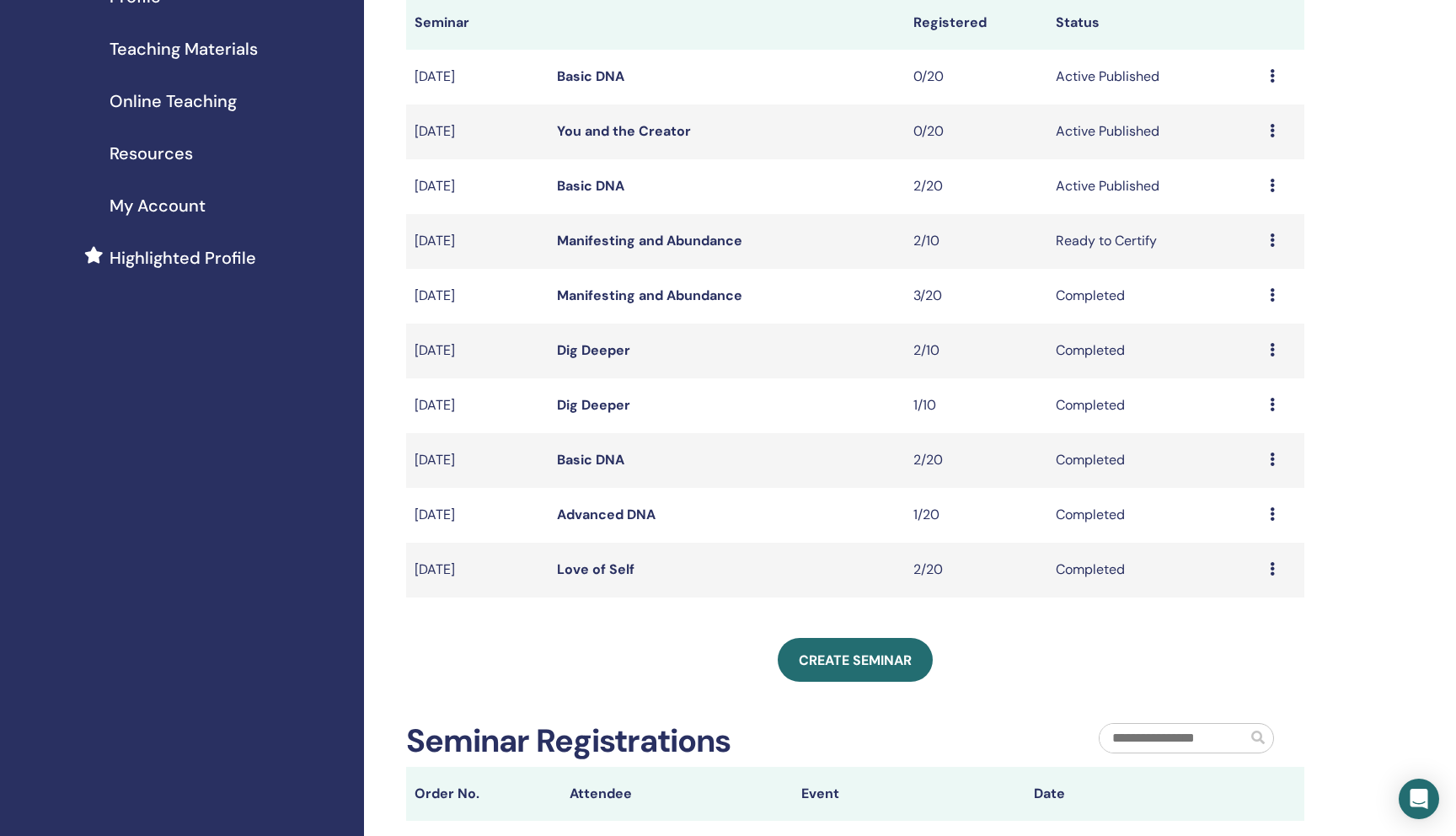
scroll to position [242, 0]
click at [623, 565] on link "Love of Self" at bounding box center [595, 567] width 77 height 18
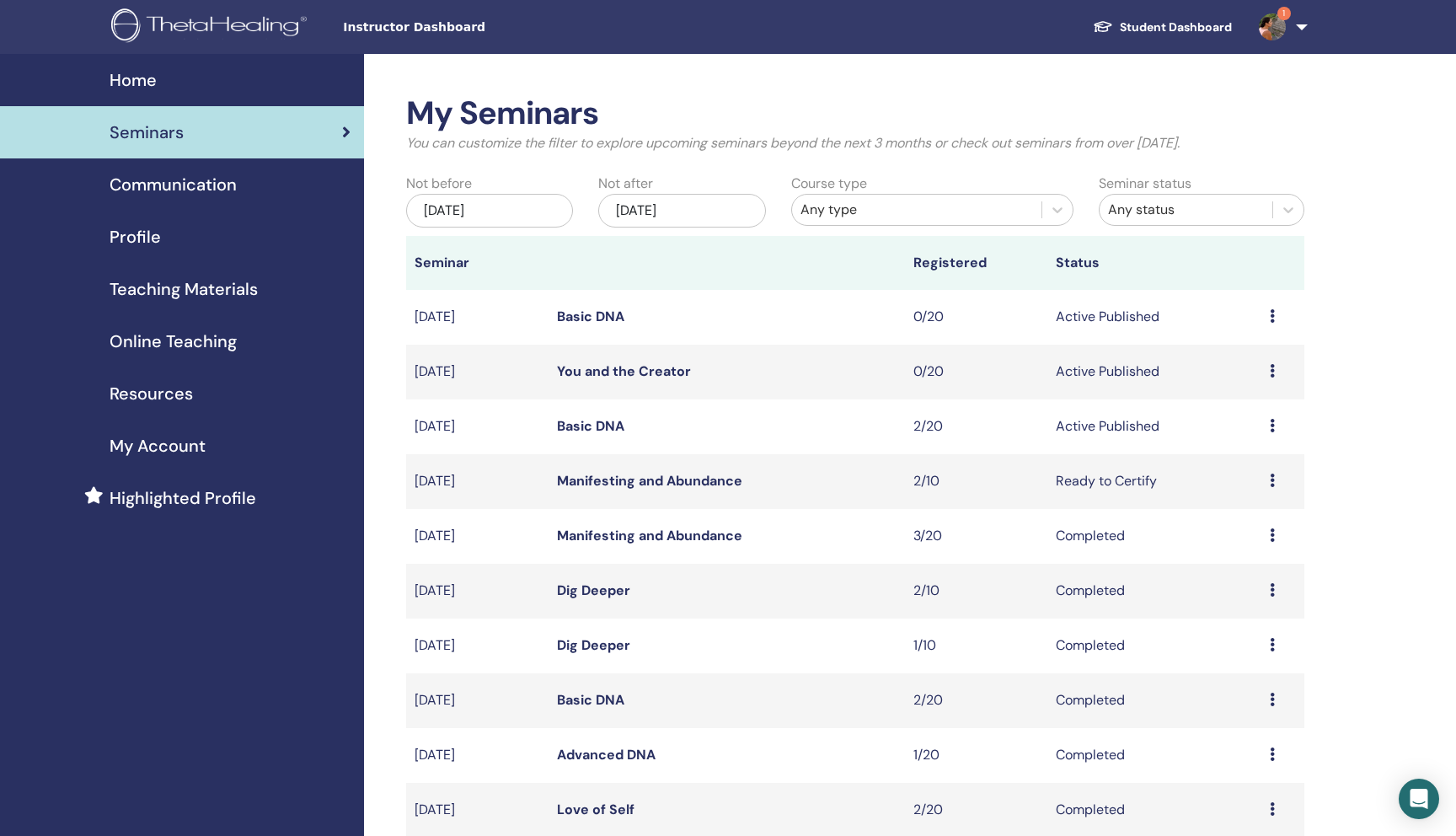
click at [852, 204] on div "Any type" at bounding box center [916, 209] width 232 height 20
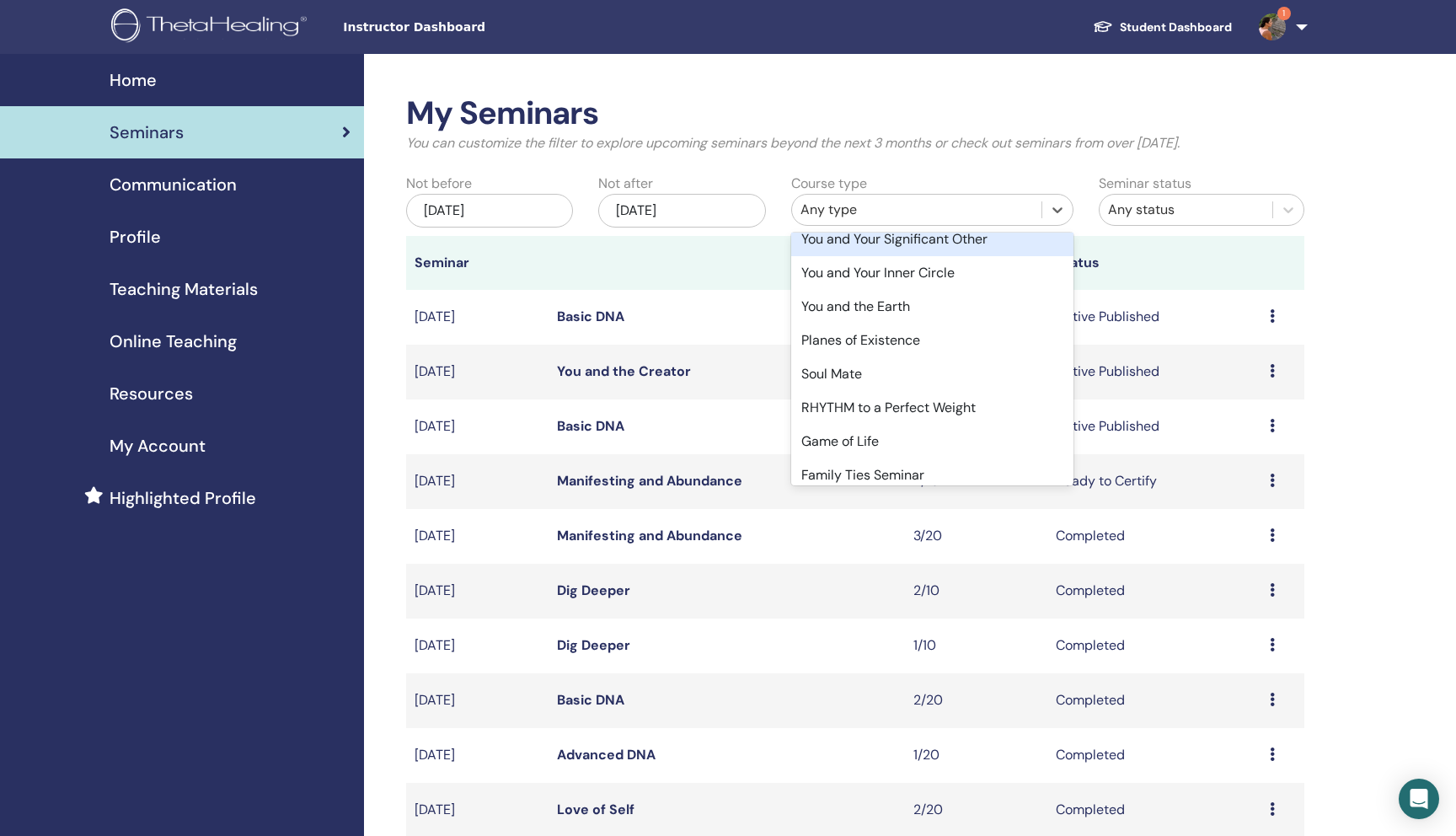
scroll to position [506, 0]
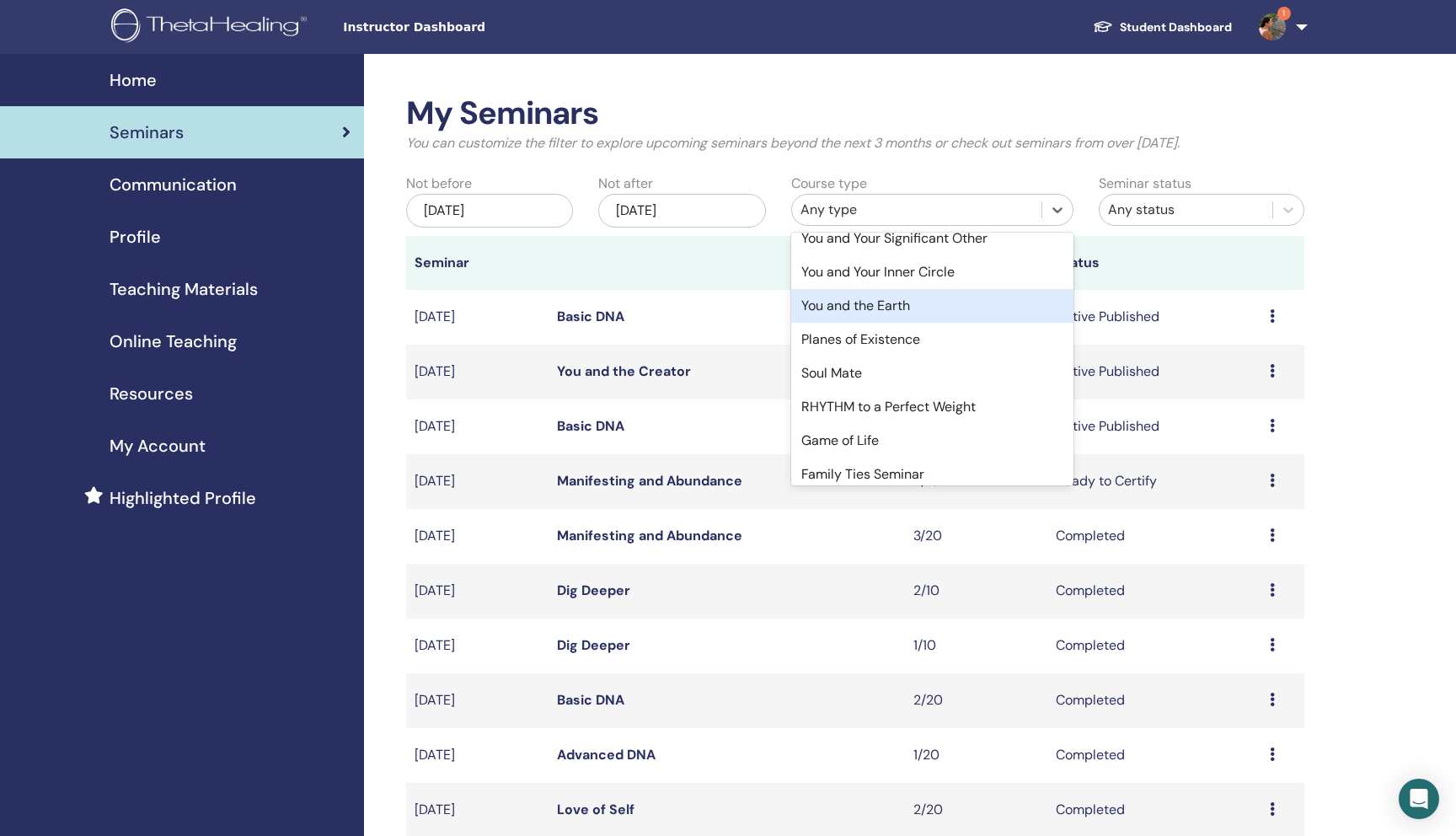
click at [1365, 323] on div "My Seminars You can customize the filter to explore upcoming seminars beyond th…" at bounding box center [910, 730] width 1092 height 1352
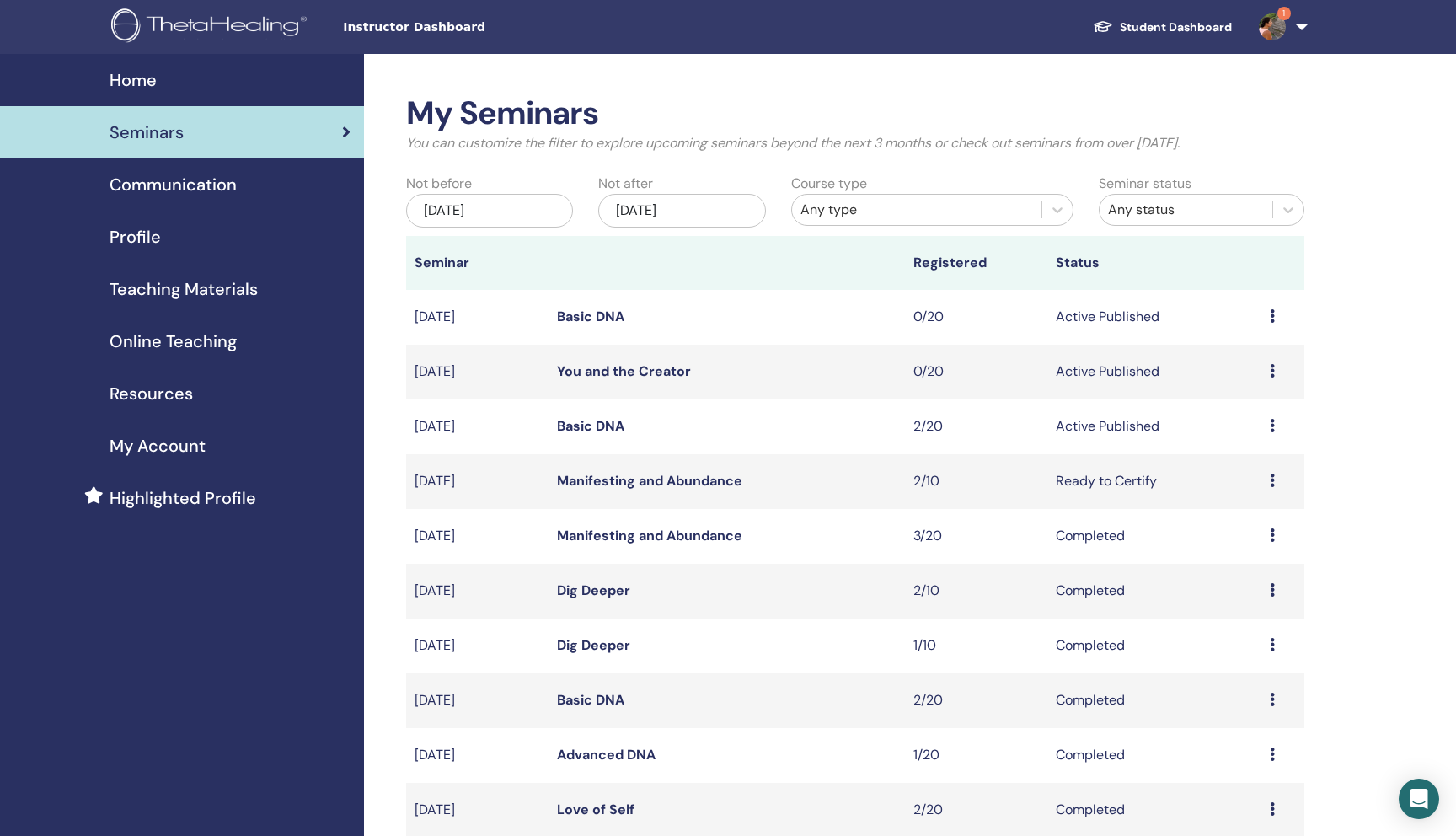
click at [1256, 31] on span "1" at bounding box center [1272, 25] width 40 height 13
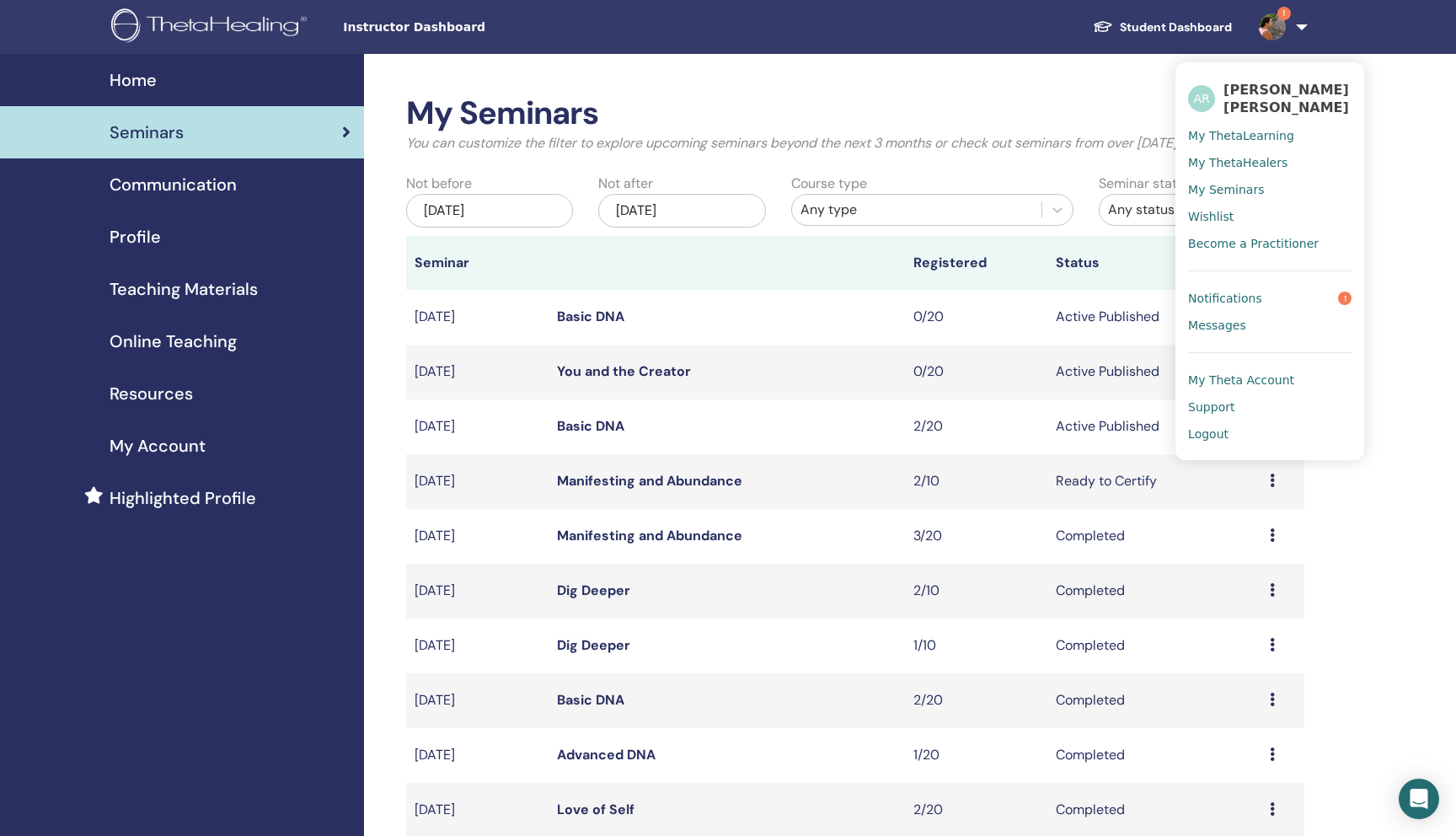
click at [1250, 298] on span "Notifications" at bounding box center [1225, 298] width 74 height 15
